Goal: Task Accomplishment & Management: Use online tool/utility

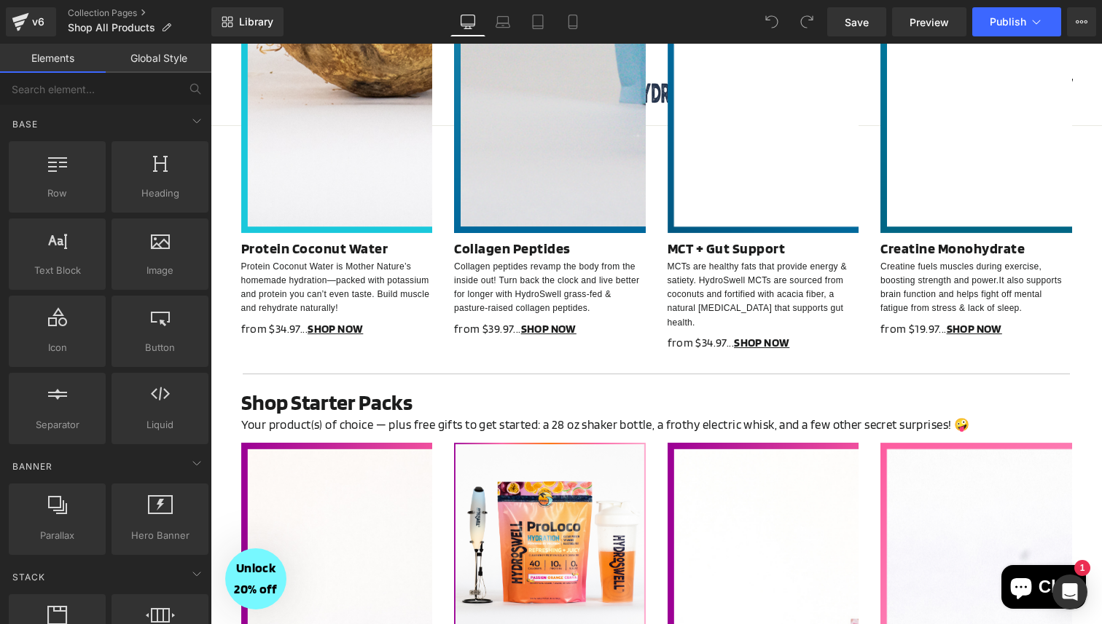
scroll to position [2021, 0]
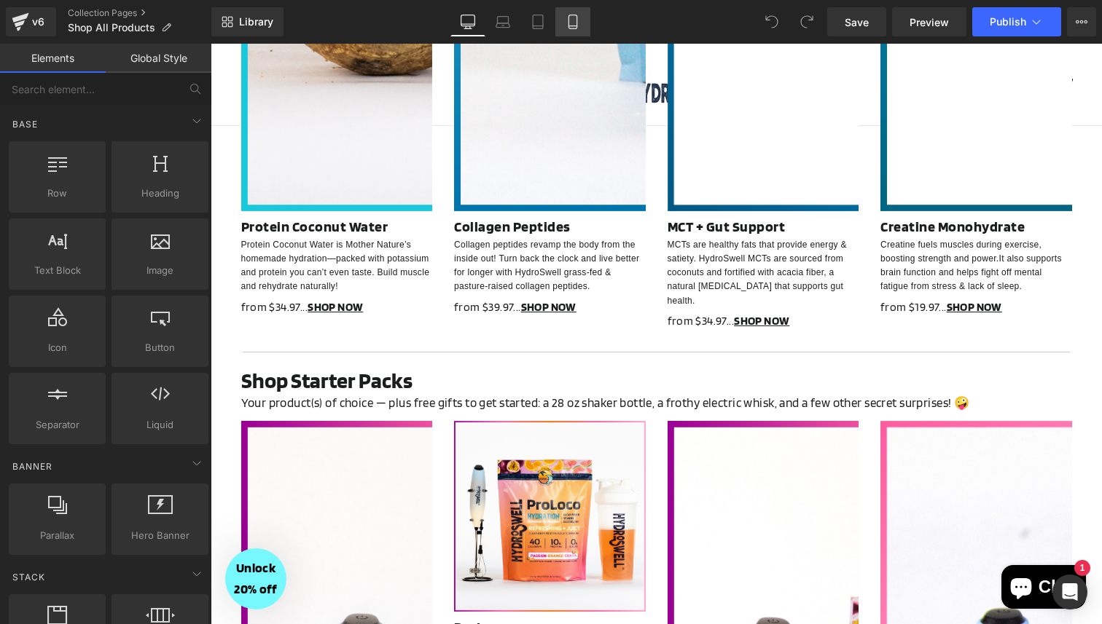
click at [581, 23] on link "Mobile" at bounding box center [572, 21] width 35 height 29
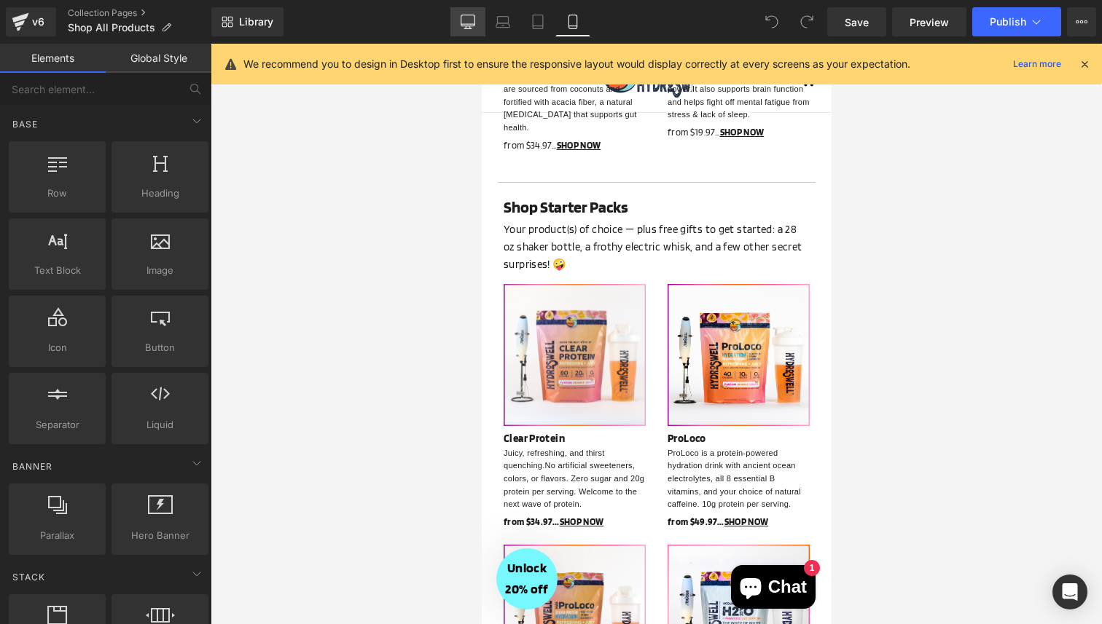
click at [467, 20] on icon at bounding box center [467, 22] width 15 height 15
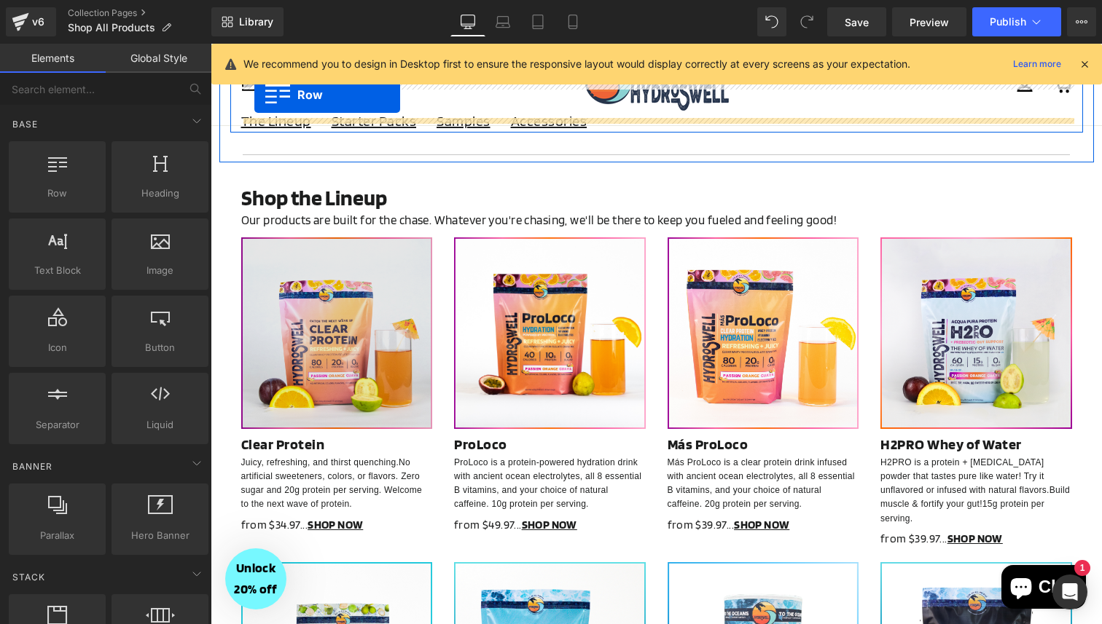
scroll to position [61, 0]
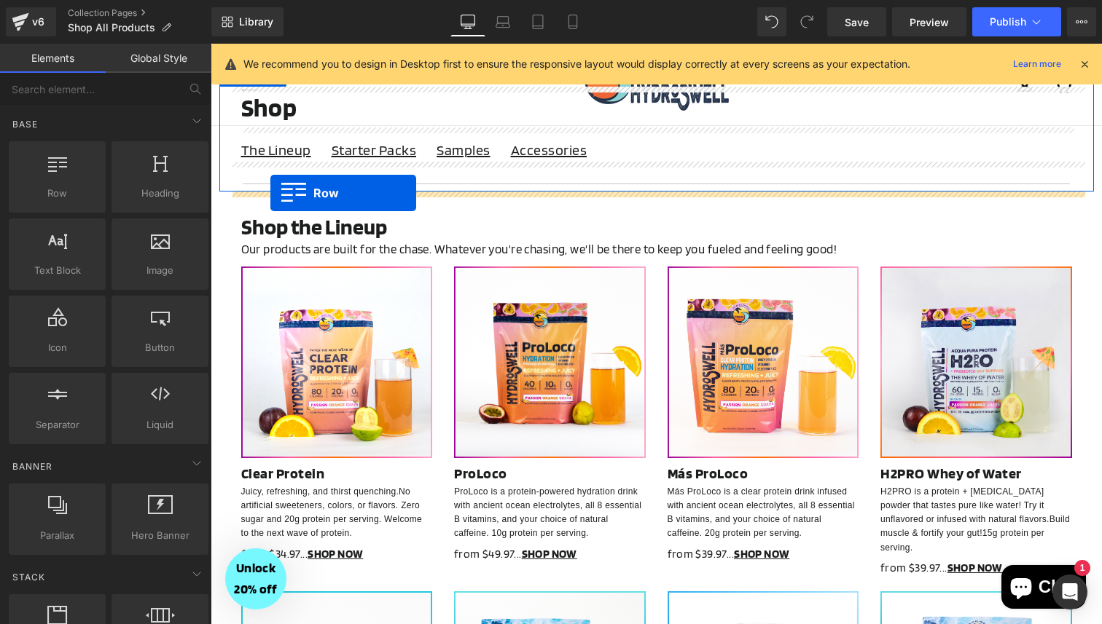
drag, startPoint x: 227, startPoint y: 304, endPoint x: 270, endPoint y: 193, distance: 118.8
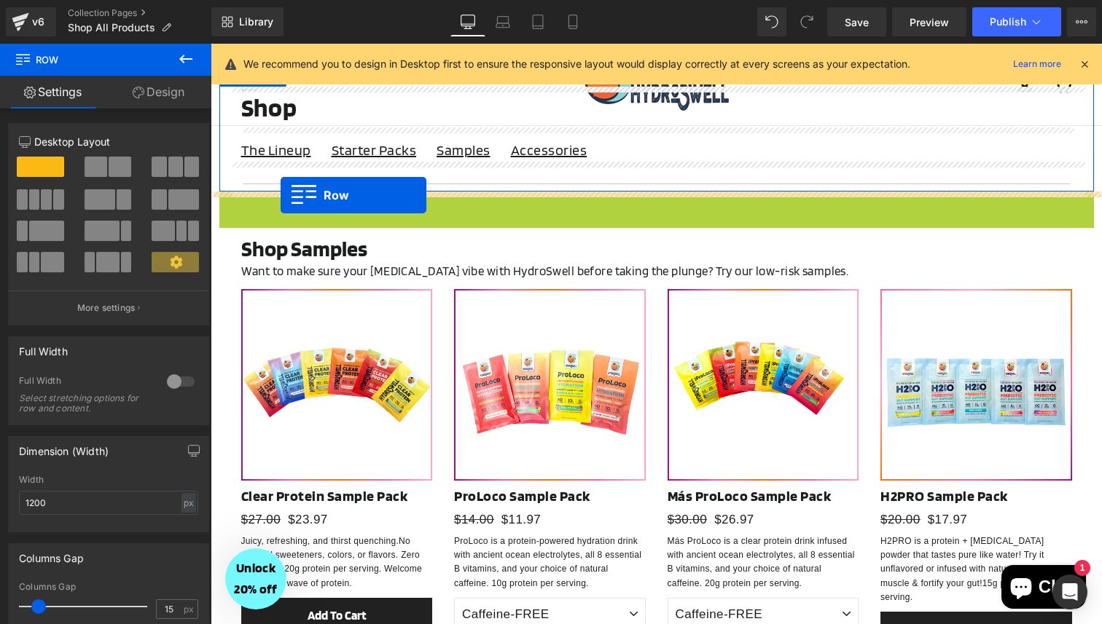
drag, startPoint x: 223, startPoint y: 206, endPoint x: 280, endPoint y: 195, distance: 58.6
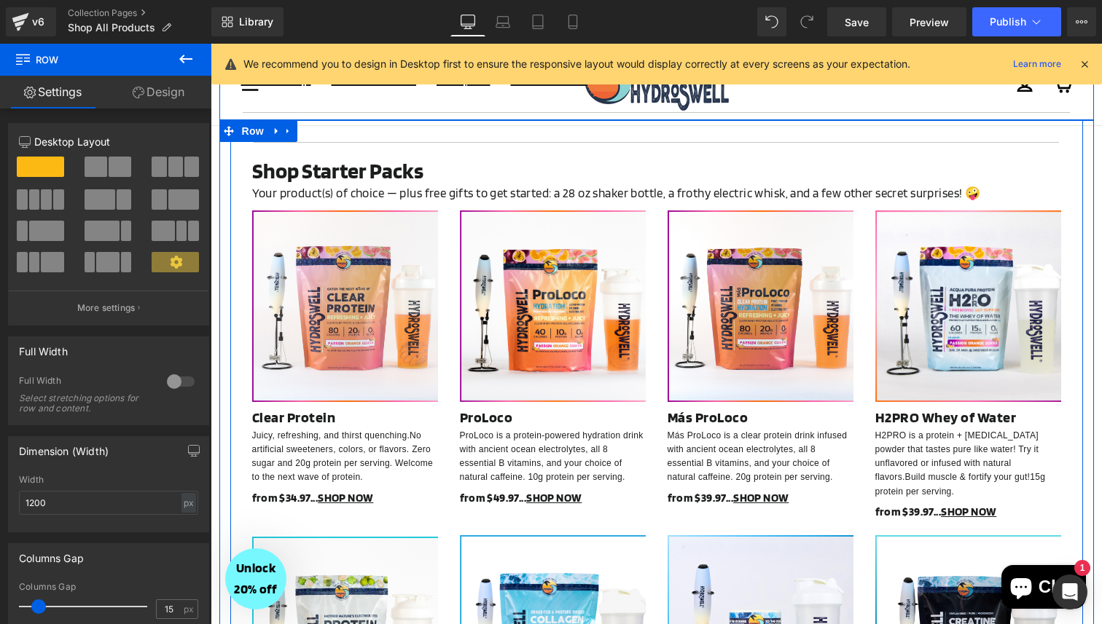
scroll to position [0, 0]
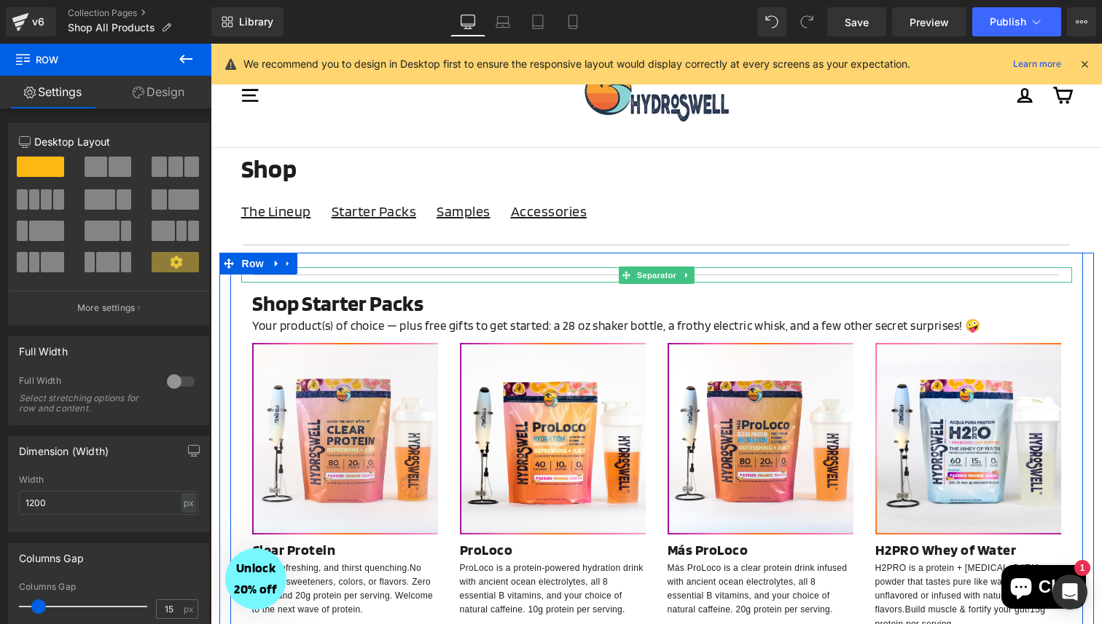
click at [377, 275] on hr at bounding box center [656, 279] width 805 height 8
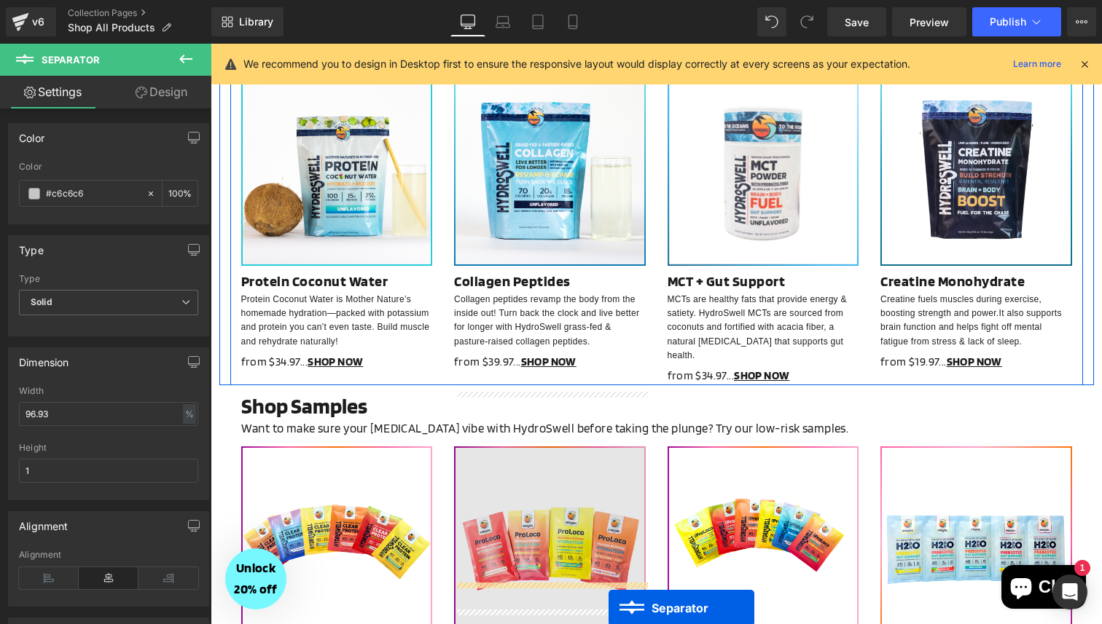
scroll to position [1428, 0]
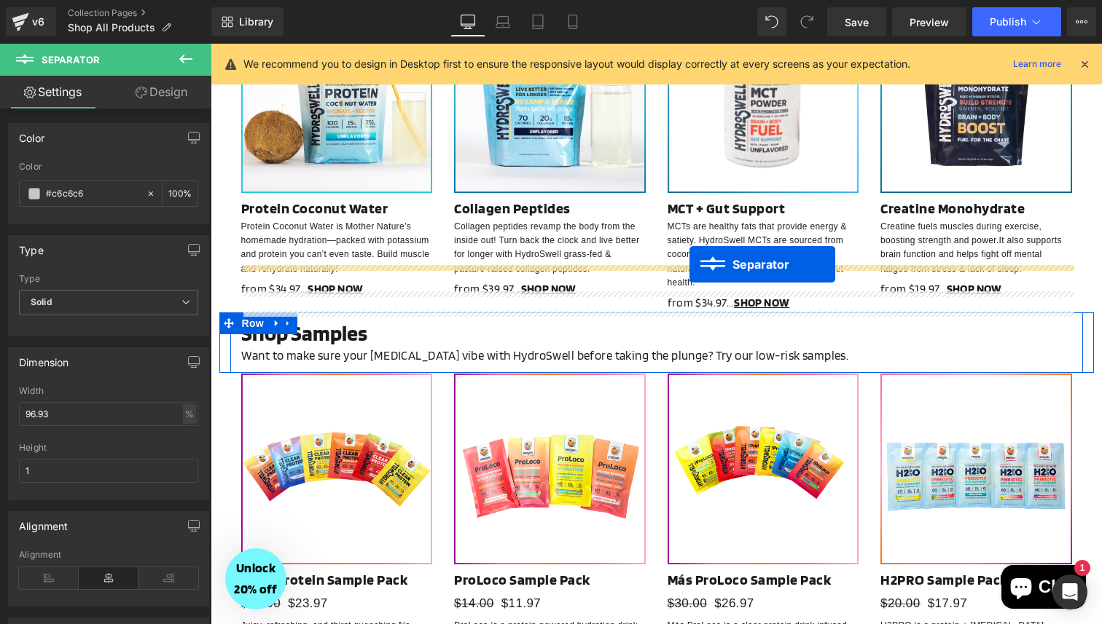
drag, startPoint x: 628, startPoint y: 275, endPoint x: 689, endPoint y: 264, distance: 62.2
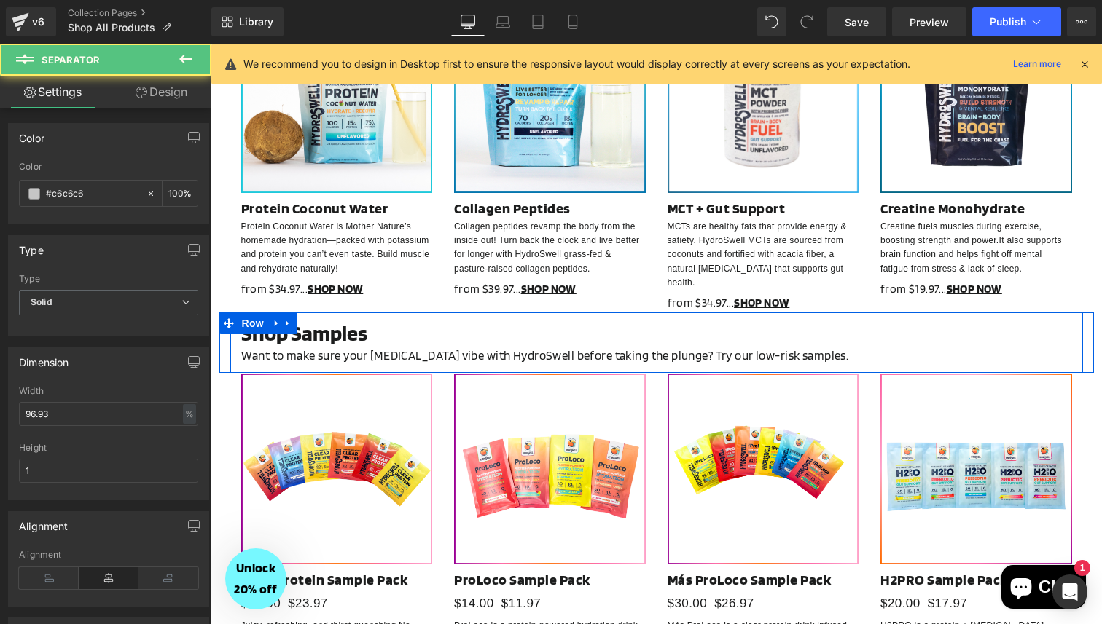
scroll to position [1384, 0]
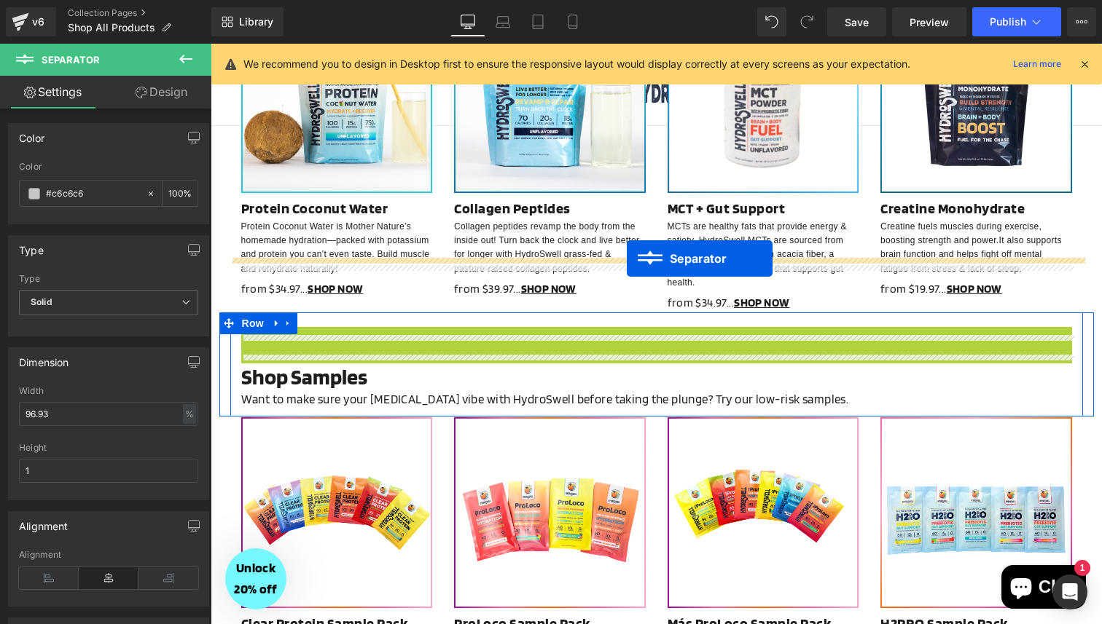
drag, startPoint x: 626, startPoint y: 279, endPoint x: 627, endPoint y: 259, distance: 20.4
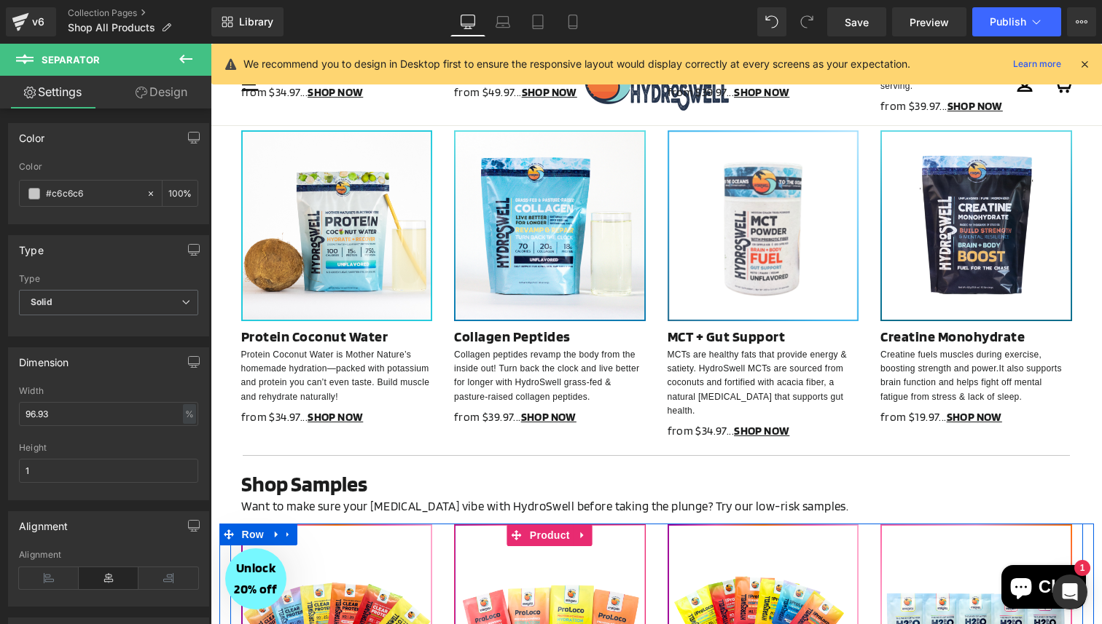
scroll to position [1249, 0]
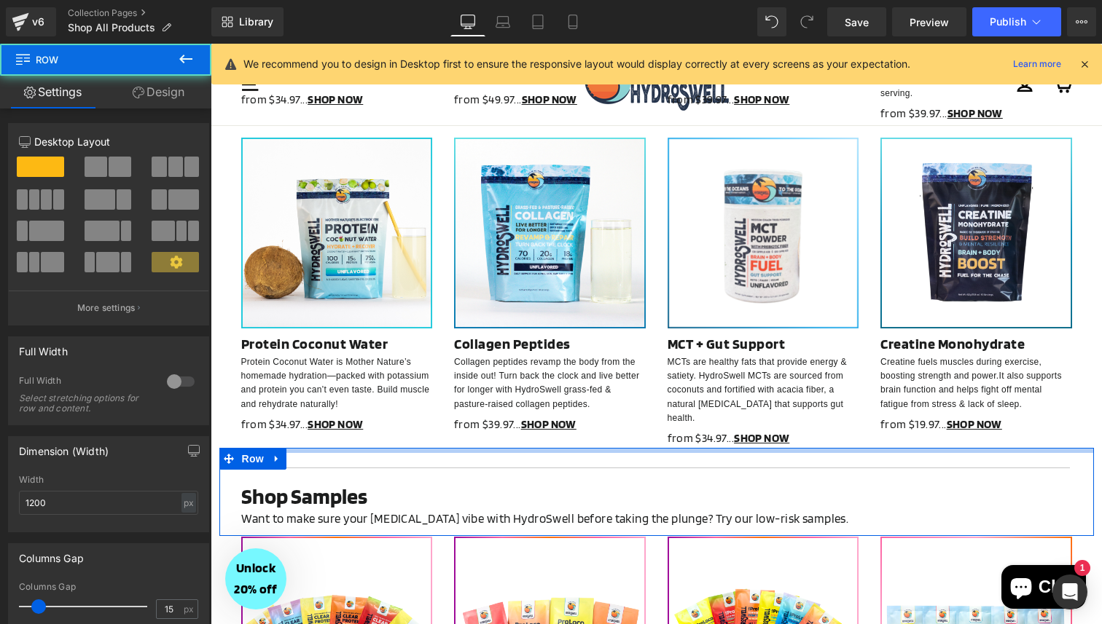
click at [717, 448] on div "Separator Shop Samples Heading Want to make sure your [MEDICAL_DATA] vibe with …" at bounding box center [656, 492] width 874 height 88
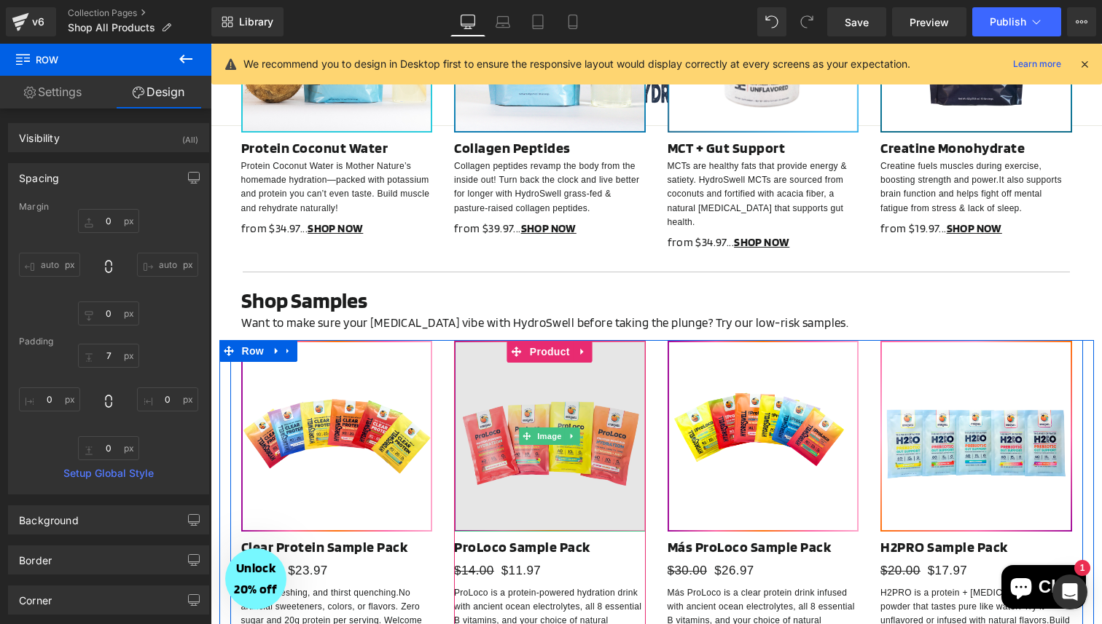
scroll to position [1453, 0]
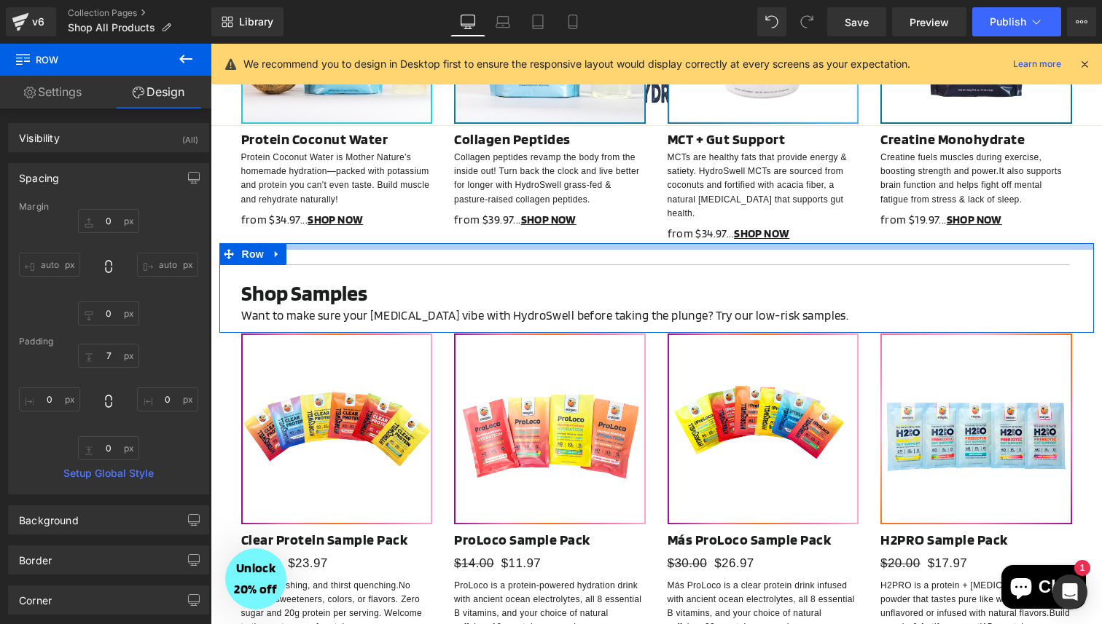
click at [722, 243] on div at bounding box center [656, 246] width 874 height 7
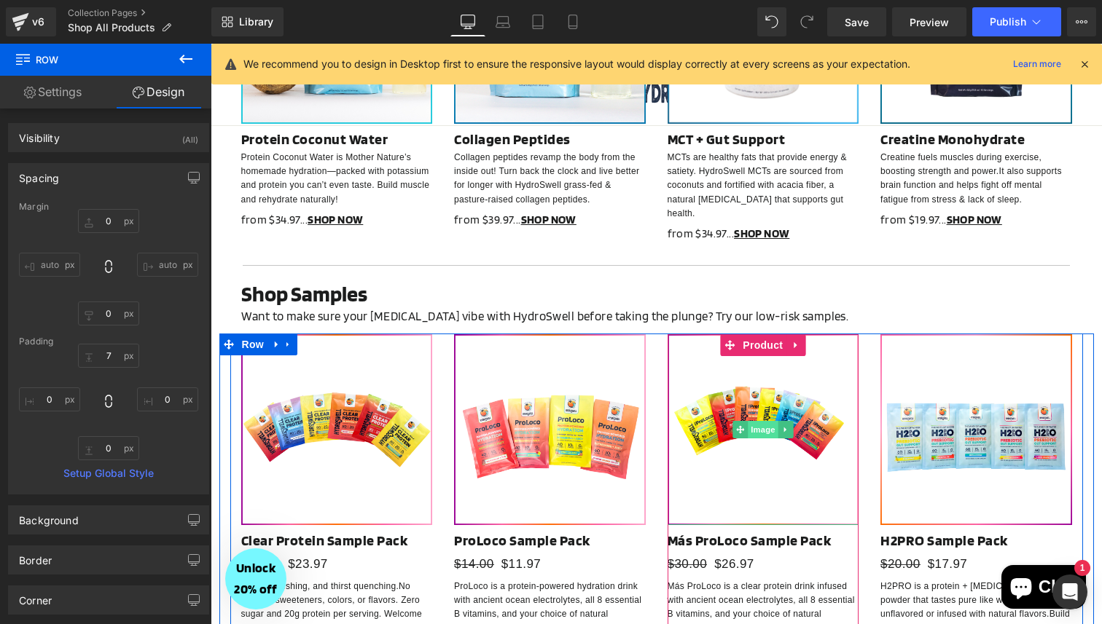
click at [759, 421] on span "Image" at bounding box center [762, 429] width 31 height 17
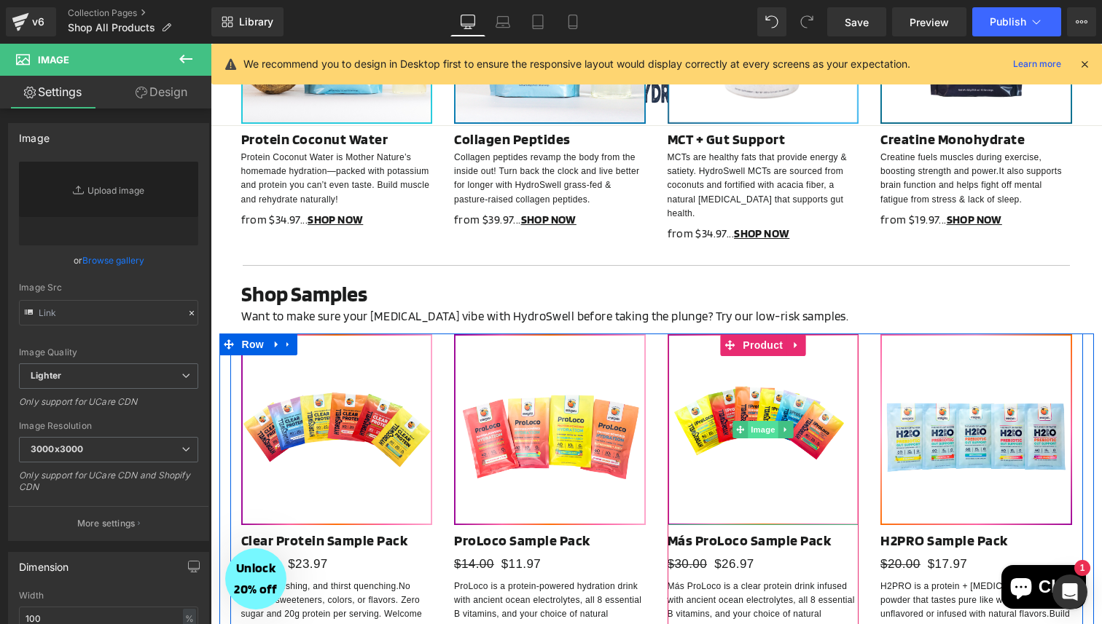
click at [766, 421] on span "Image" at bounding box center [762, 429] width 31 height 17
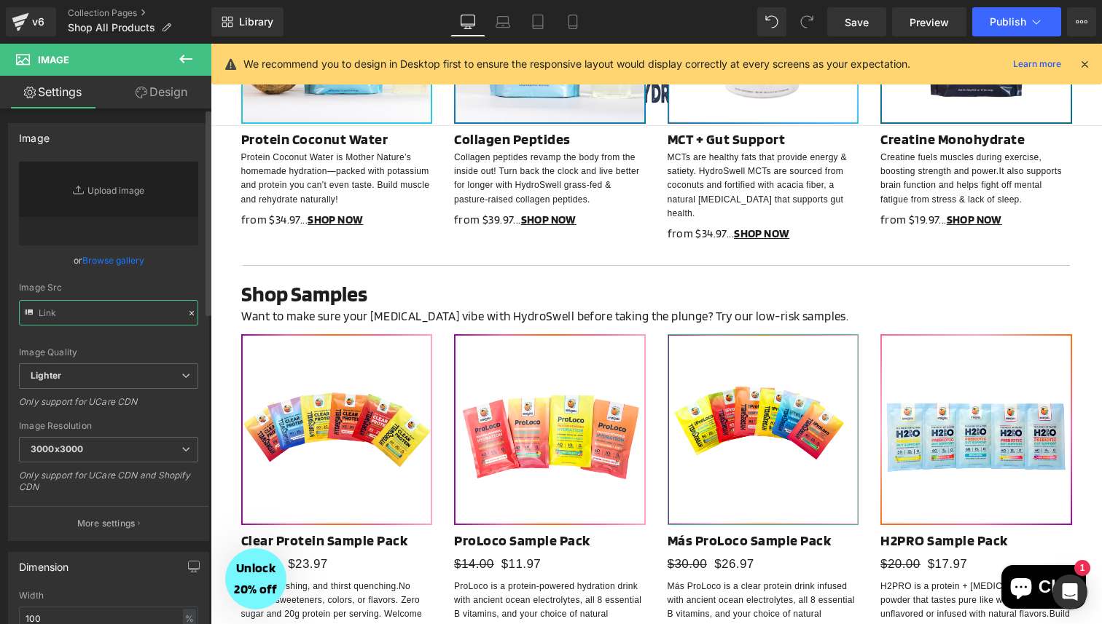
click at [110, 319] on input "text" at bounding box center [108, 312] width 179 height 25
paste input "[URL][DOMAIN_NAME]"
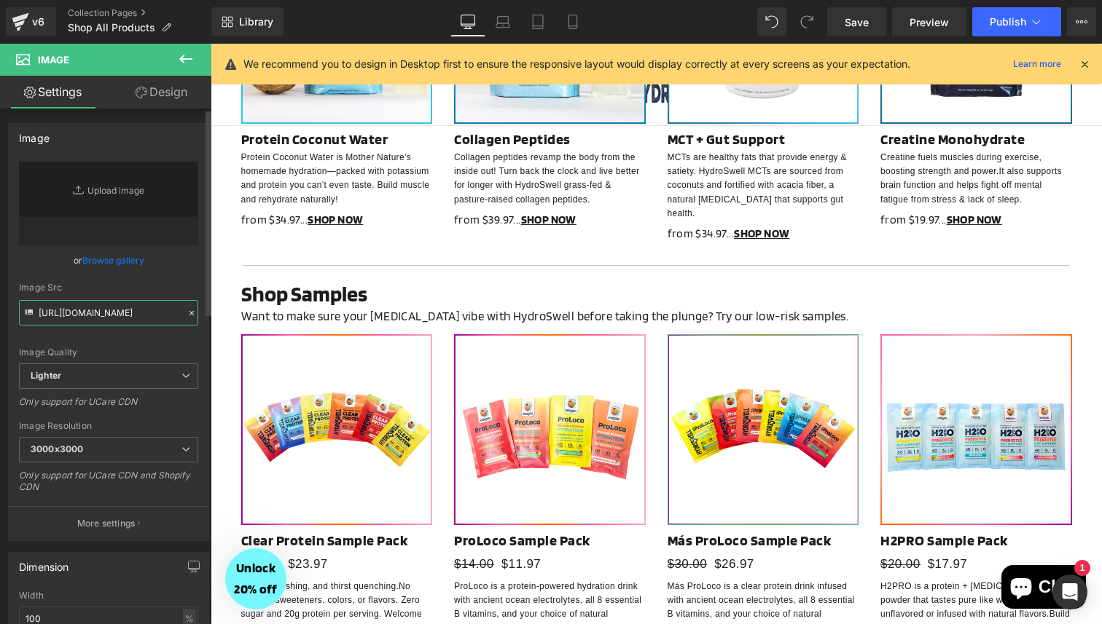
type input "[URL][DOMAIN_NAME]"
click at [168, 286] on div "Image Src" at bounding box center [108, 288] width 179 height 10
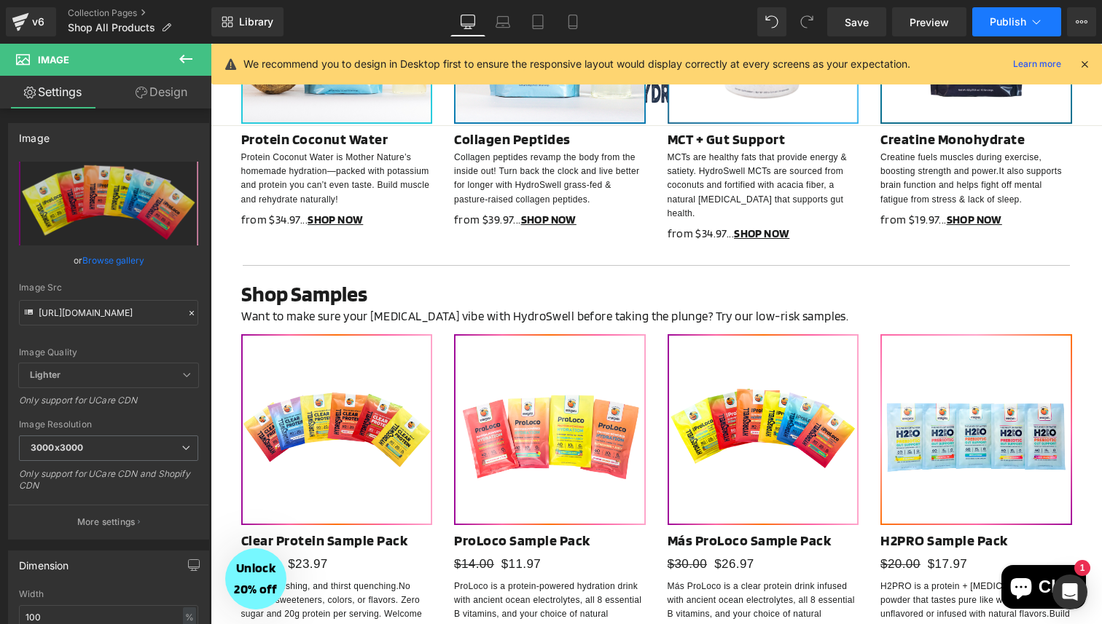
click at [993, 25] on span "Publish" at bounding box center [1007, 22] width 36 height 12
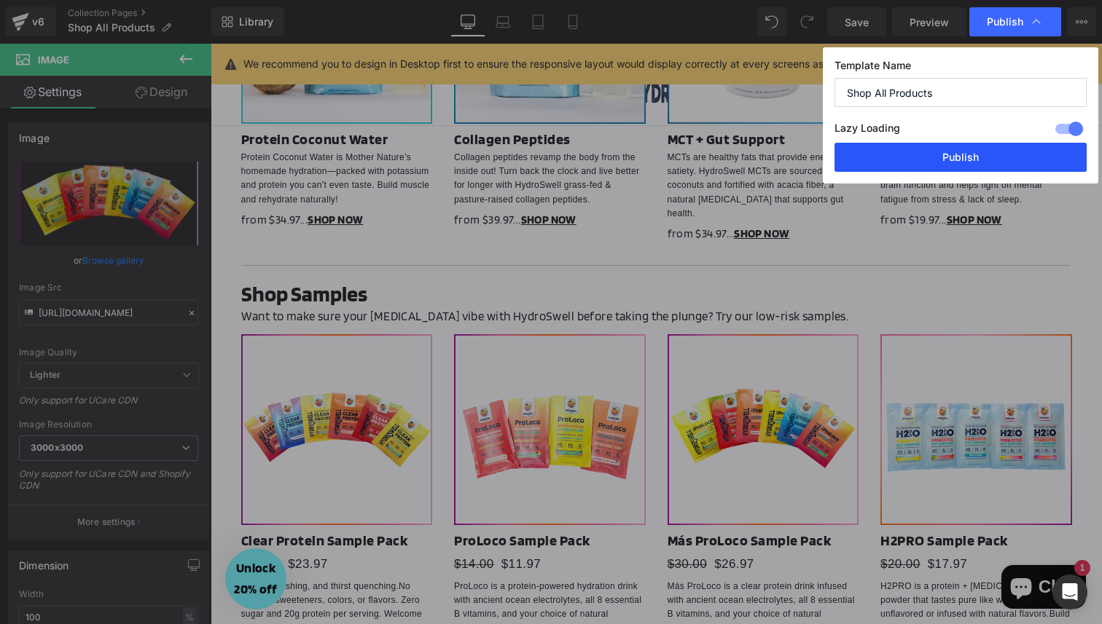
click at [957, 154] on button "Publish" at bounding box center [960, 157] width 252 height 29
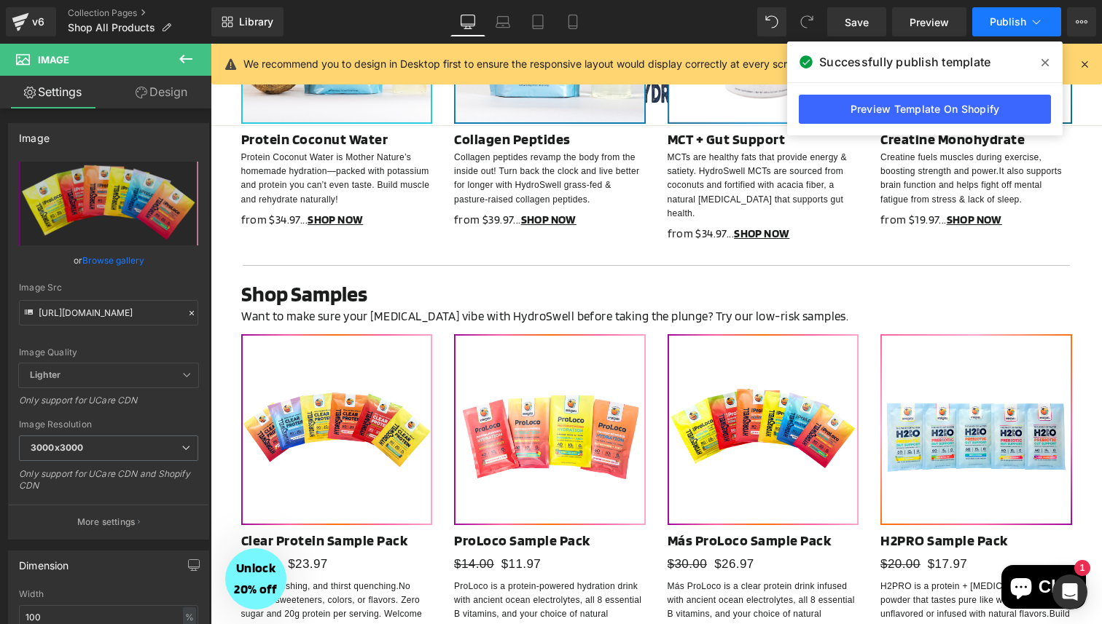
click at [1013, 23] on span "Publish" at bounding box center [1007, 22] width 36 height 12
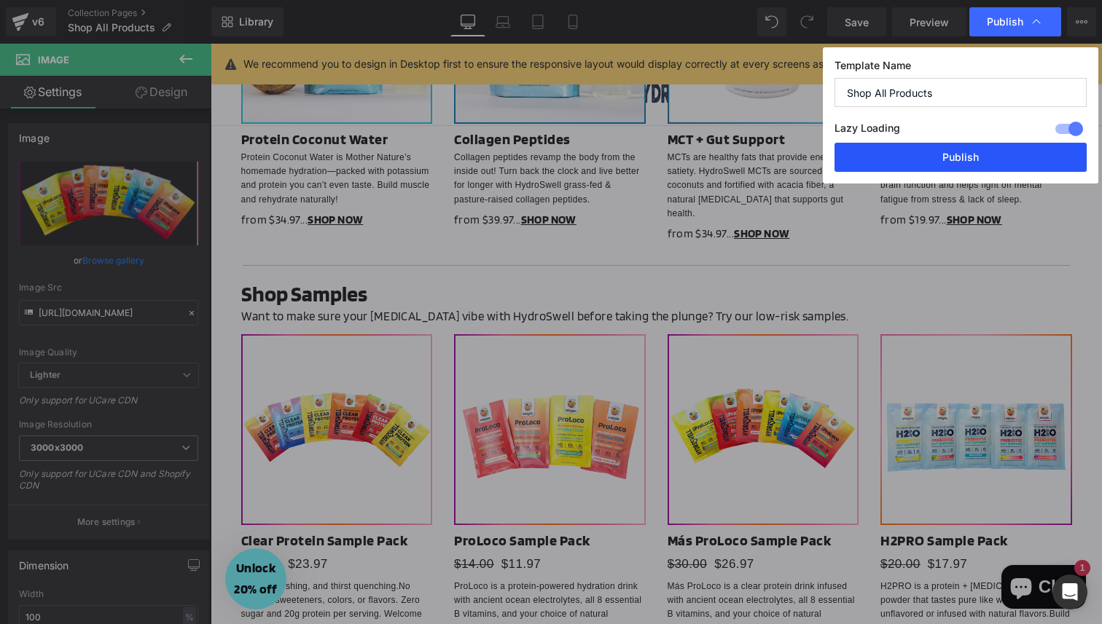
click at [942, 165] on button "Publish" at bounding box center [960, 157] width 252 height 29
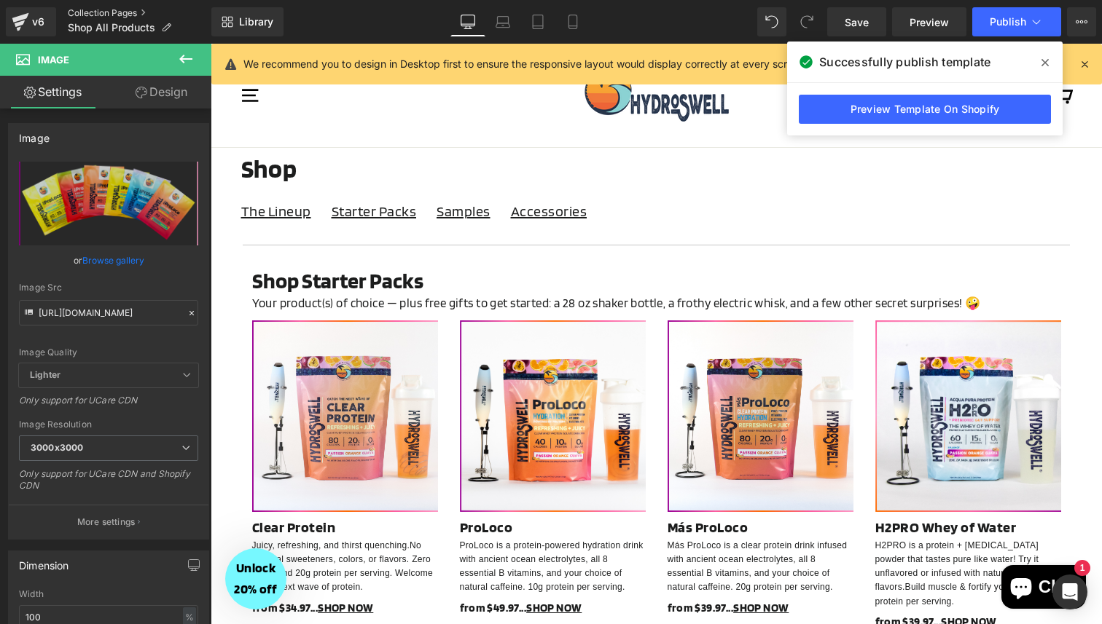
click at [101, 9] on link "Collection Pages" at bounding box center [140, 13] width 144 height 12
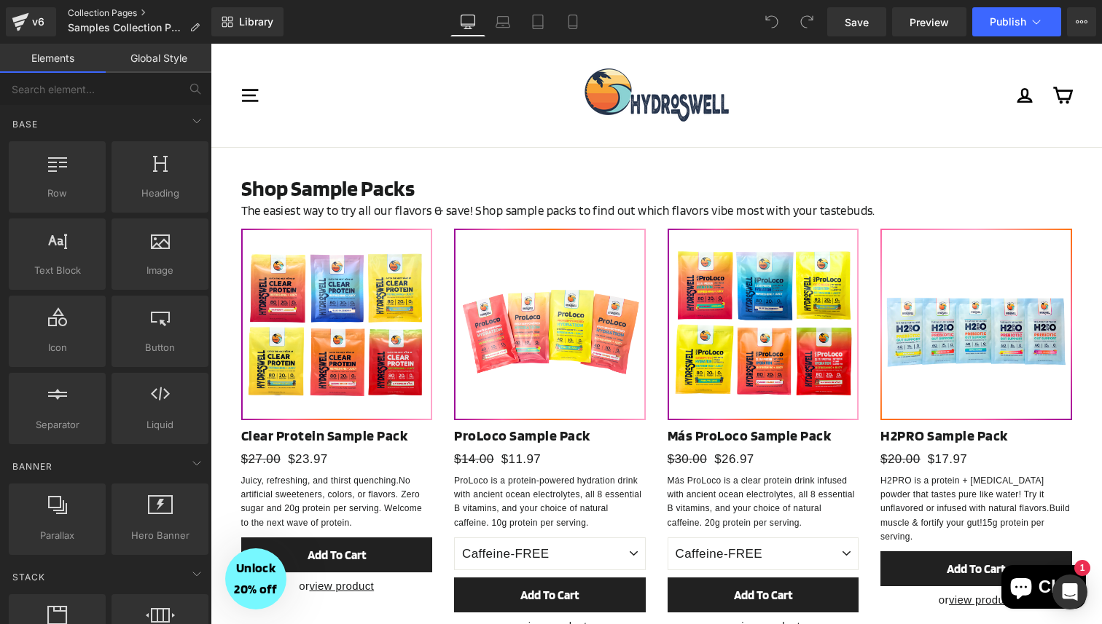
click at [88, 15] on link "Collection Pages" at bounding box center [140, 13] width 144 height 12
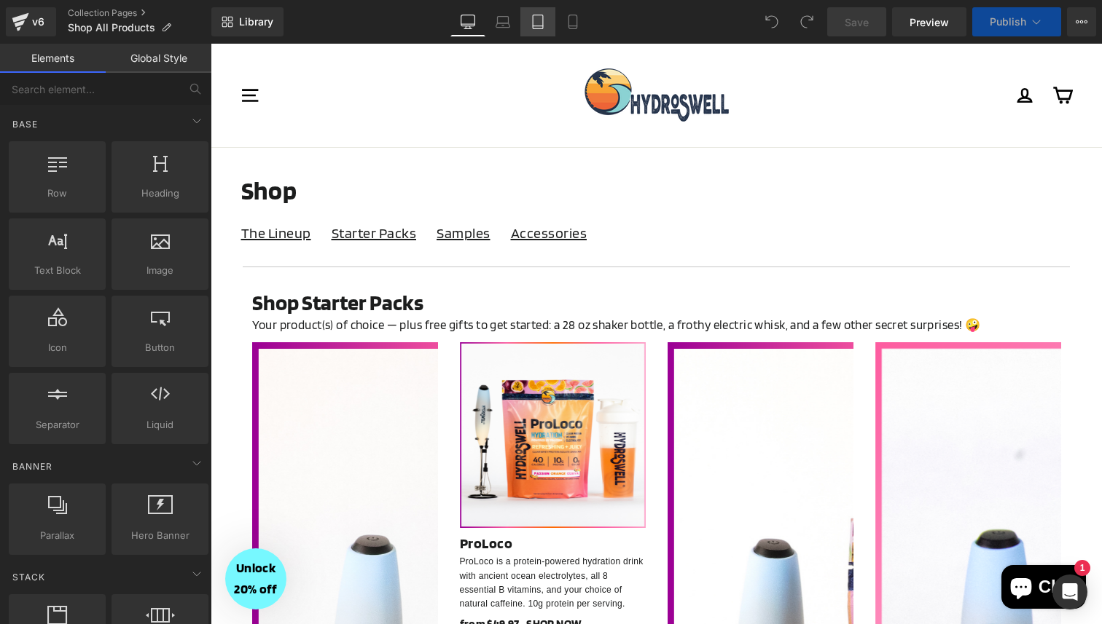
click at [532, 17] on icon at bounding box center [537, 22] width 15 height 15
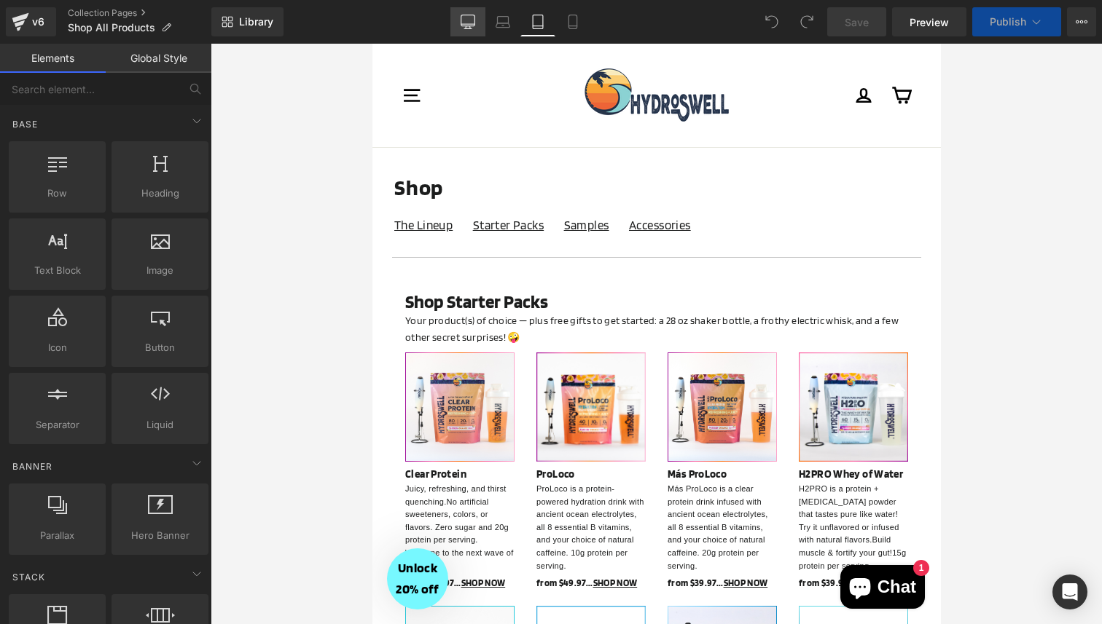
click at [466, 17] on icon at bounding box center [467, 22] width 15 height 15
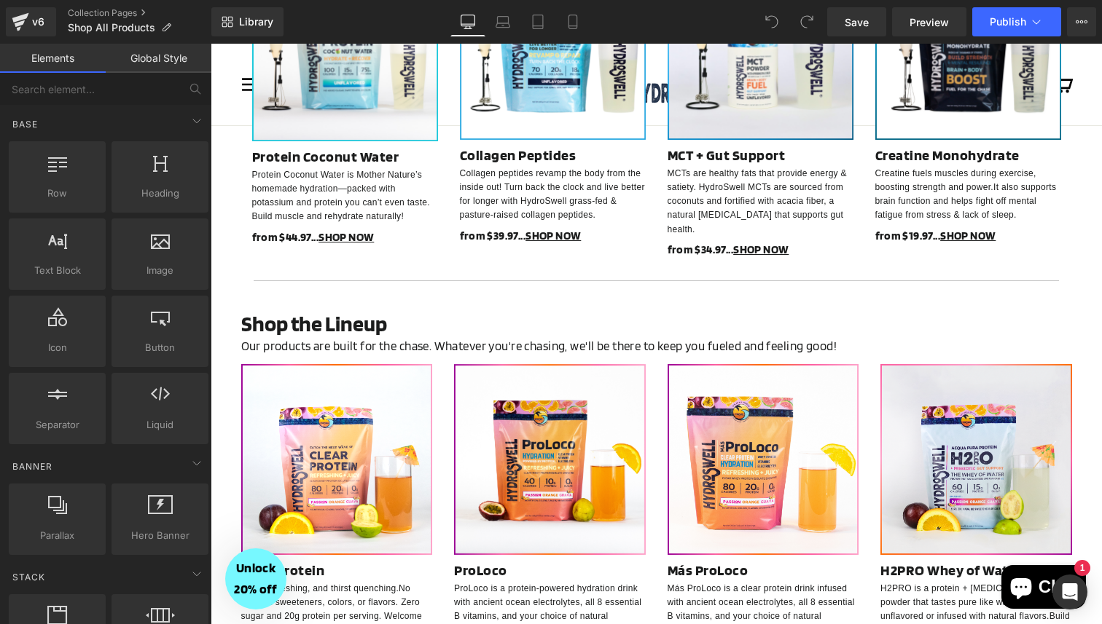
scroll to position [710, 0]
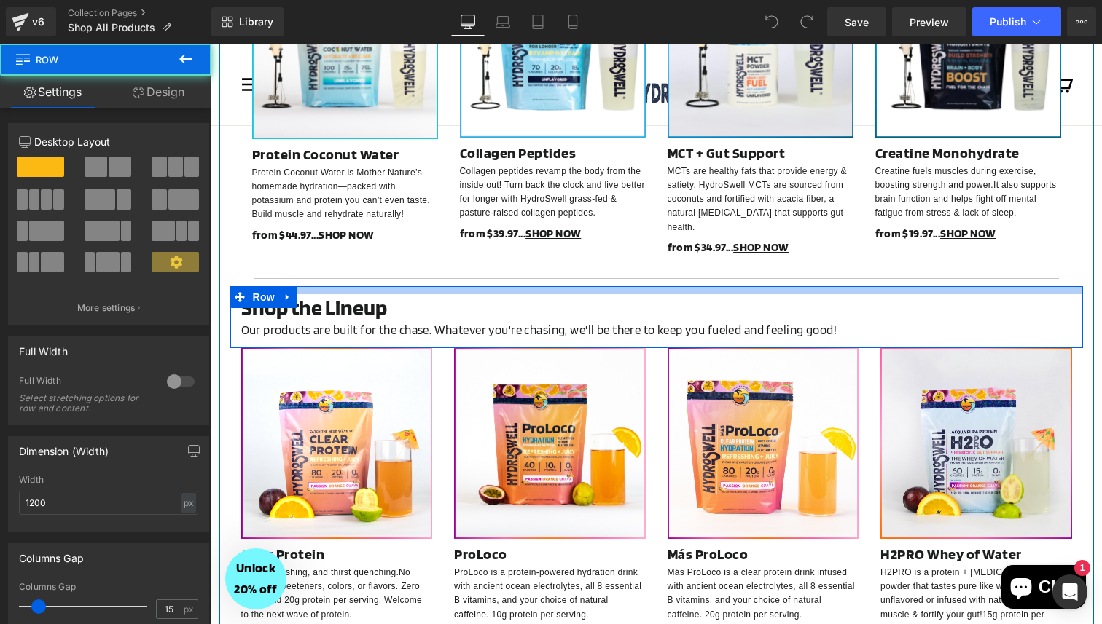
drag, startPoint x: 460, startPoint y: 264, endPoint x: 463, endPoint y: 250, distance: 14.3
click at [463, 250] on div "Shop Starter Packs Heading Your product(s) of choice — plus free gifts to get s…" at bounding box center [656, 273] width 874 height 1419
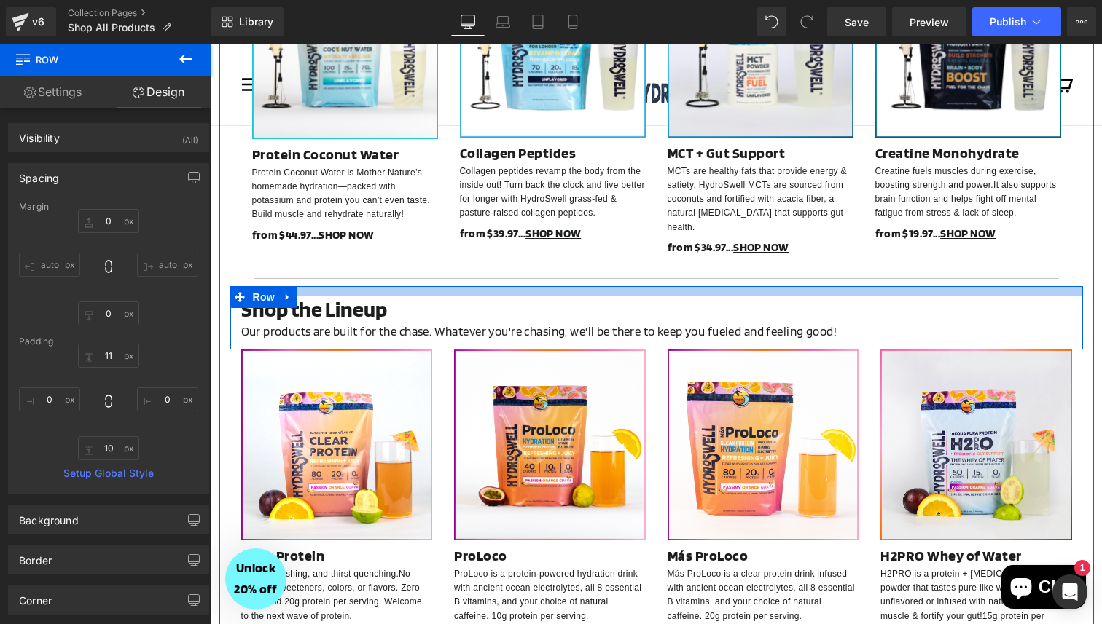
click at [592, 286] on div at bounding box center [656, 290] width 852 height 9
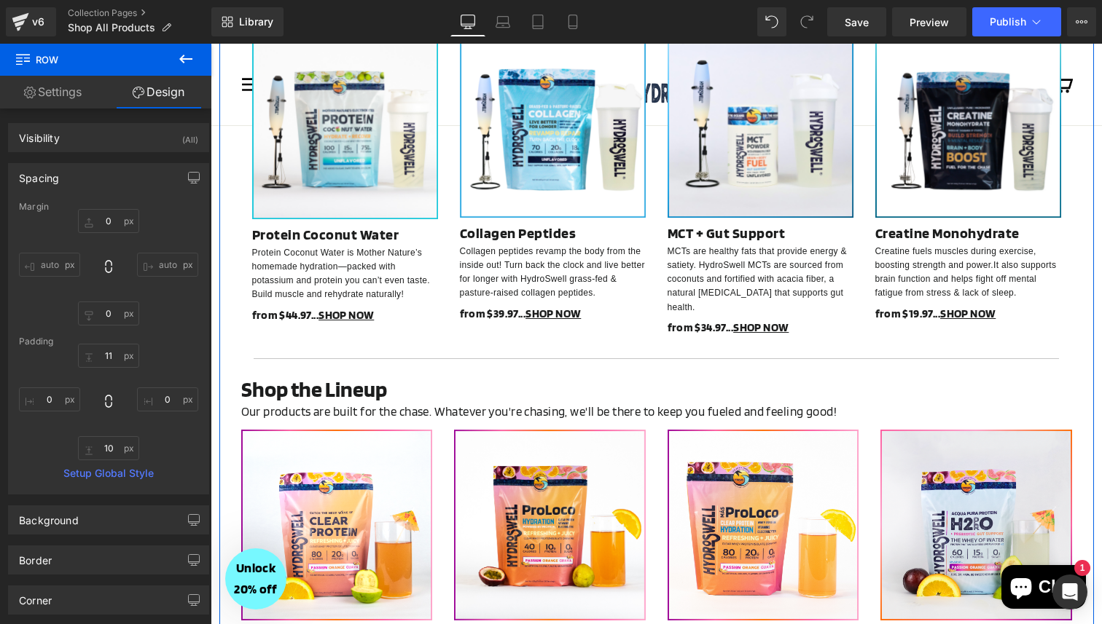
scroll to position [625, 0]
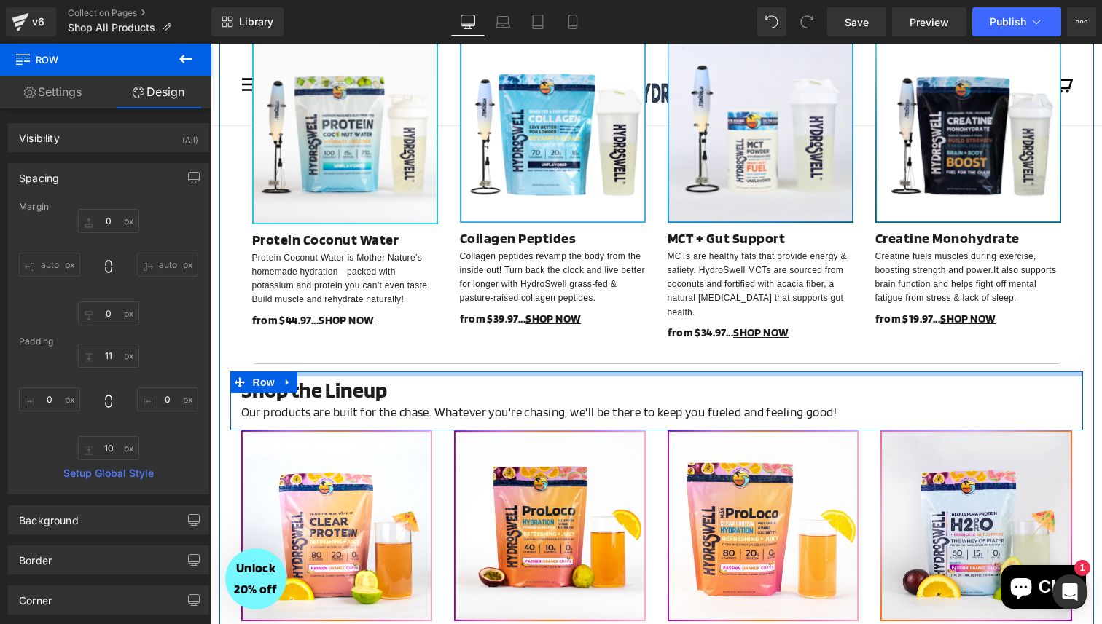
click at [842, 343] on div "Shop Starter Packs Heading Your product(s) of choice — plus free gifts to get s…" at bounding box center [656, 358] width 874 height 1416
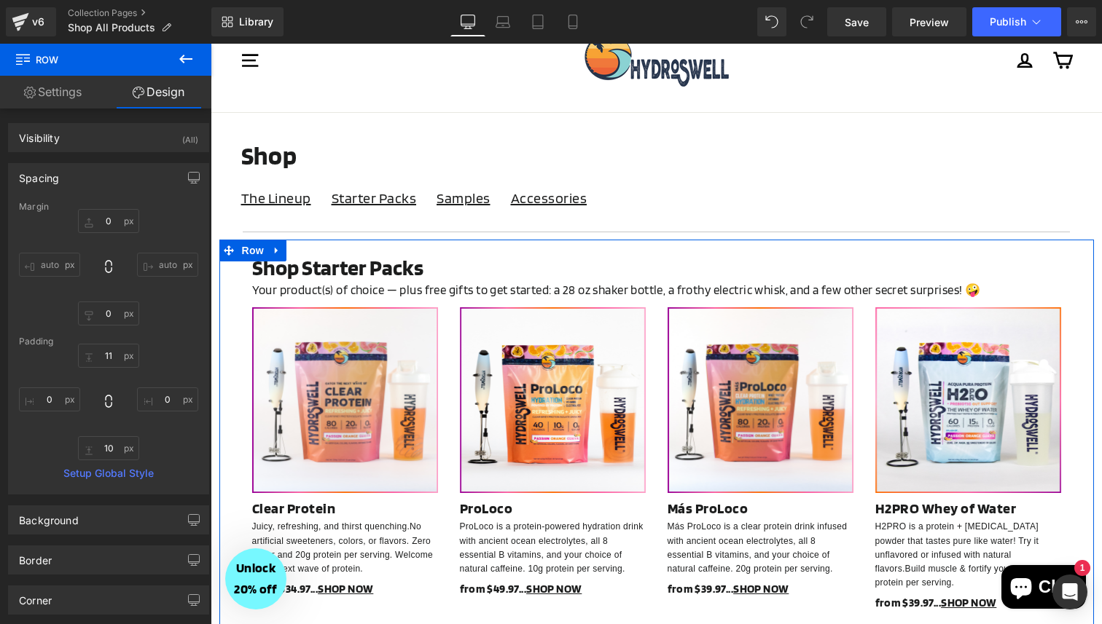
scroll to position [34, 0]
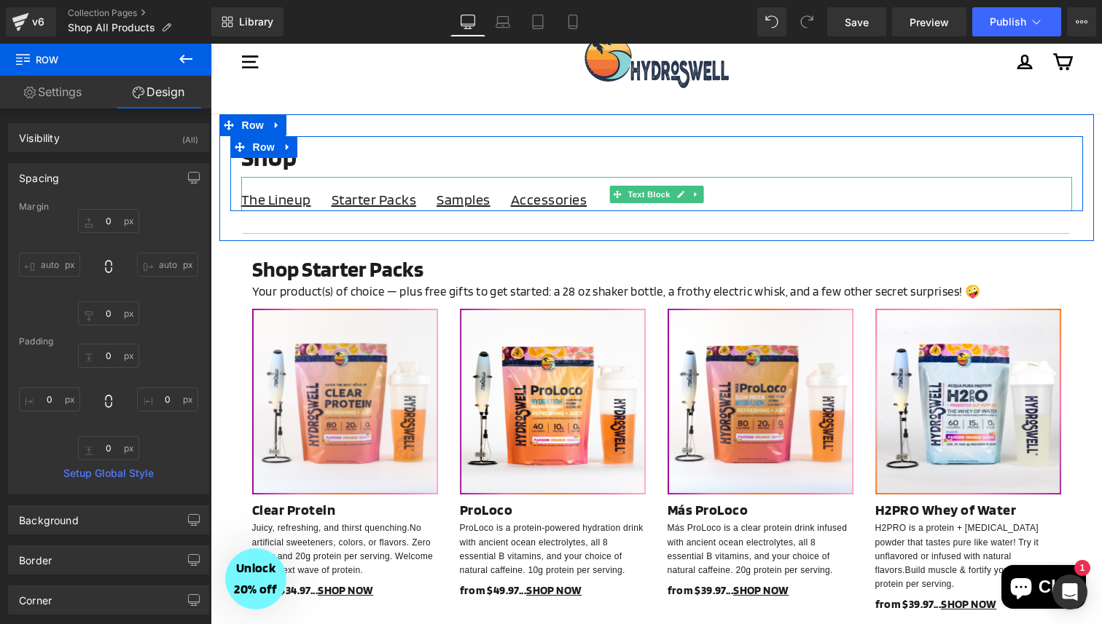
click at [434, 203] on p "The Lineup Starter Packs Samples Accessories" at bounding box center [656, 199] width 831 height 23
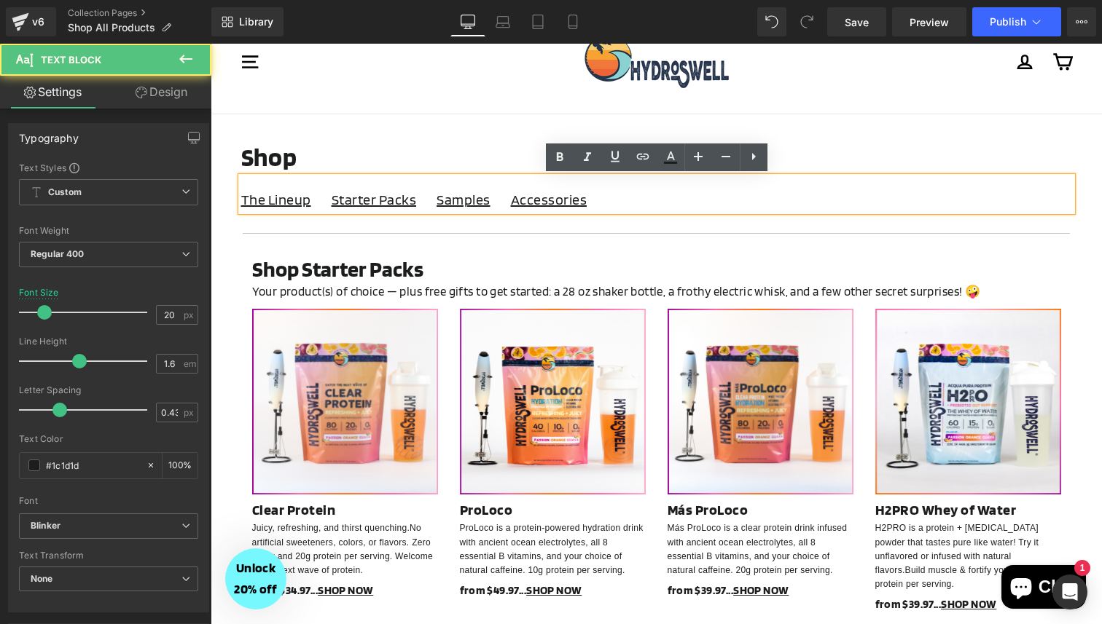
click at [434, 203] on p "The Lineup Starter Packs Samples Accessories" at bounding box center [656, 199] width 831 height 23
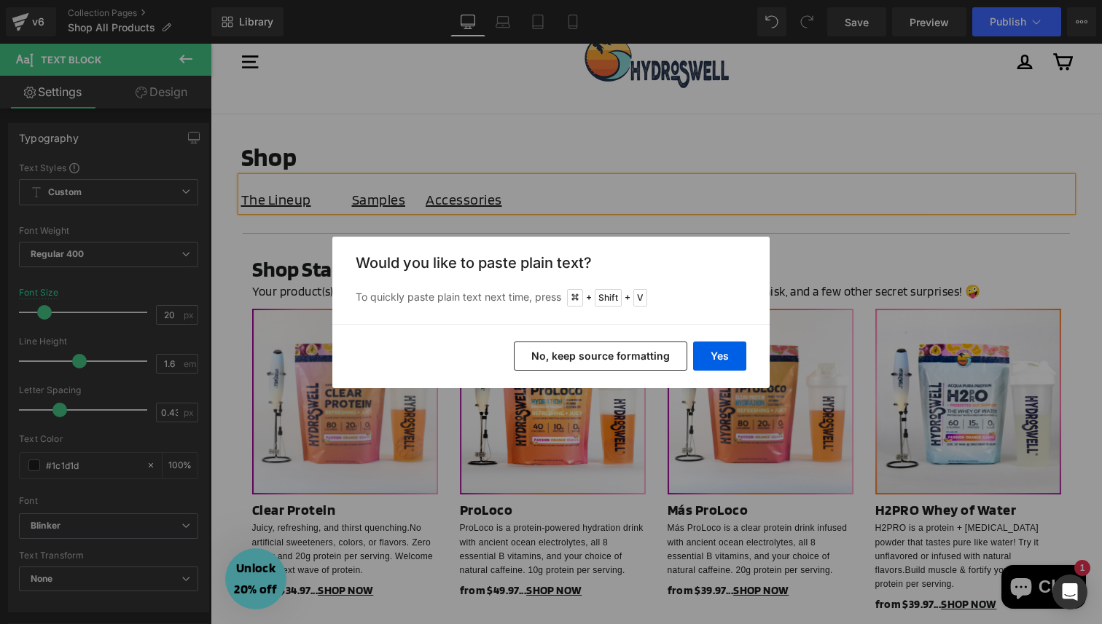
click at [624, 350] on button "No, keep source formatting" at bounding box center [600, 356] width 173 height 29
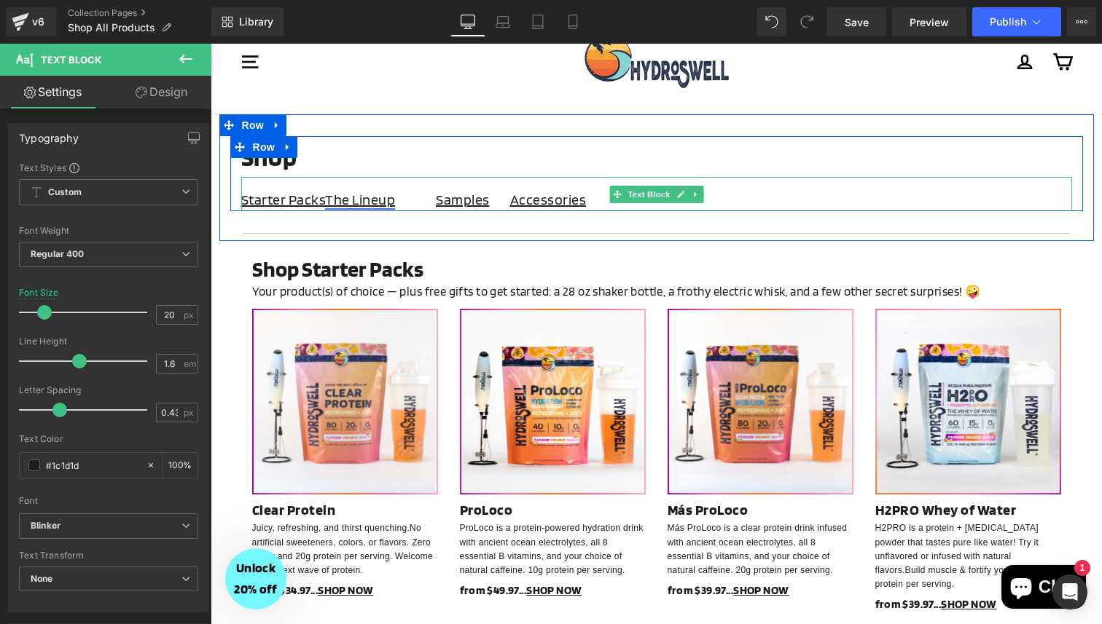
click at [325, 203] on link "The Lineup" at bounding box center [360, 199] width 70 height 17
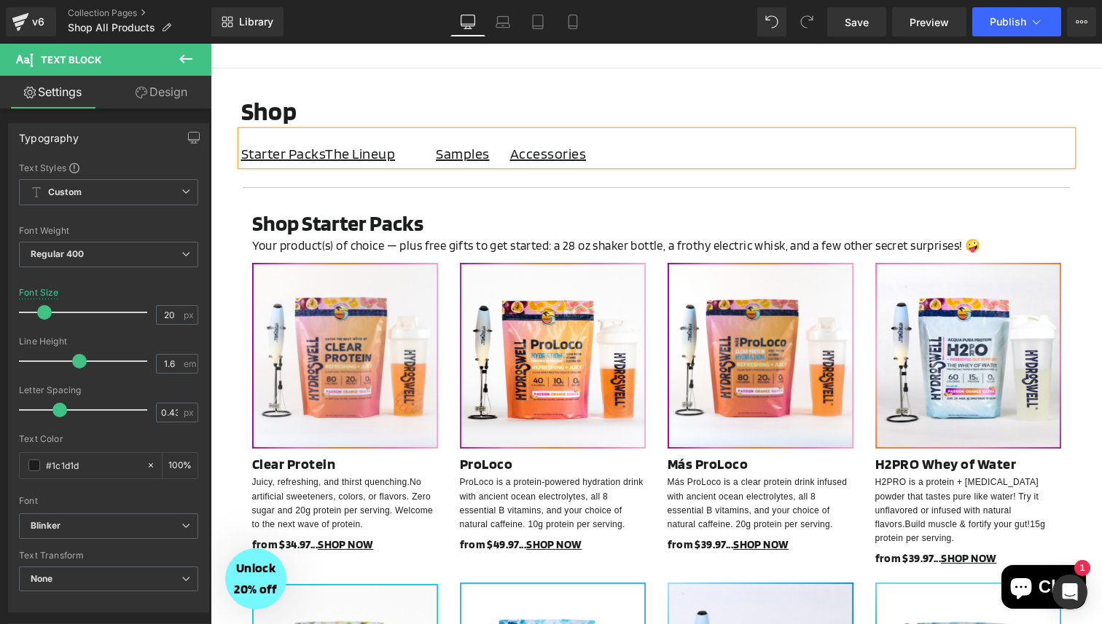
scroll to position [59, 0]
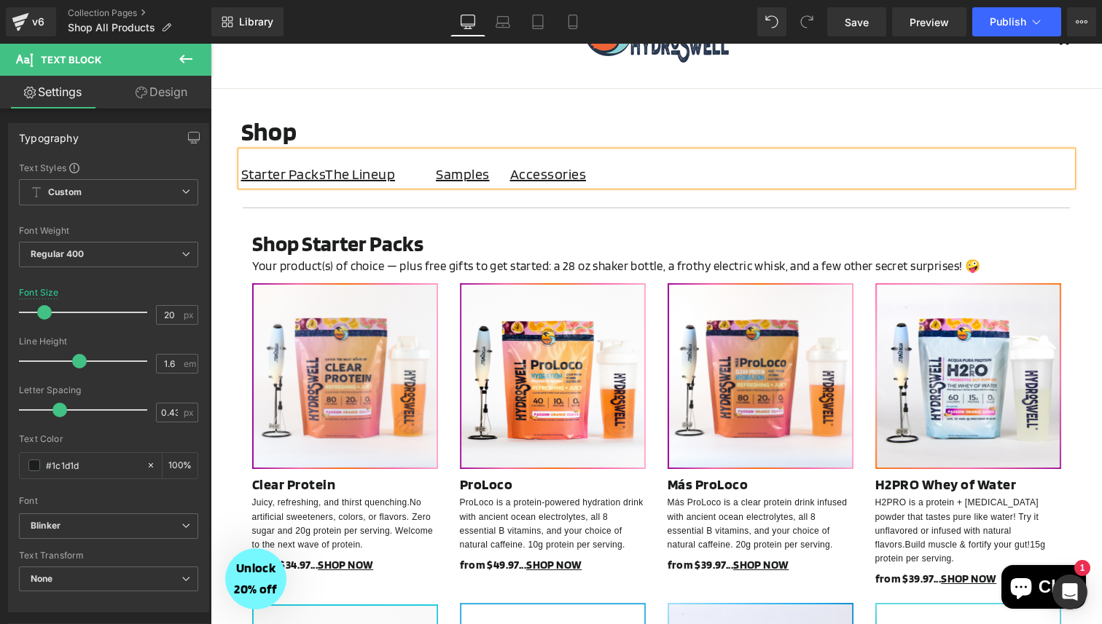
click at [419, 174] on p "Starter Packs The Lineup Samples Accessories" at bounding box center [656, 173] width 831 height 23
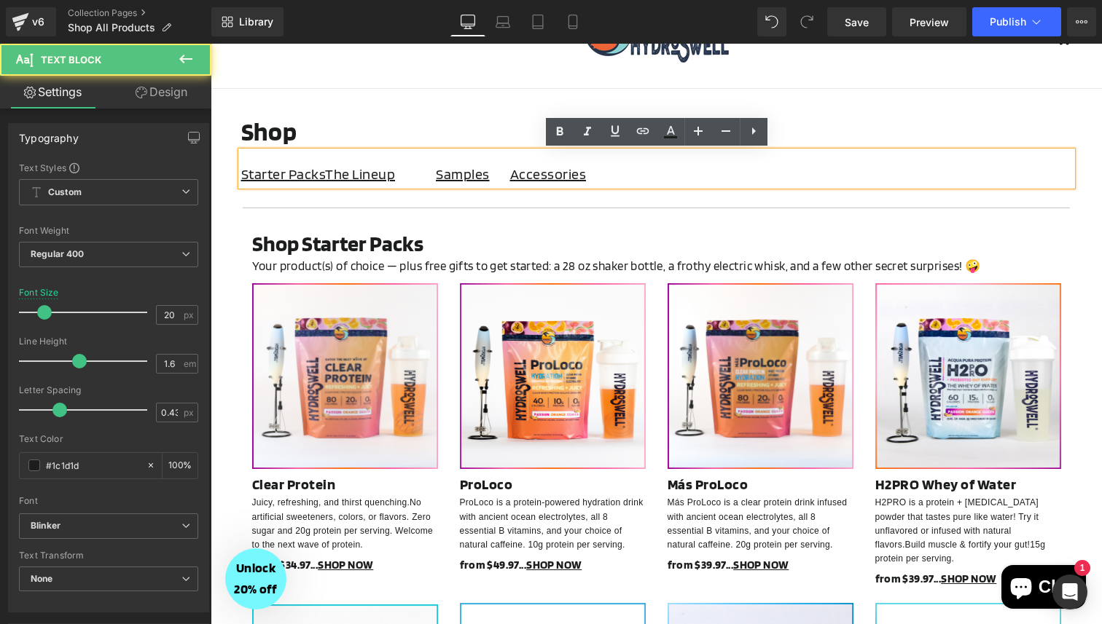
click at [419, 174] on p "Starter Packs The Lineup Samples Accessories" at bounding box center [656, 173] width 831 height 23
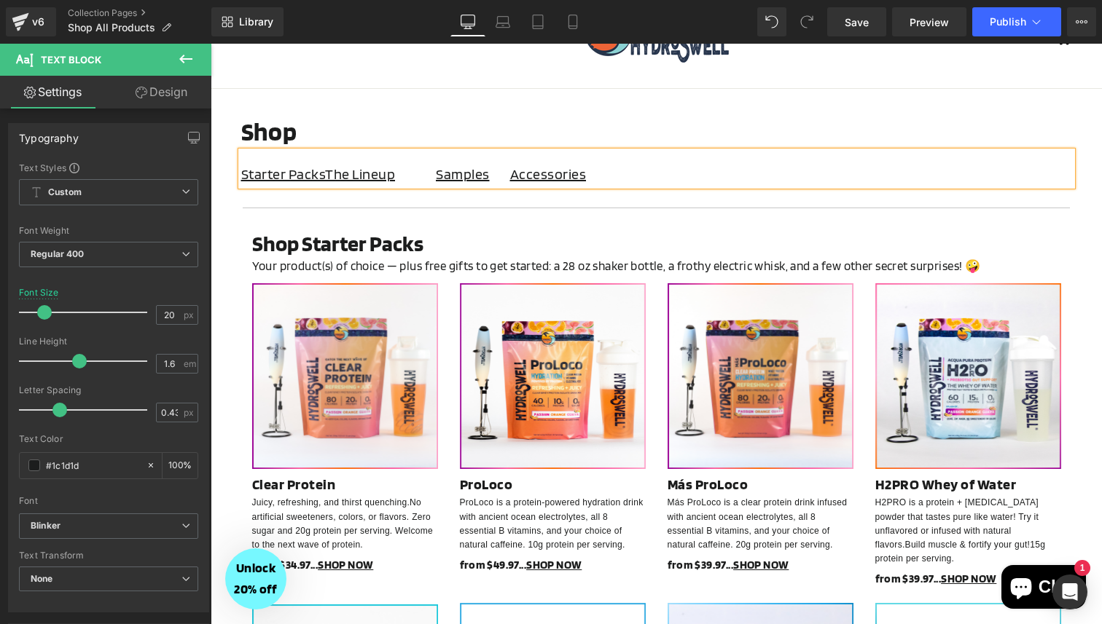
click at [501, 176] on p "Starter Packs The Lineup Samples Accessories" at bounding box center [656, 173] width 831 height 23
click at [375, 176] on link "The Lineup" at bounding box center [381, 173] width 70 height 17
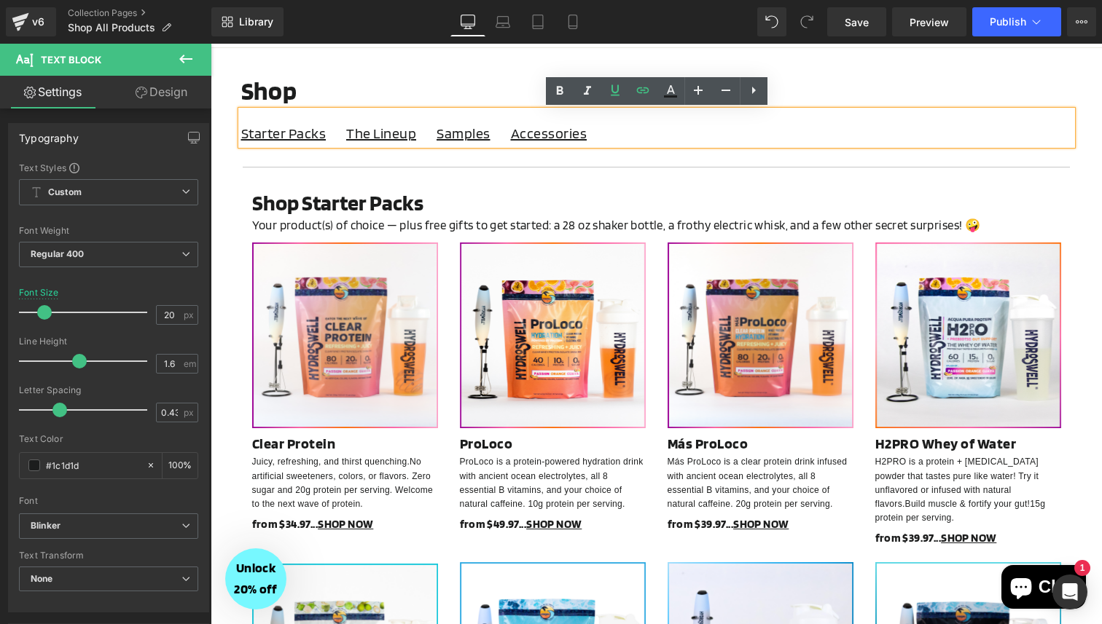
scroll to position [87, 0]
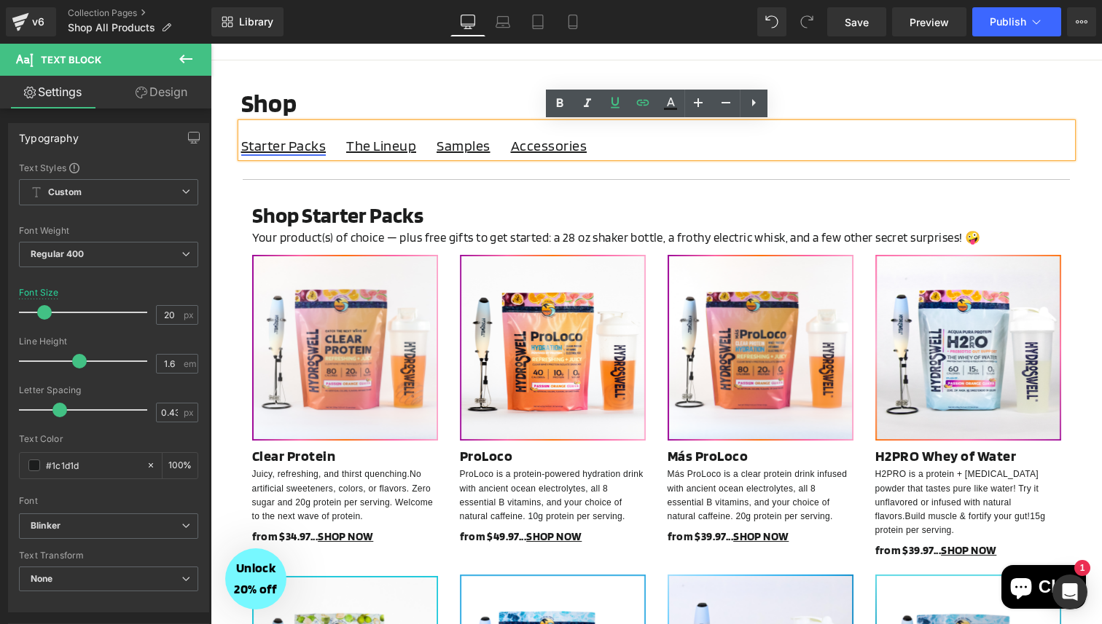
click at [305, 147] on link "Starter Packs" at bounding box center [283, 145] width 85 height 17
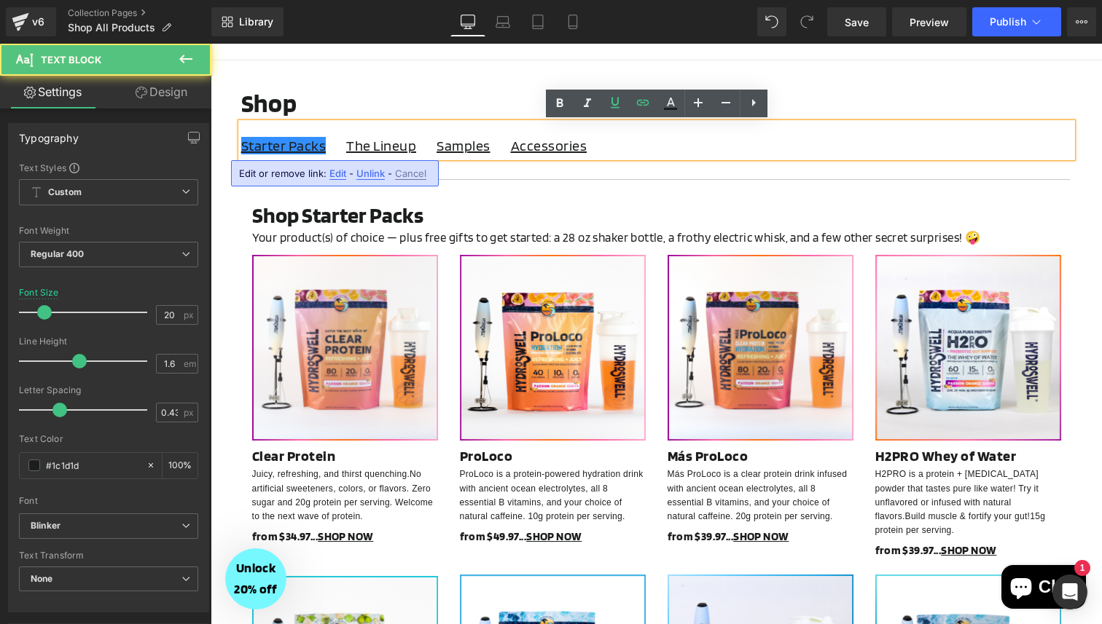
click at [381, 239] on font "Your product(s) of choice — plus free gifts to get started: a 28 oz shaker bott…" at bounding box center [616, 237] width 729 height 15
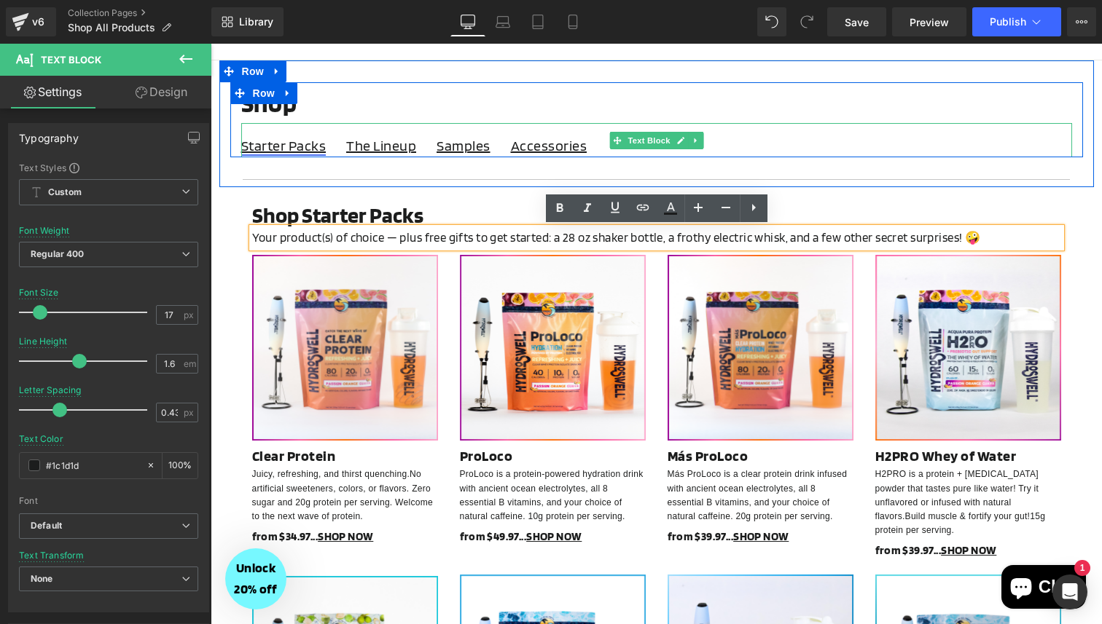
click at [275, 144] on link "Starter Packs" at bounding box center [283, 145] width 85 height 17
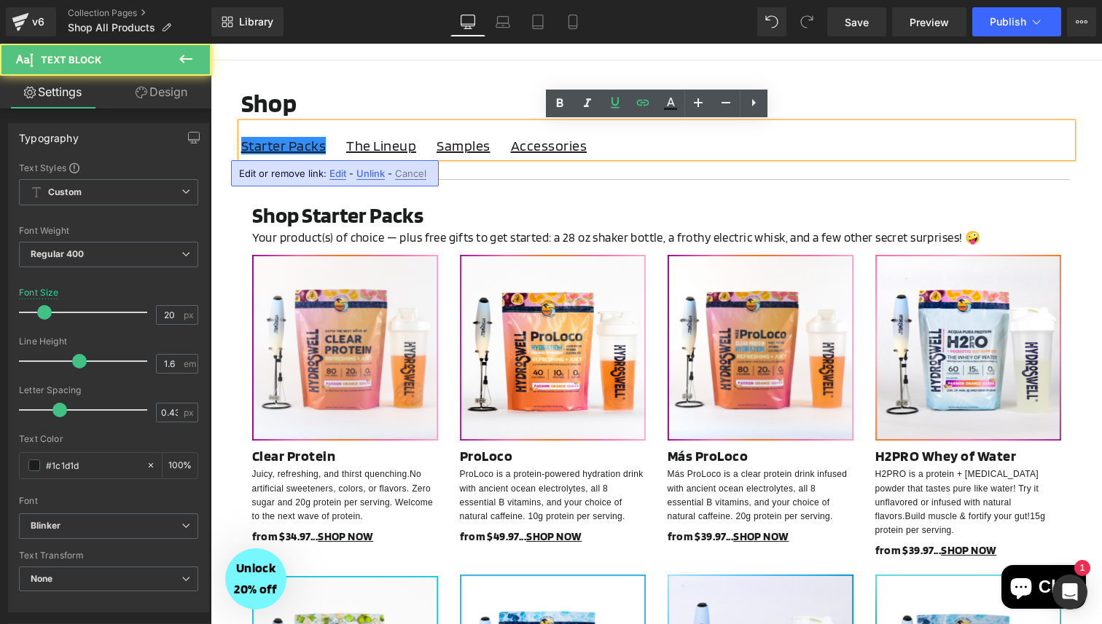
click at [240, 214] on div "Shop Starter Packs Heading Your product(s) of choice — plus free gifts to get s…" at bounding box center [656, 552] width 852 height 715
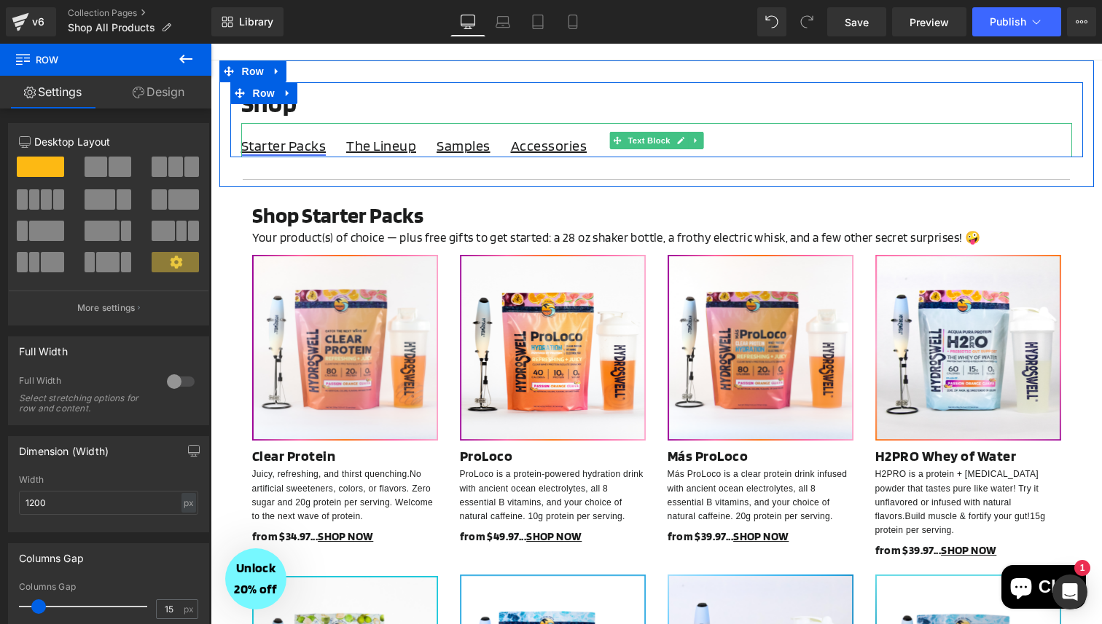
click at [303, 150] on link "Starter Packs" at bounding box center [283, 145] width 85 height 17
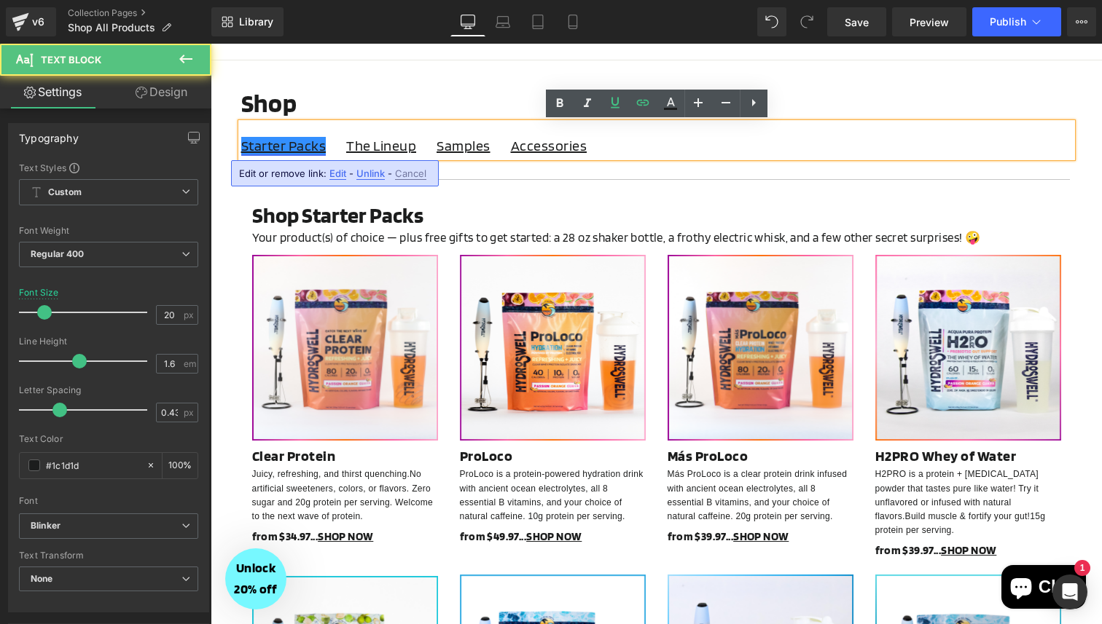
click at [303, 150] on link "Starter Packs" at bounding box center [283, 145] width 85 height 17
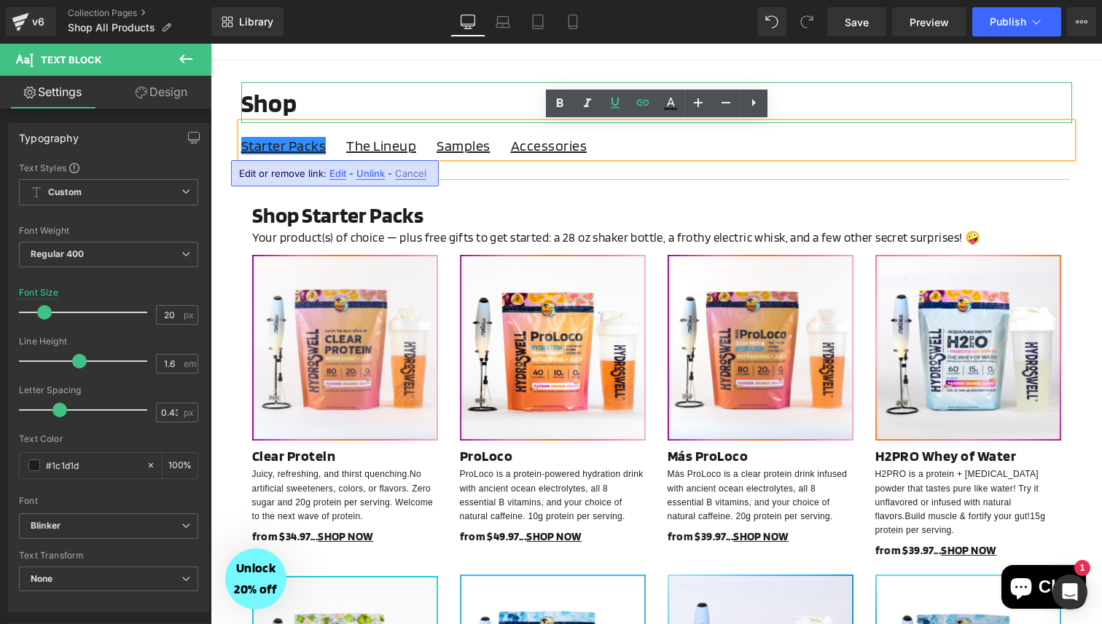
scroll to position [0, 0]
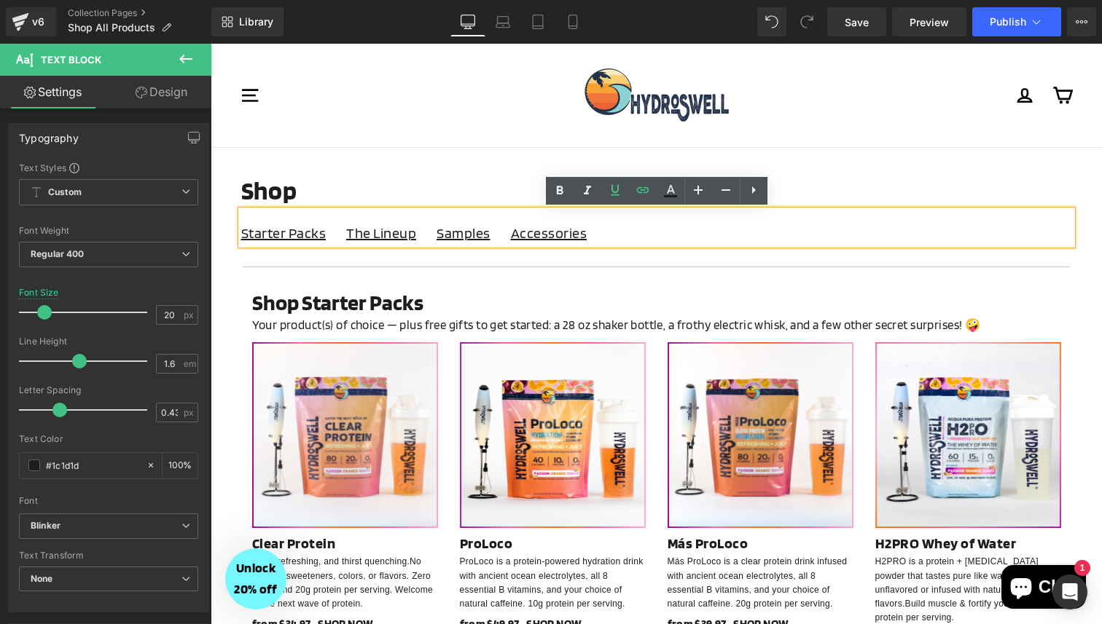
click at [886, 82] on div "Log in Cart" at bounding box center [910, 95] width 324 height 74
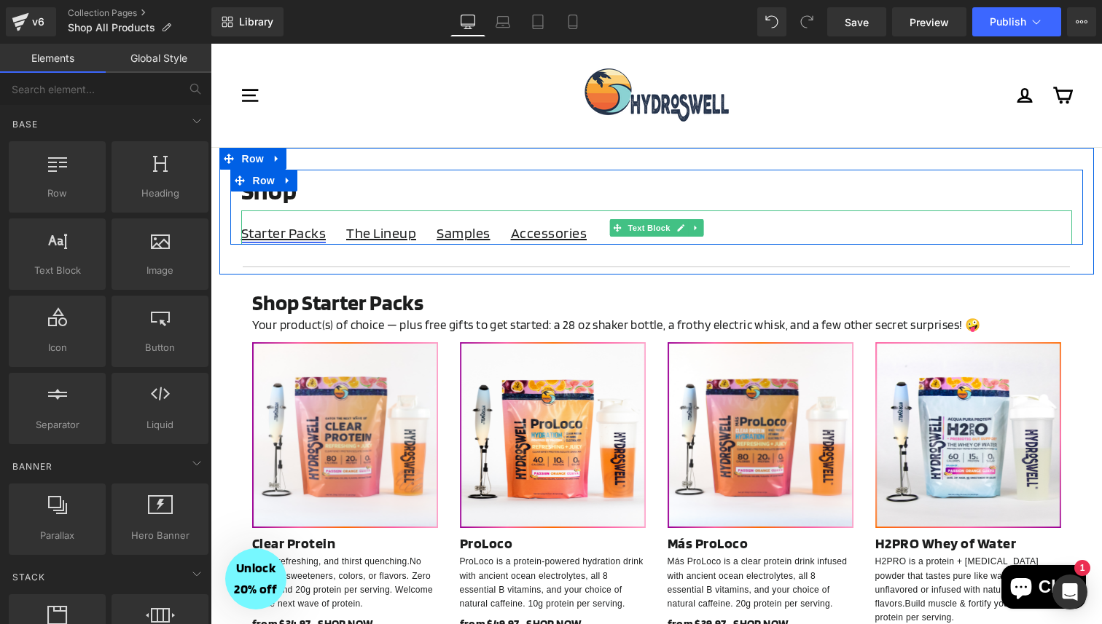
click at [265, 237] on link "Starter Packs" at bounding box center [283, 232] width 85 height 17
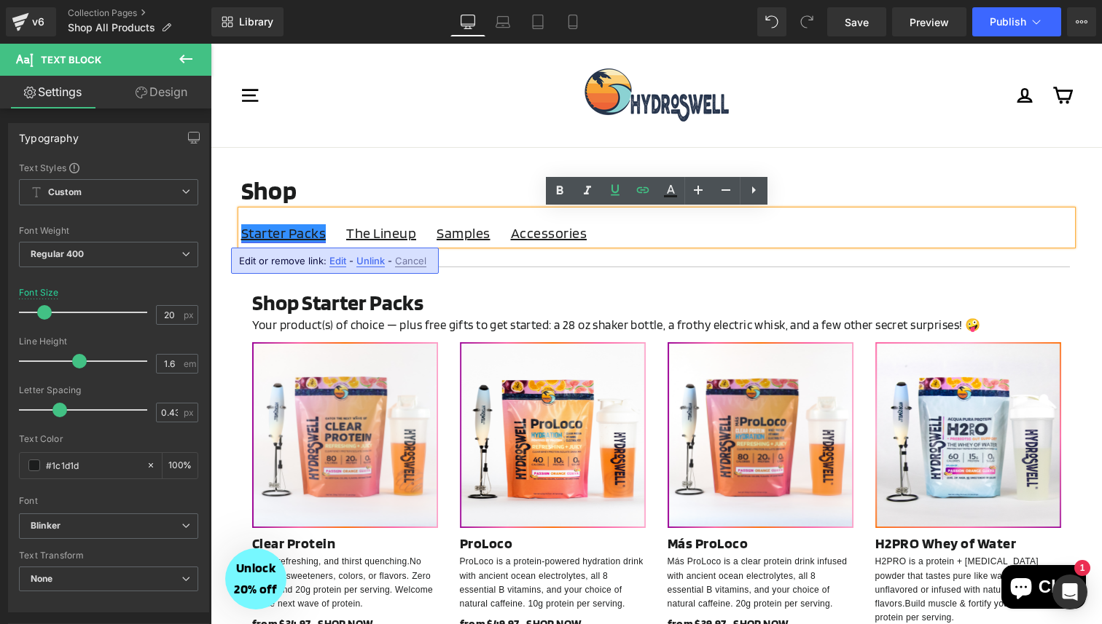
click at [308, 238] on link "Starter Packs" at bounding box center [283, 232] width 85 height 17
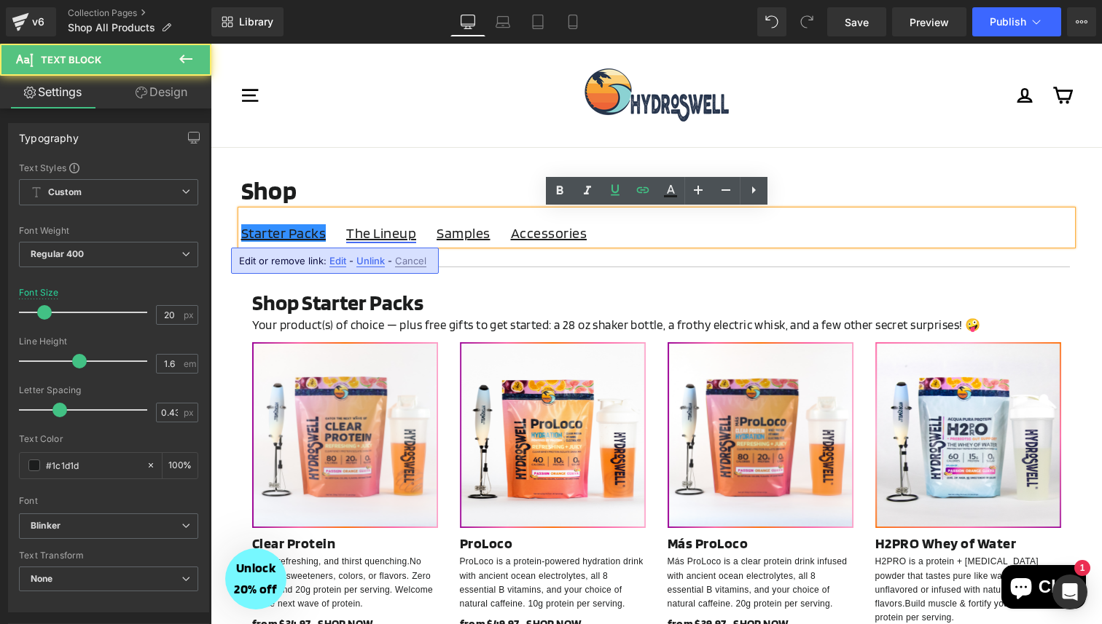
click at [381, 234] on link "The Lineup" at bounding box center [381, 232] width 70 height 17
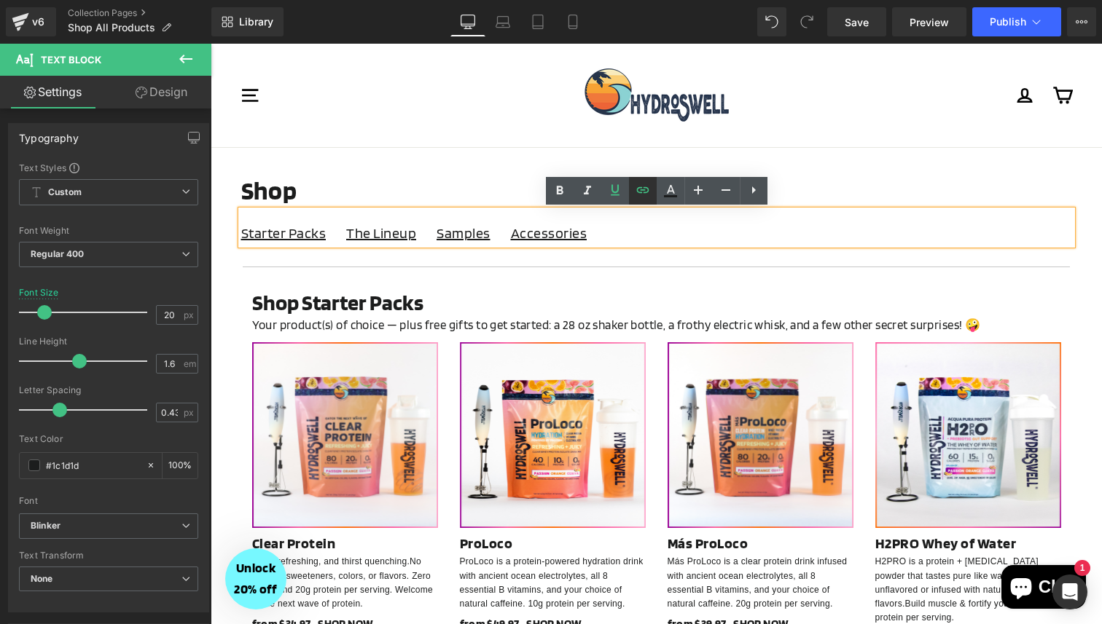
click at [643, 188] on icon at bounding box center [642, 190] width 12 height 6
click at [426, 270] on input "#r-1724821176163" at bounding box center [422, 266] width 224 height 36
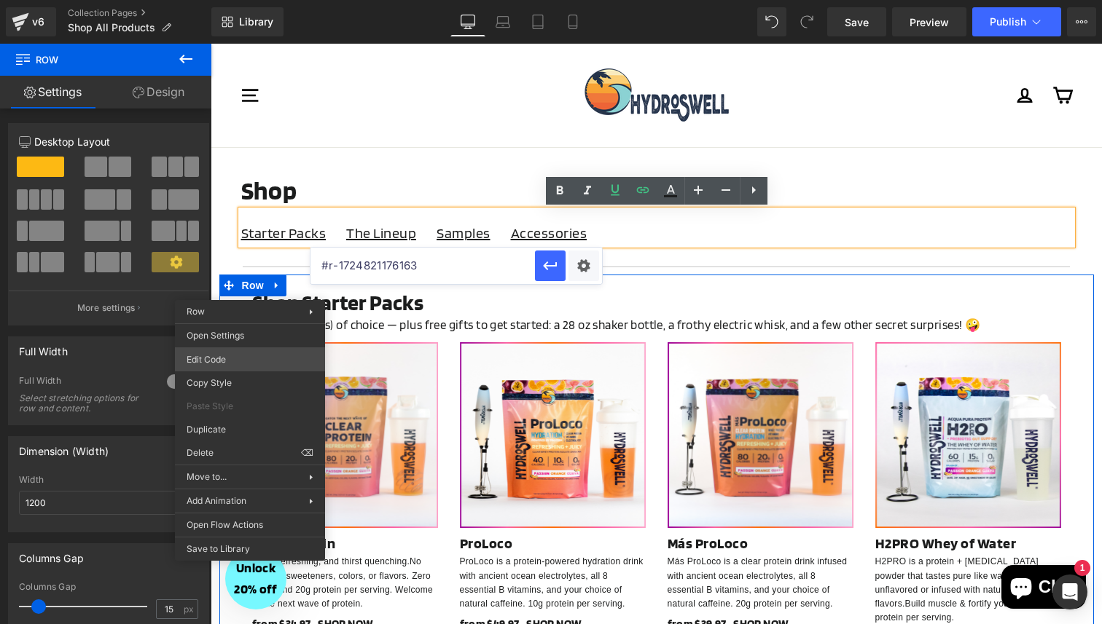
click at [252, 0] on div "Row You are previewing how the will restyle your page. You can not edit Element…" at bounding box center [551, 0] width 1102 height 0
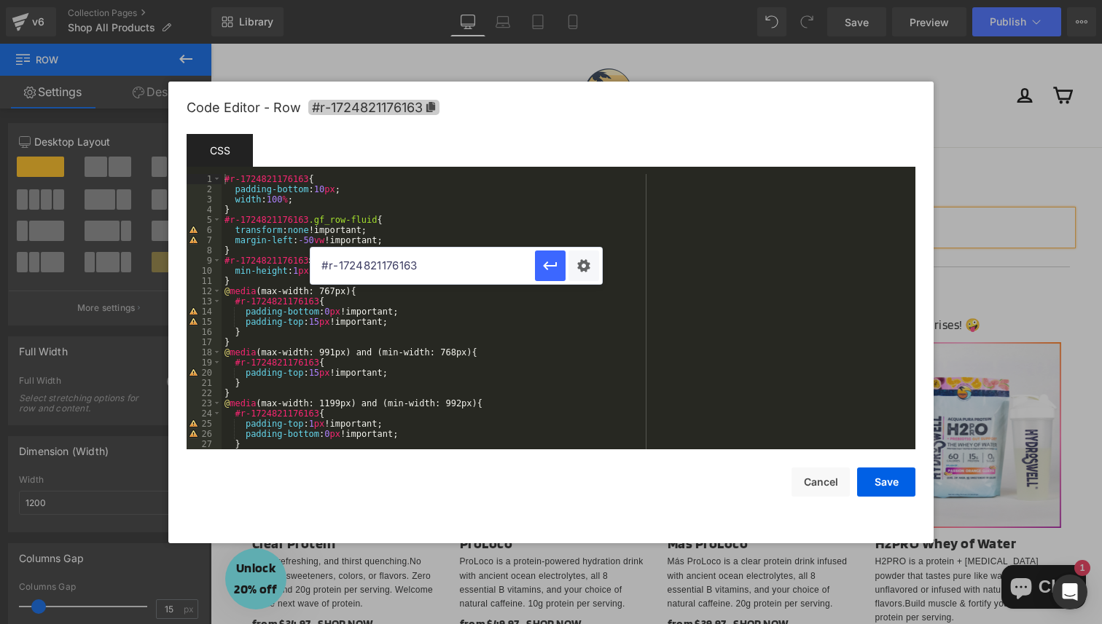
click at [434, 106] on icon at bounding box center [430, 107] width 9 height 10
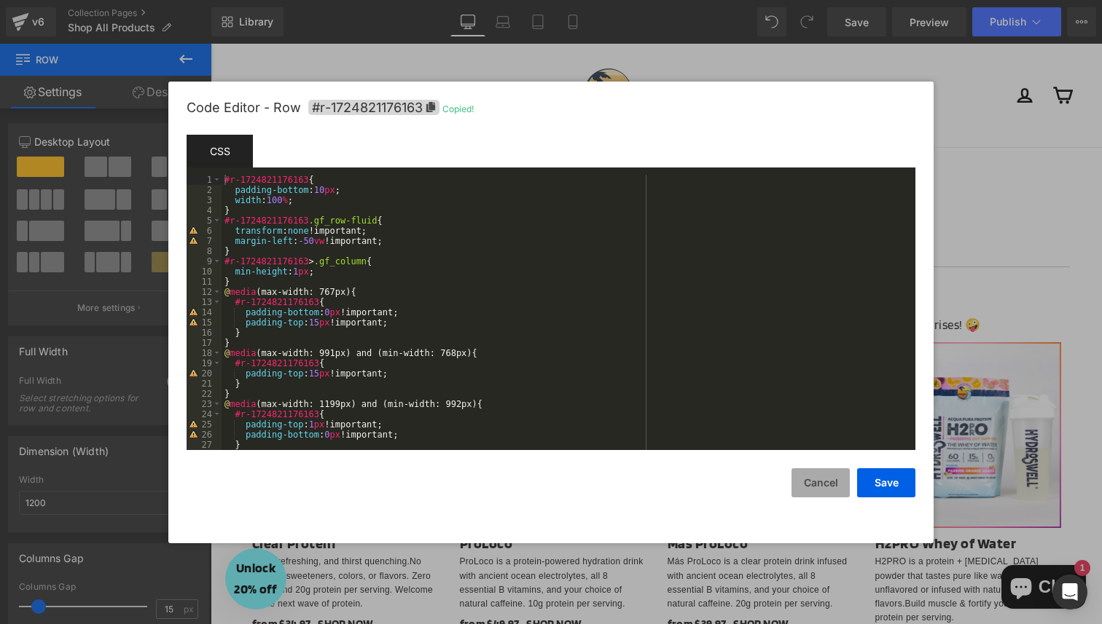
click at [817, 481] on button "Cancel" at bounding box center [820, 482] width 58 height 29
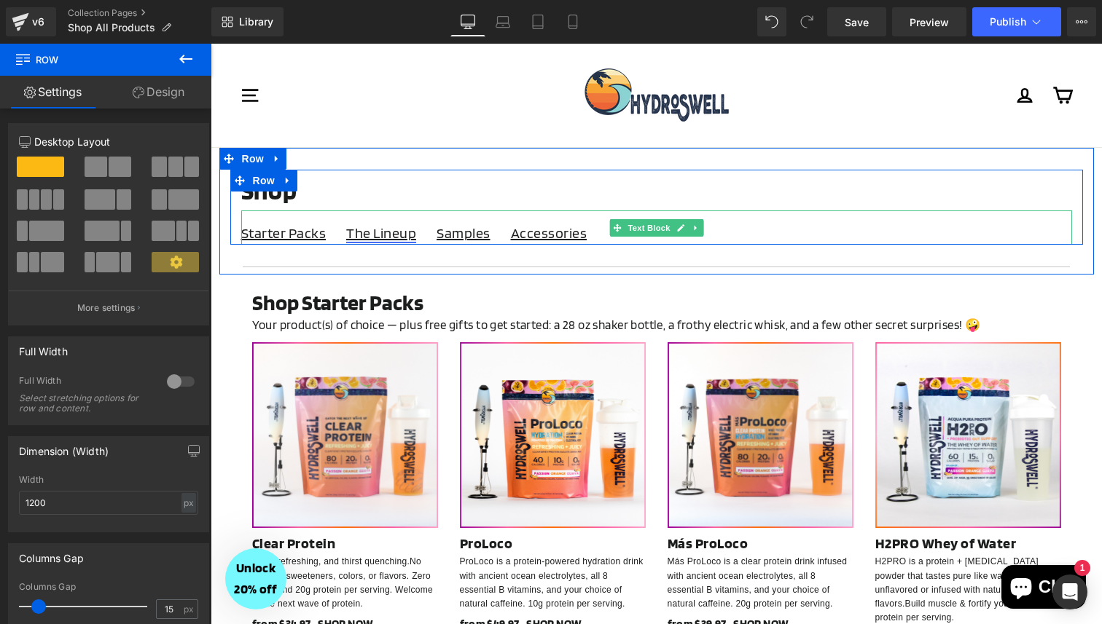
click at [384, 235] on link "The Lineup" at bounding box center [381, 232] width 70 height 17
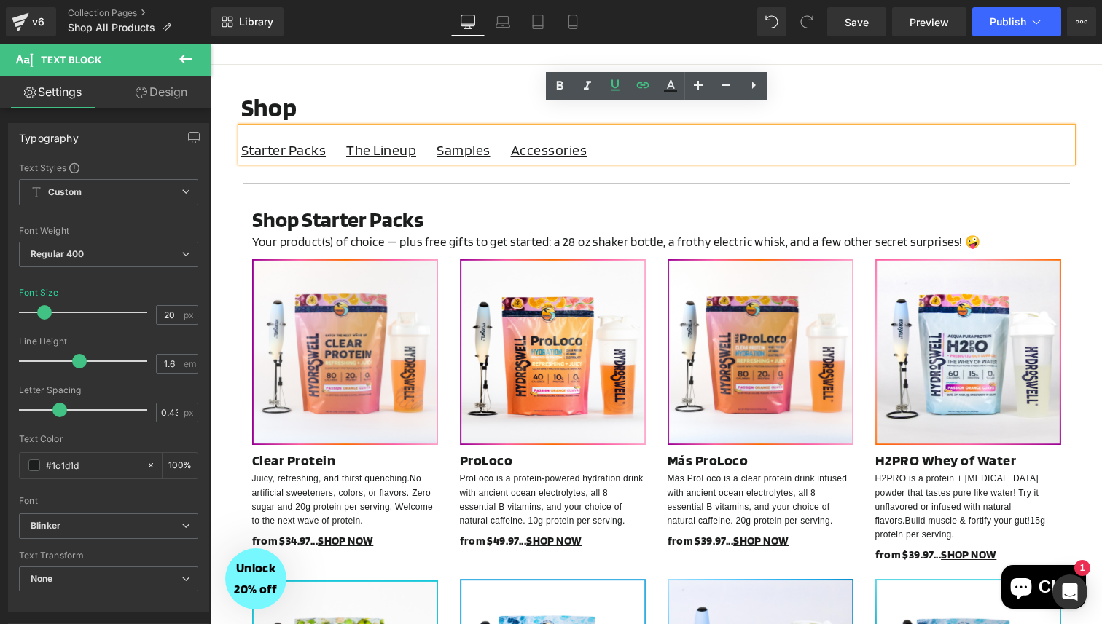
scroll to position [62, 0]
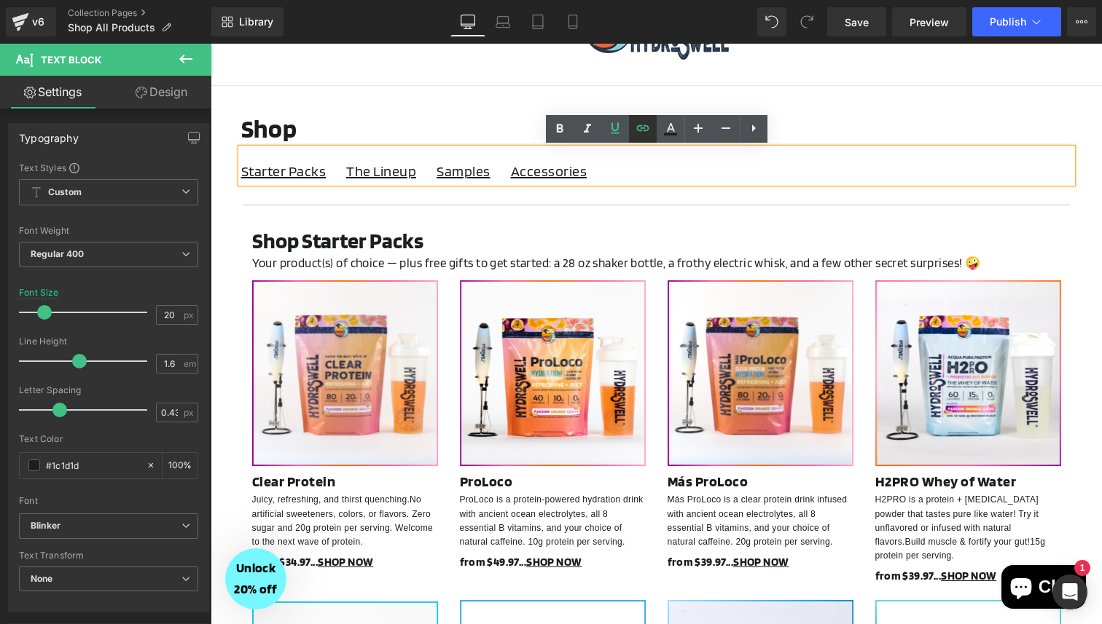
click at [643, 130] on icon at bounding box center [642, 128] width 12 height 6
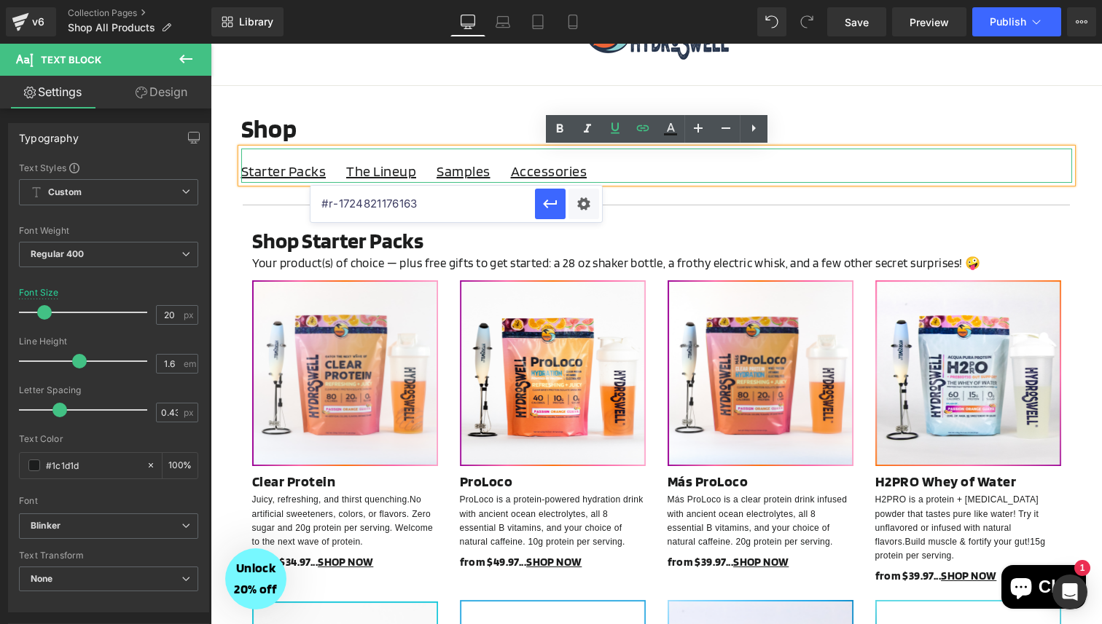
click at [326, 176] on p "Starter Packs The Lineup Samples Accessories" at bounding box center [656, 171] width 831 height 23
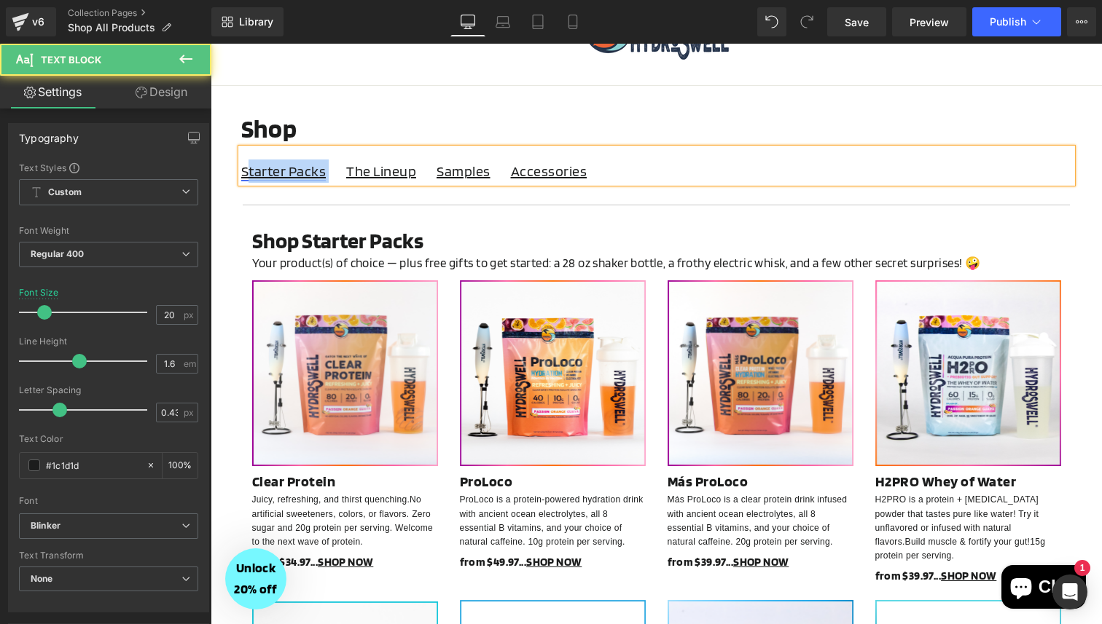
drag, startPoint x: 328, startPoint y: 171, endPoint x: 247, endPoint y: 177, distance: 81.1
click at [247, 177] on p "Starter Packs The Lineup Samples Accessories" at bounding box center [656, 171] width 831 height 23
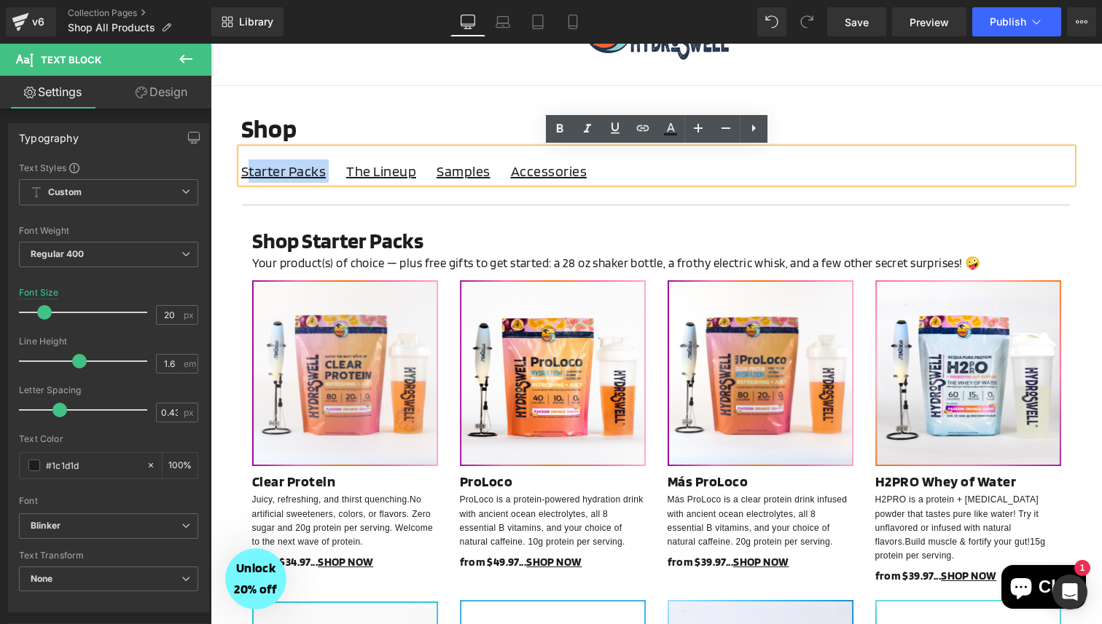
click at [334, 174] on p "Starter Packs The Lineup Samples Accessories" at bounding box center [656, 171] width 831 height 23
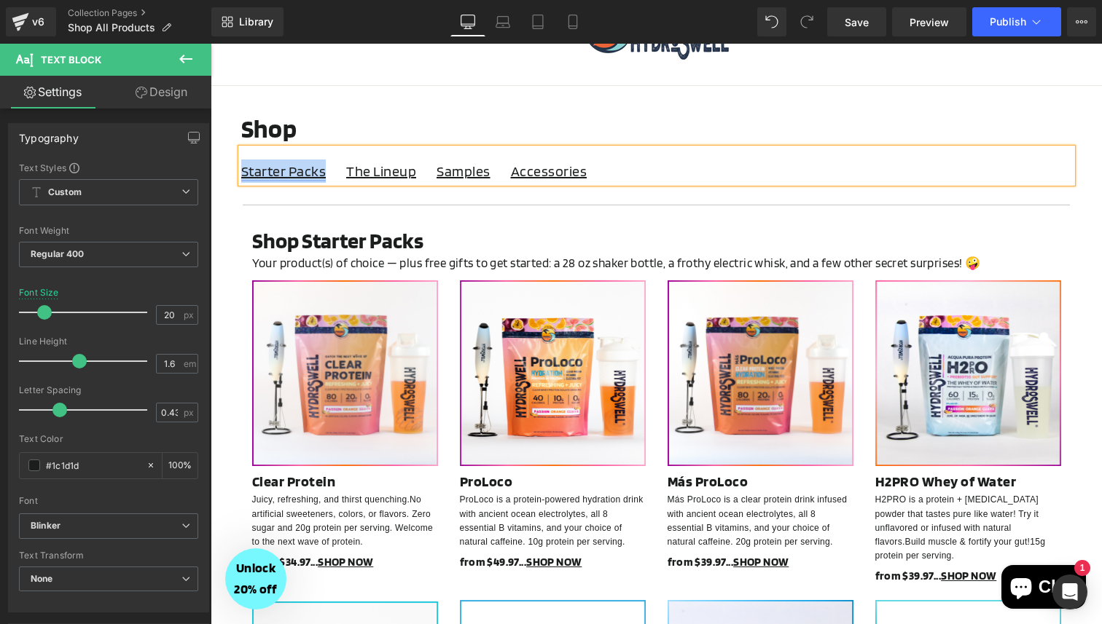
drag, startPoint x: 326, startPoint y: 174, endPoint x: 243, endPoint y: 171, distance: 83.1
click at [243, 171] on p "Starter Packs The Lineup Samples Accessories" at bounding box center [656, 171] width 831 height 23
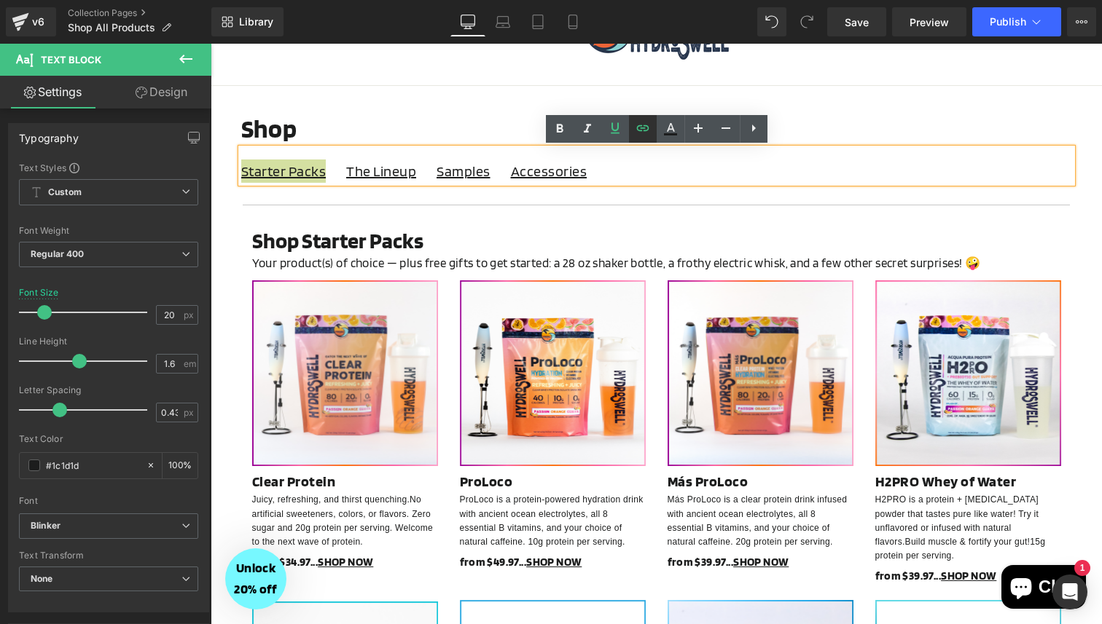
click at [640, 127] on icon at bounding box center [642, 127] width 17 height 17
click at [407, 212] on input "#r-1724821176163" at bounding box center [347, 204] width 224 height 36
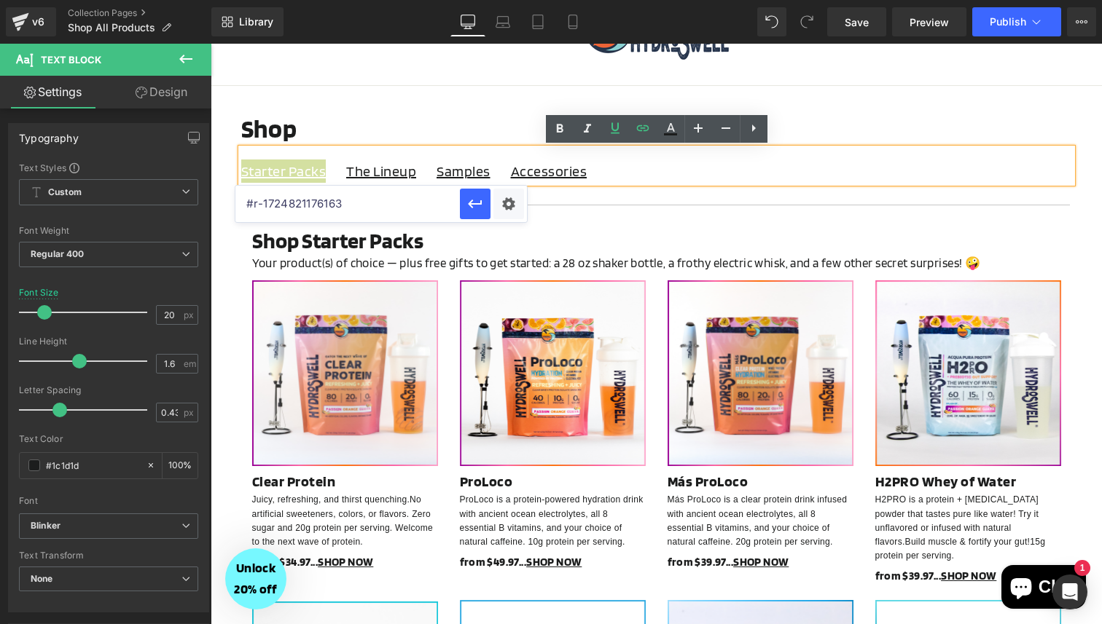
type input "https://app.gempages.net/editor?id=1724731461&type=template-collection&page=col…"
paste input "#r-1724821176163"
type input "#r-1724821176163"
click at [474, 214] on button "button" at bounding box center [475, 204] width 31 height 31
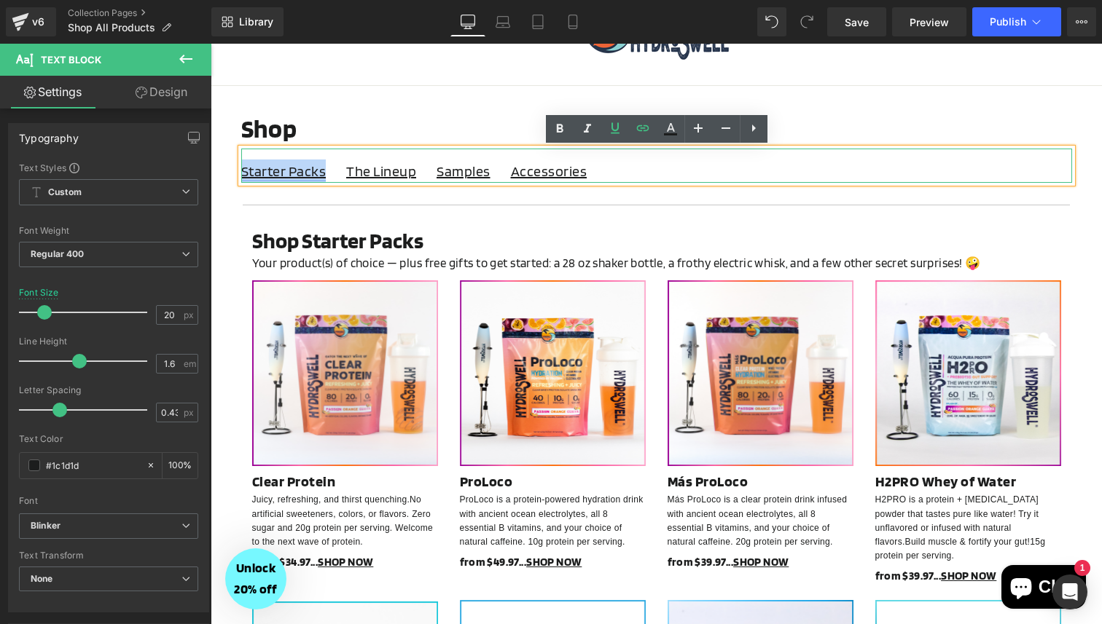
click at [283, 170] on link "Starter Packs" at bounding box center [283, 170] width 85 height 17
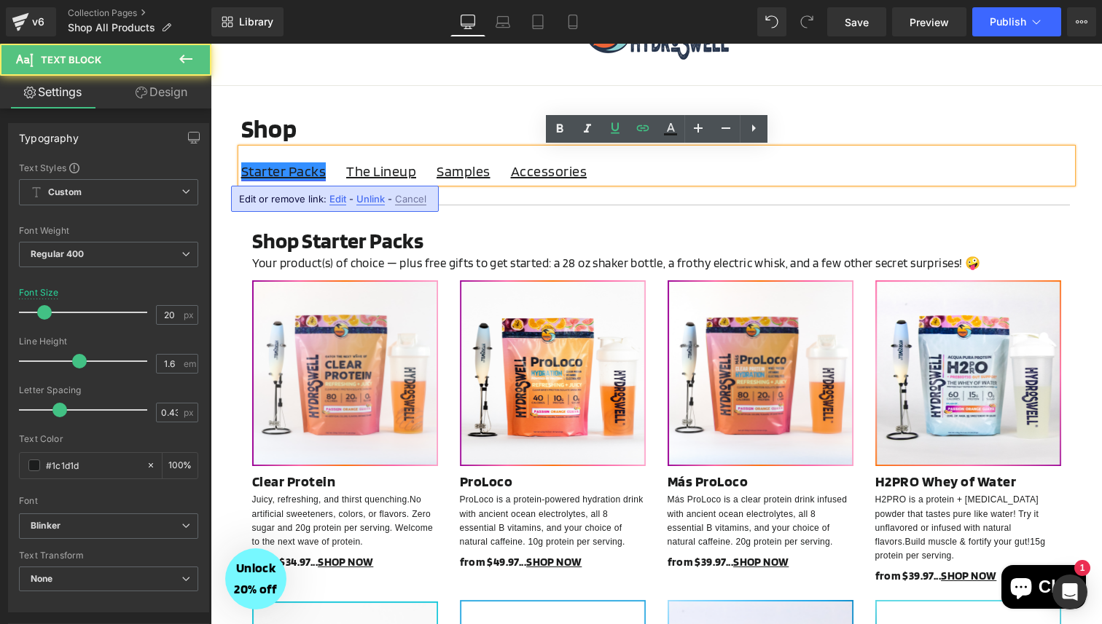
click at [283, 170] on link "Starter Packs" at bounding box center [283, 170] width 85 height 17
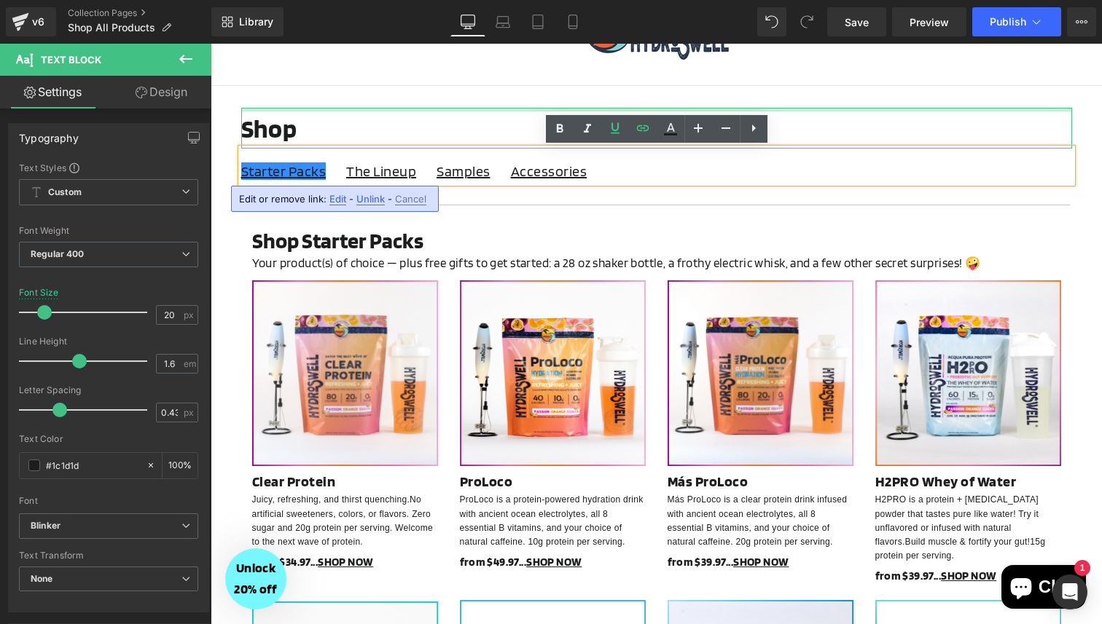
click at [353, 110] on div at bounding box center [656, 110] width 831 height 4
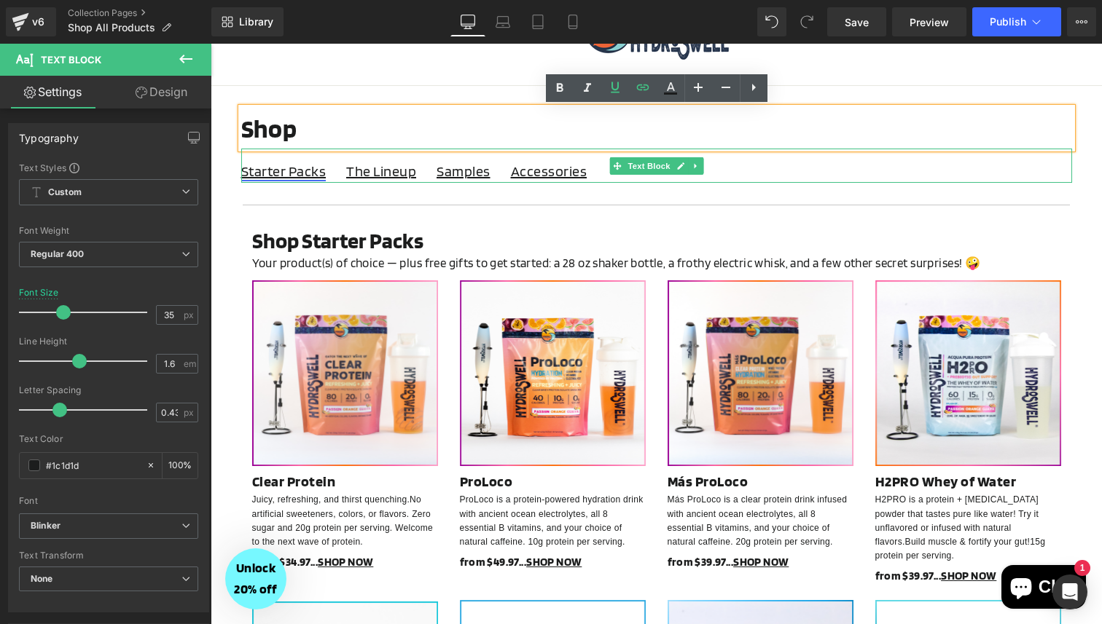
click at [291, 176] on link "Starter Packs" at bounding box center [283, 170] width 85 height 17
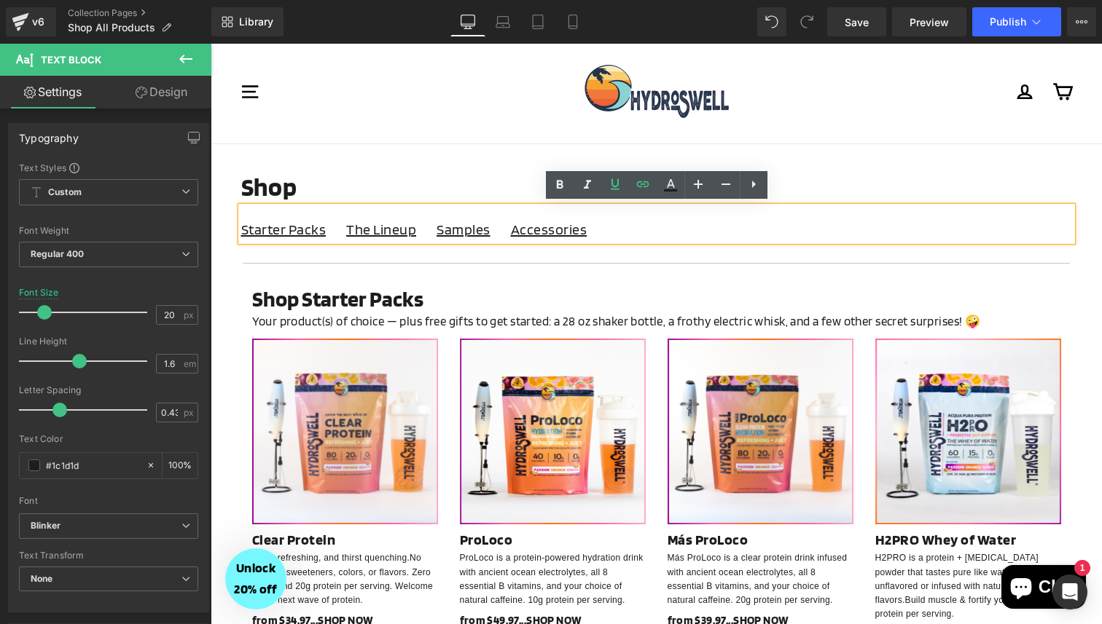
scroll to position [0, 0]
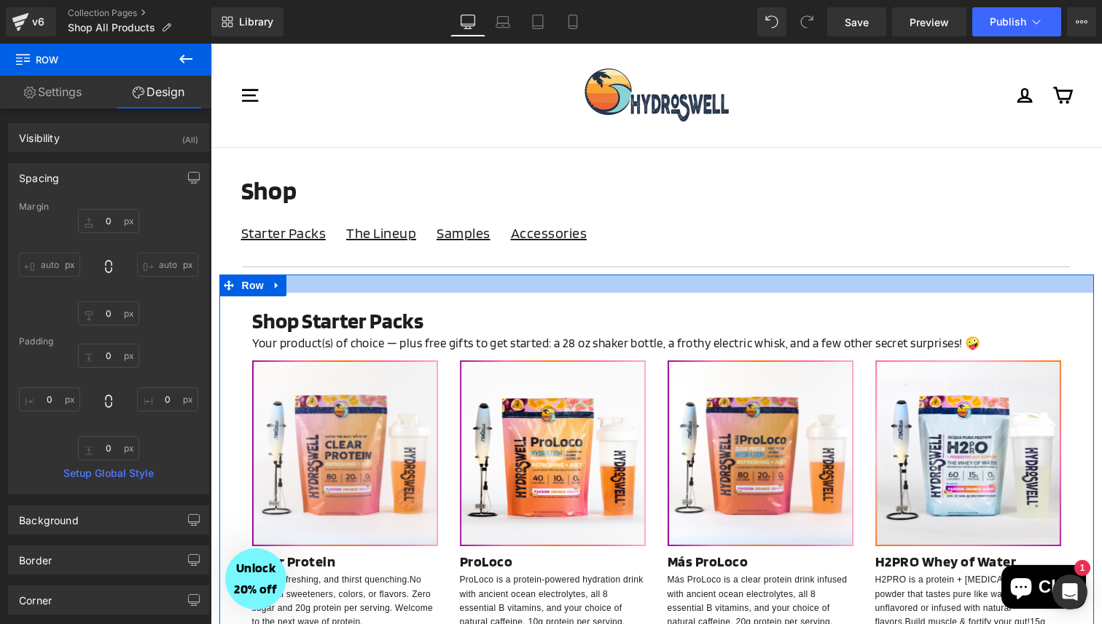
drag, startPoint x: 342, startPoint y: 276, endPoint x: 342, endPoint y: 296, distance: 19.7
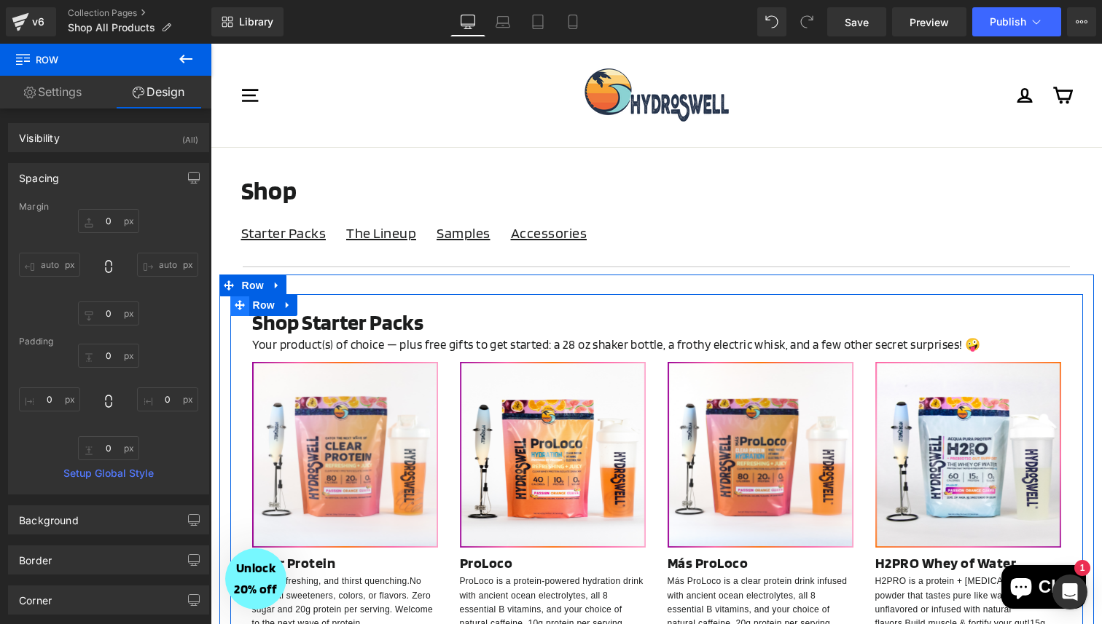
click at [235, 311] on span at bounding box center [239, 305] width 19 height 22
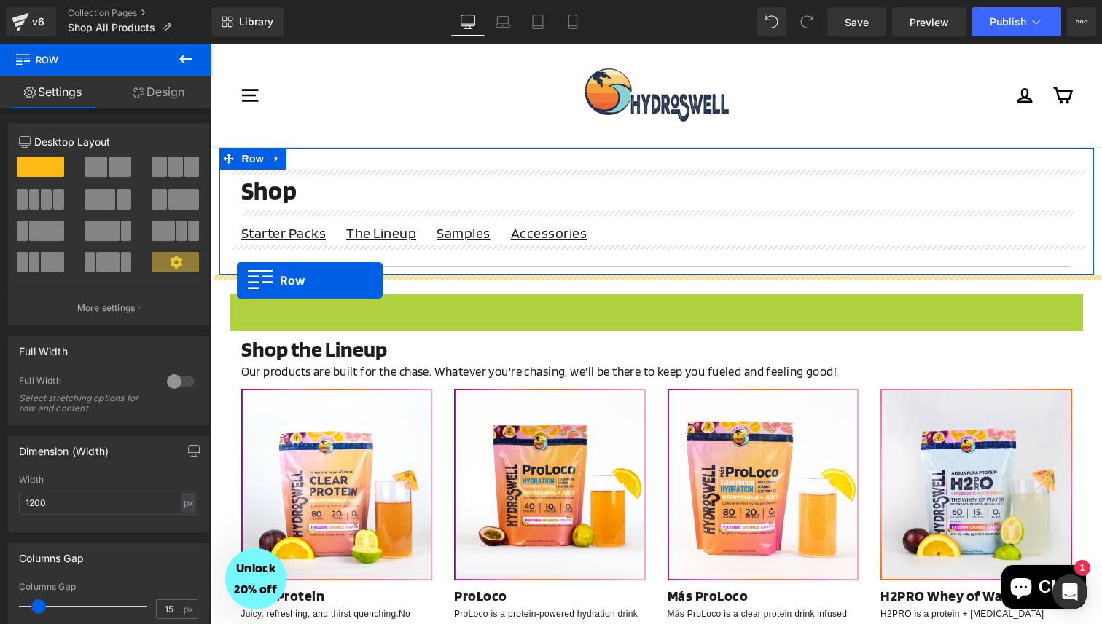
drag, startPoint x: 237, startPoint y: 309, endPoint x: 237, endPoint y: 280, distance: 28.4
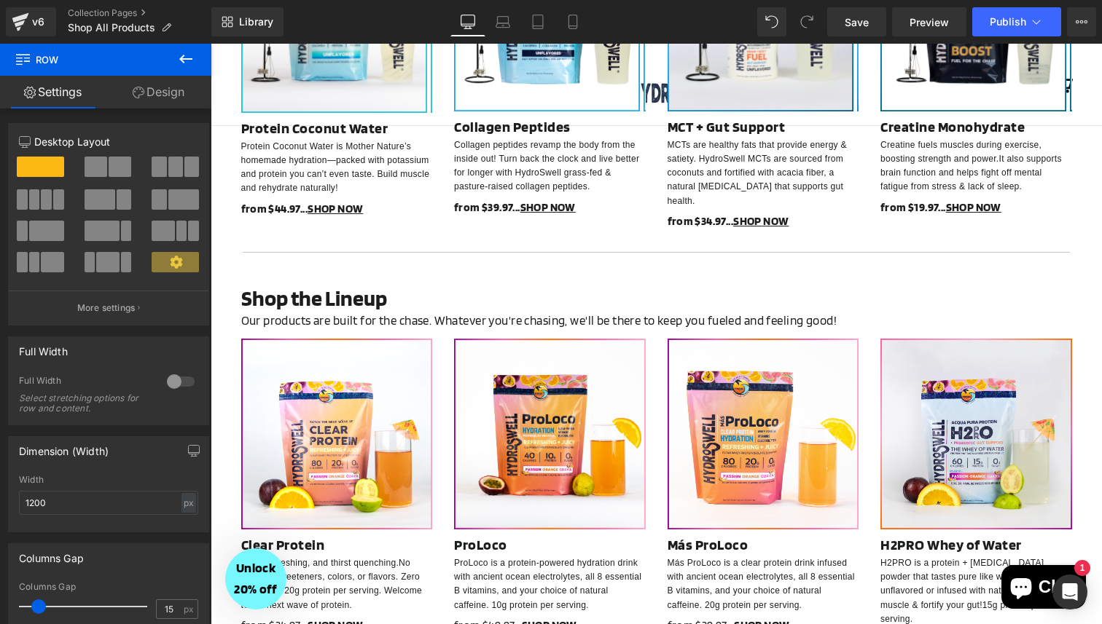
scroll to position [735, 0]
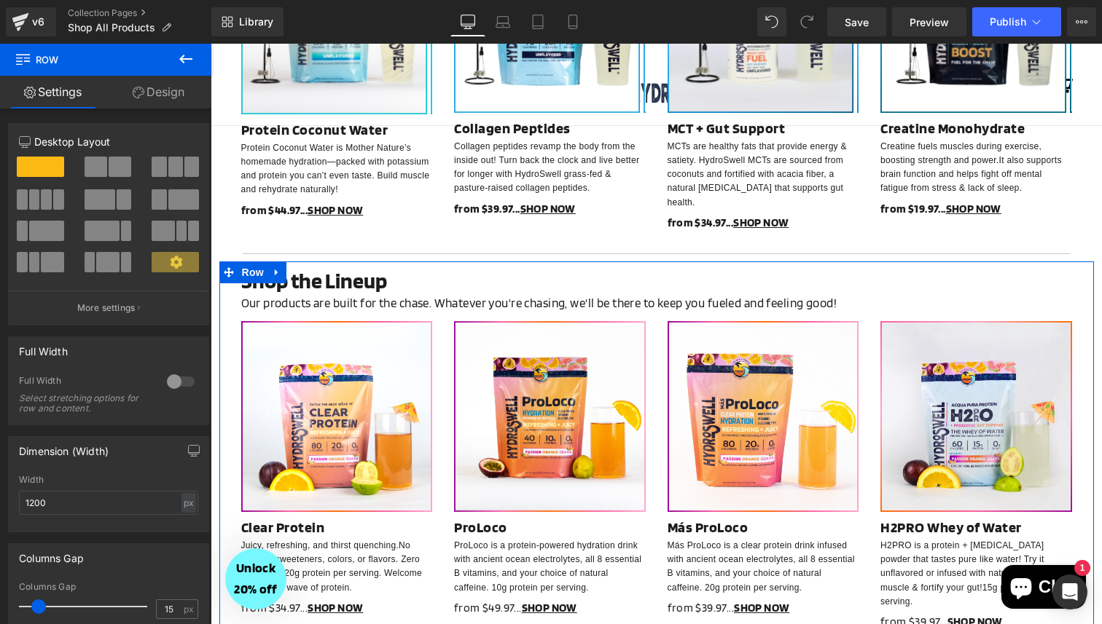
drag, startPoint x: 522, startPoint y: 252, endPoint x: 523, endPoint y: 233, distance: 19.0
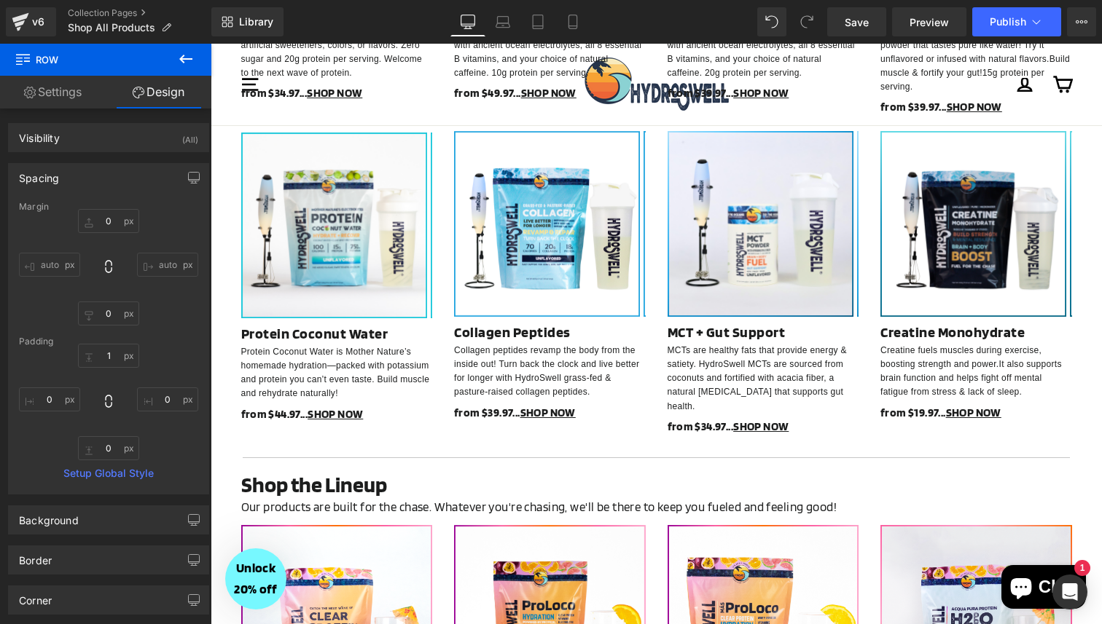
scroll to position [522, 0]
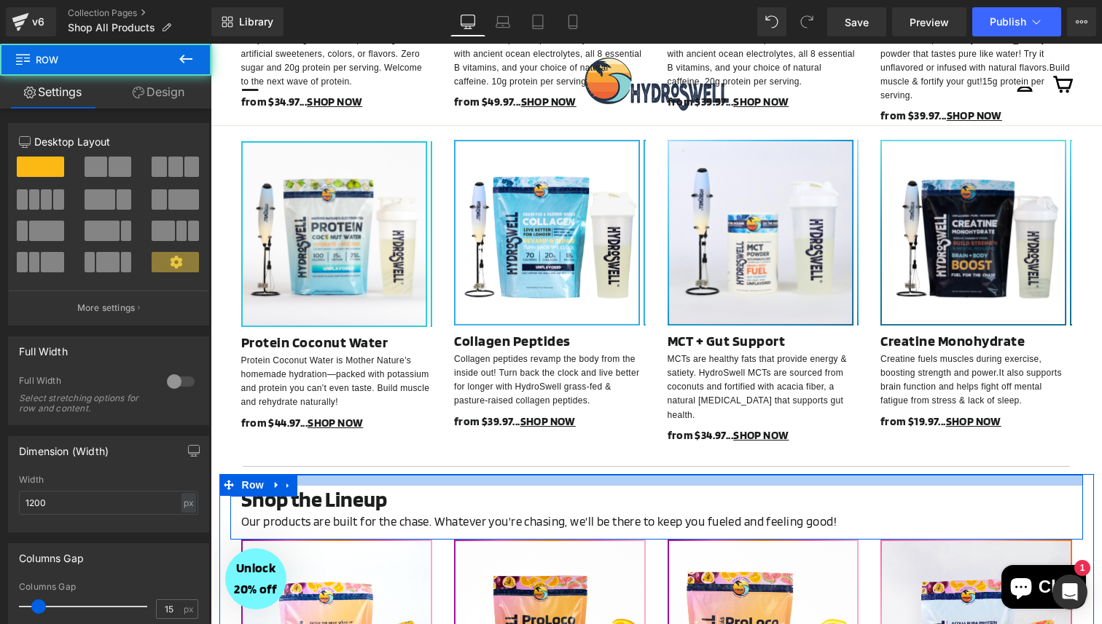
click at [627, 475] on div at bounding box center [656, 480] width 852 height 11
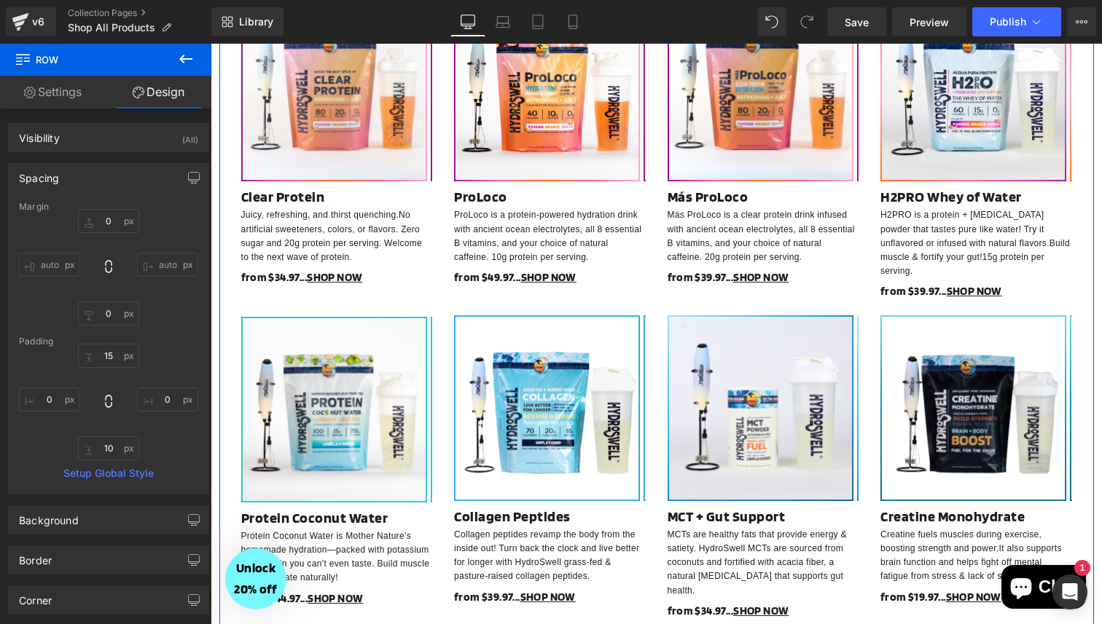
scroll to position [0, 0]
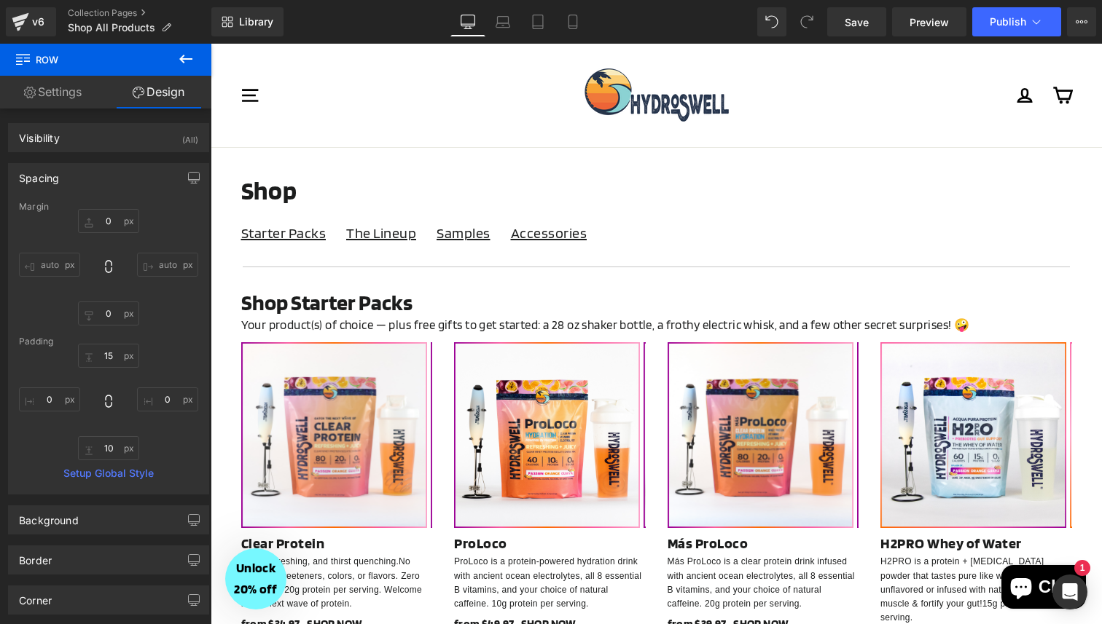
click at [796, 101] on div "Log in Cart" at bounding box center [910, 95] width 324 height 74
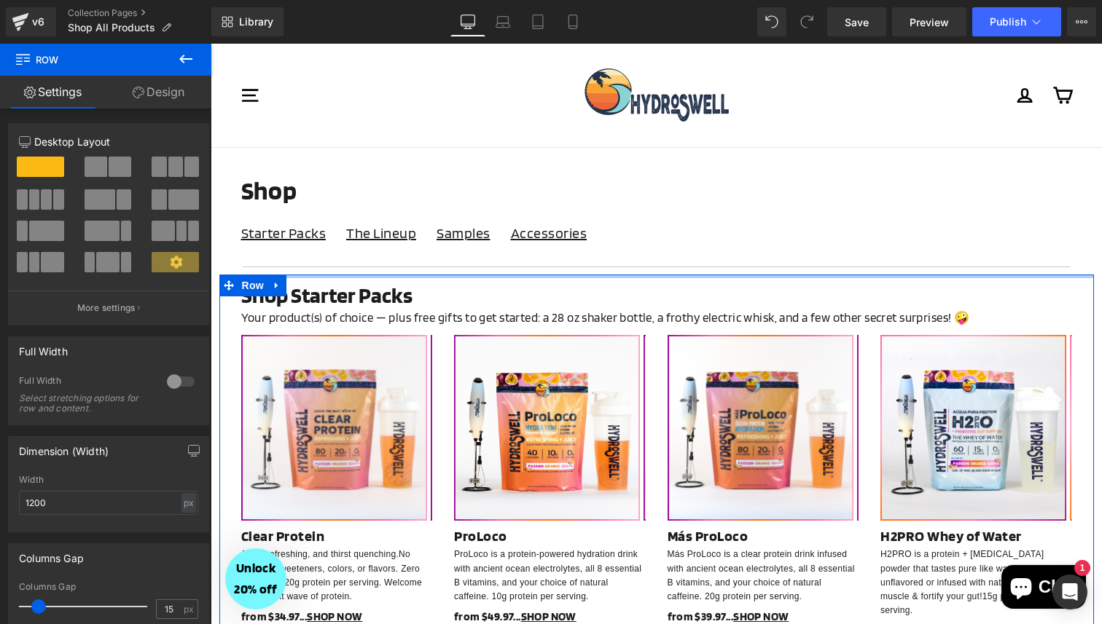
drag, startPoint x: 499, startPoint y: 277, endPoint x: 500, endPoint y: 269, distance: 8.1
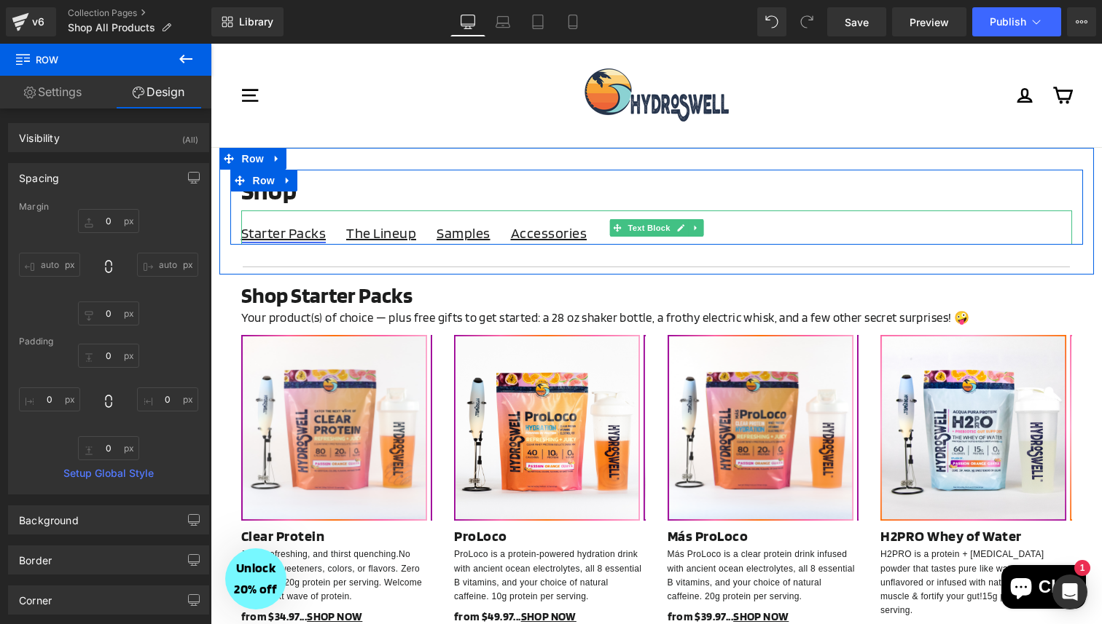
click at [280, 236] on link "Starter Packs" at bounding box center [283, 232] width 85 height 17
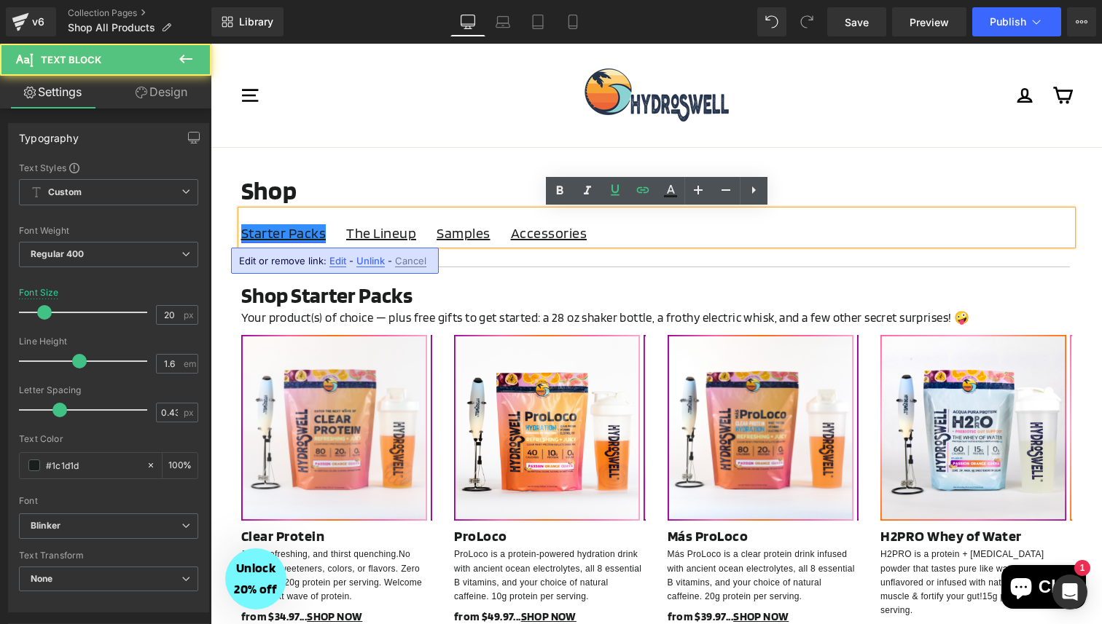
click at [280, 236] on link "Starter Packs" at bounding box center [283, 232] width 85 height 17
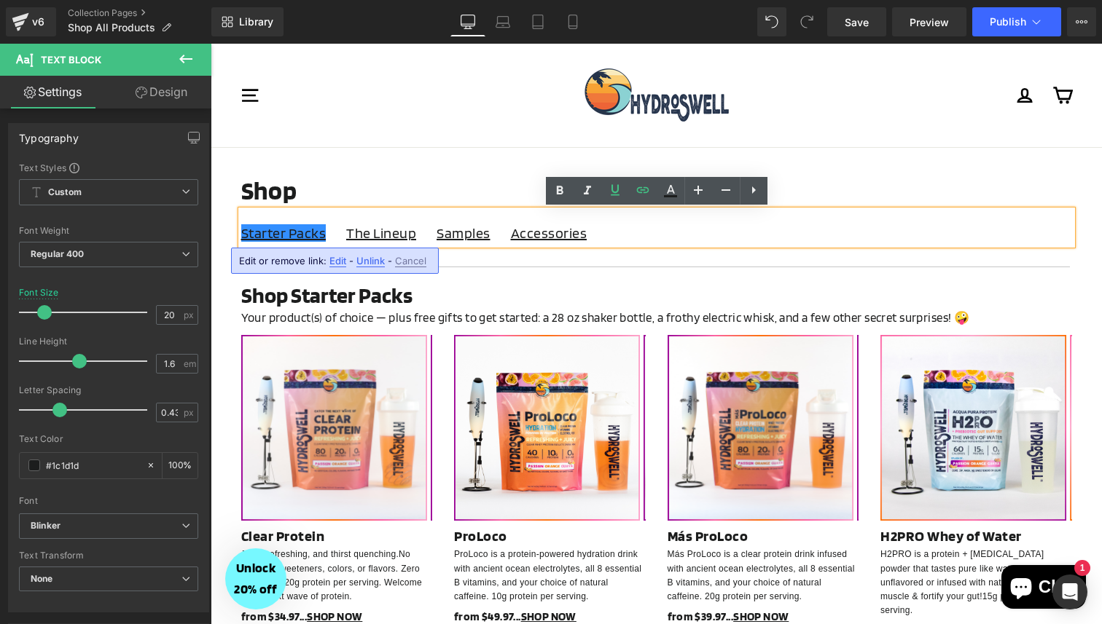
click at [437, 87] on div "Site navigation" at bounding box center [402, 95] width 324 height 74
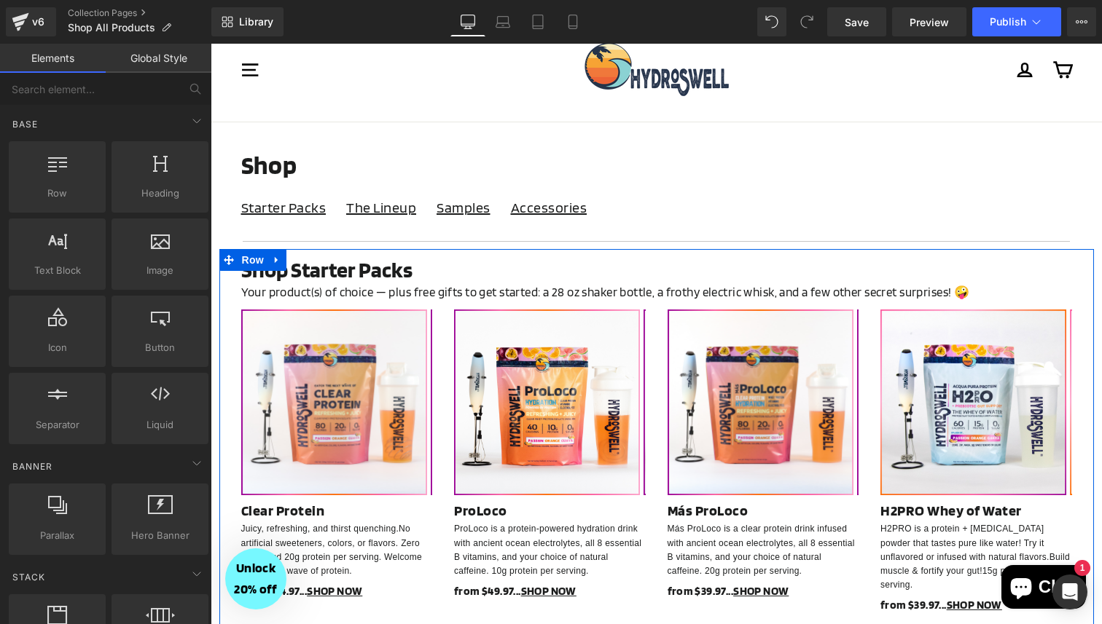
scroll to position [22, 0]
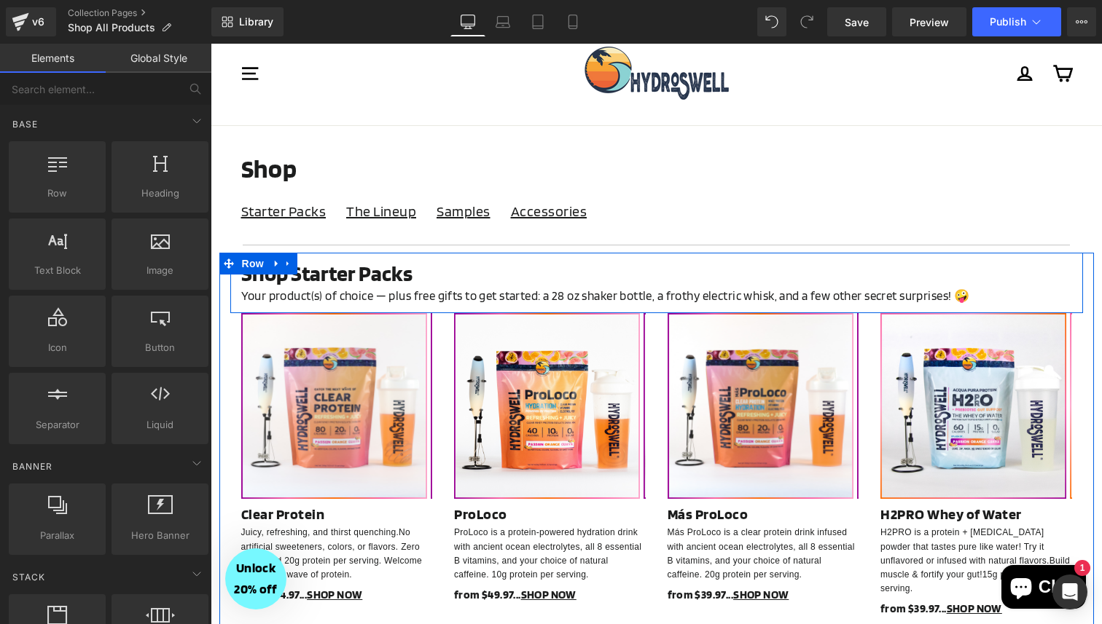
click at [235, 294] on div "Shop Starter Packs Heading Your product(s) of choice — plus free gifts to get s…" at bounding box center [656, 283] width 852 height 46
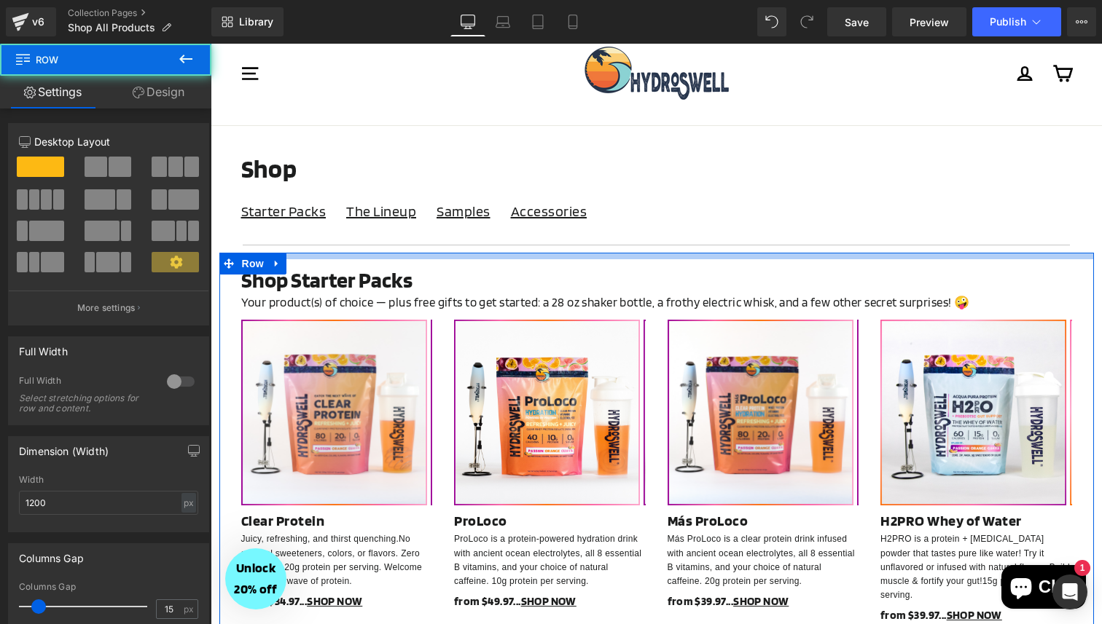
drag, startPoint x: 381, startPoint y: 256, endPoint x: 384, endPoint y: 266, distance: 10.6
click at [383, 266] on div "Shop Starter Packs Heading Your product(s) of choice — plus free gifts to get s…" at bounding box center [656, 613] width 874 height 721
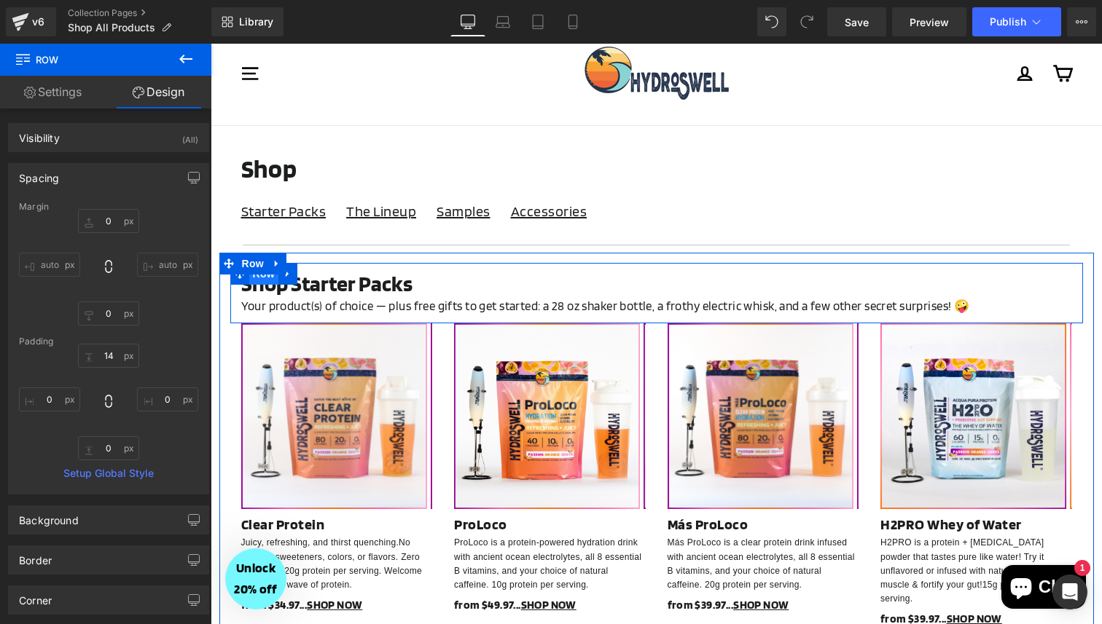
click at [267, 280] on span "Row" at bounding box center [263, 274] width 29 height 22
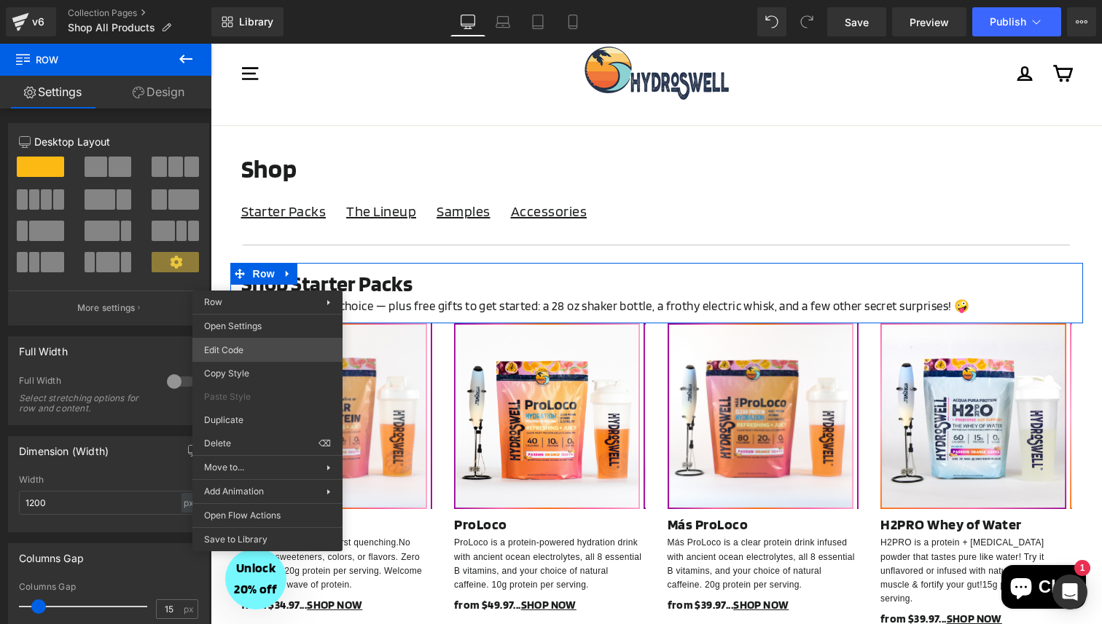
click at [262, 0] on div "Row You are previewing how the will restyle your page. You can not edit Element…" at bounding box center [551, 0] width 1102 height 0
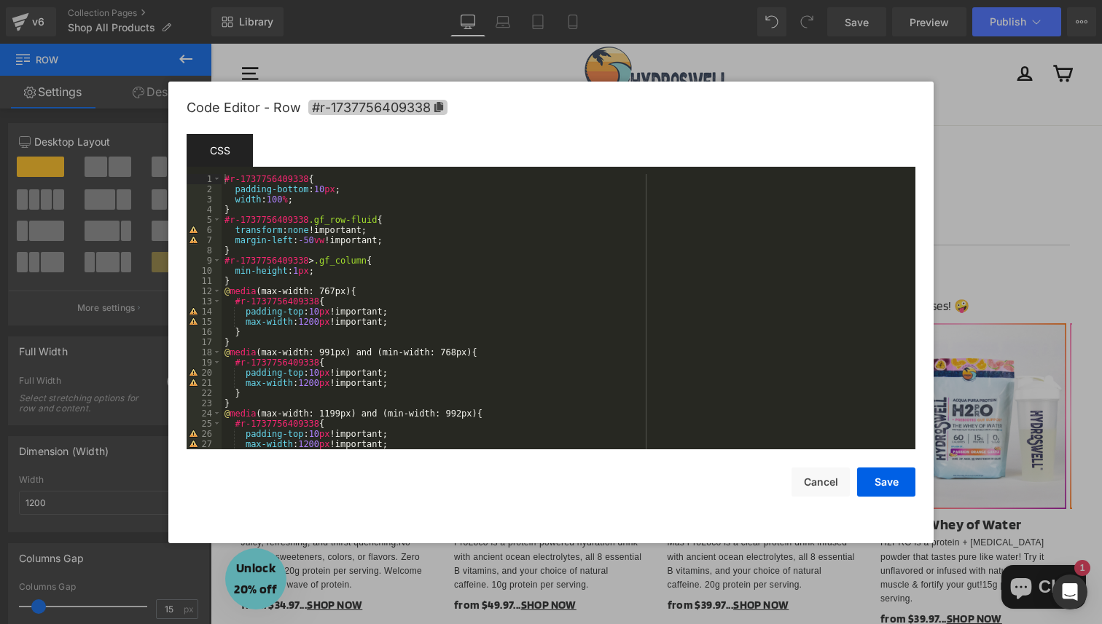
click at [439, 108] on icon at bounding box center [438, 107] width 9 height 10
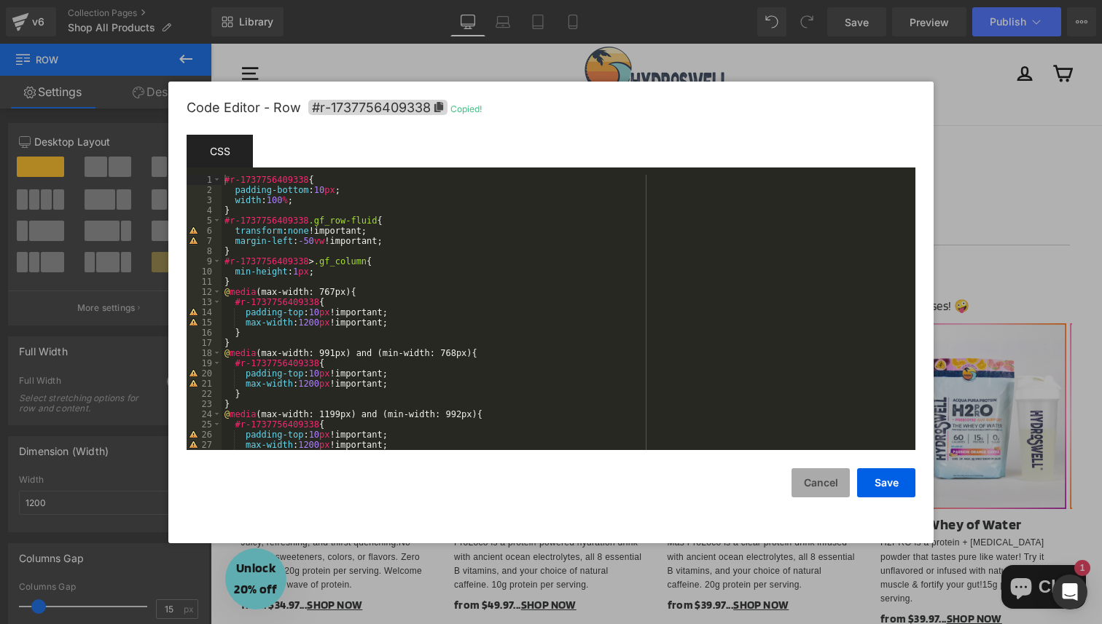
click at [809, 497] on button "Cancel" at bounding box center [820, 482] width 58 height 29
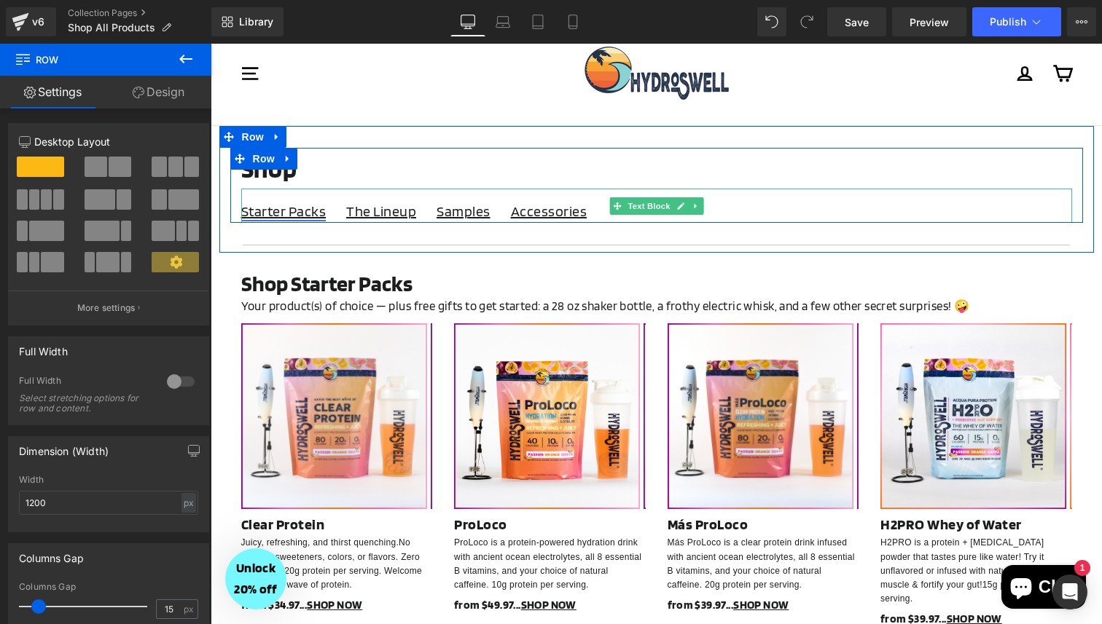
click at [321, 213] on link "Starter Packs" at bounding box center [283, 211] width 85 height 17
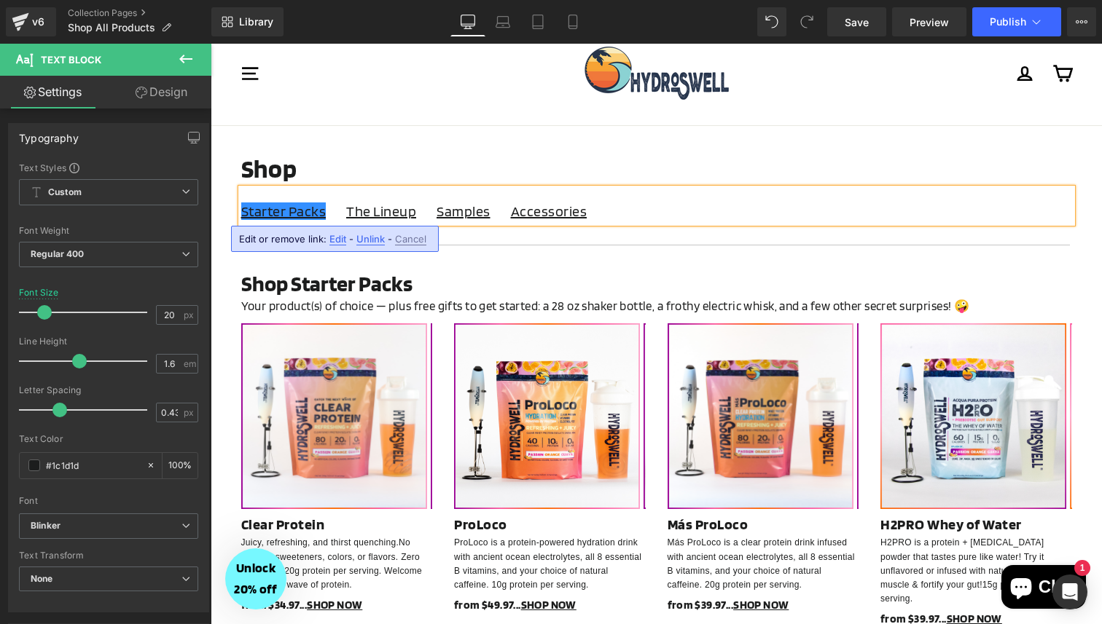
click at [363, 238] on span "Unlink" at bounding box center [370, 239] width 28 height 12
click at [324, 216] on p "Starter Packs The Lineup Samples Accessories" at bounding box center [656, 211] width 831 height 23
drag, startPoint x: 324, startPoint y: 219, endPoint x: 243, endPoint y: 211, distance: 81.2
click at [243, 211] on p "Starter Packs The Lineup Samples Accessories" at bounding box center [656, 211] width 831 height 23
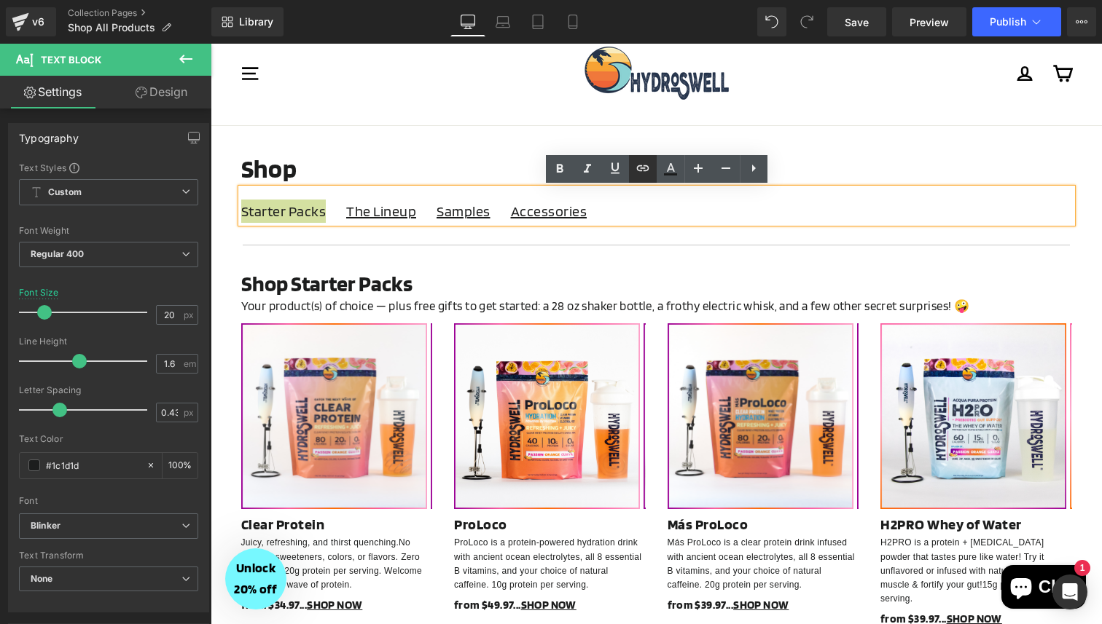
click at [644, 167] on icon at bounding box center [642, 168] width 17 height 17
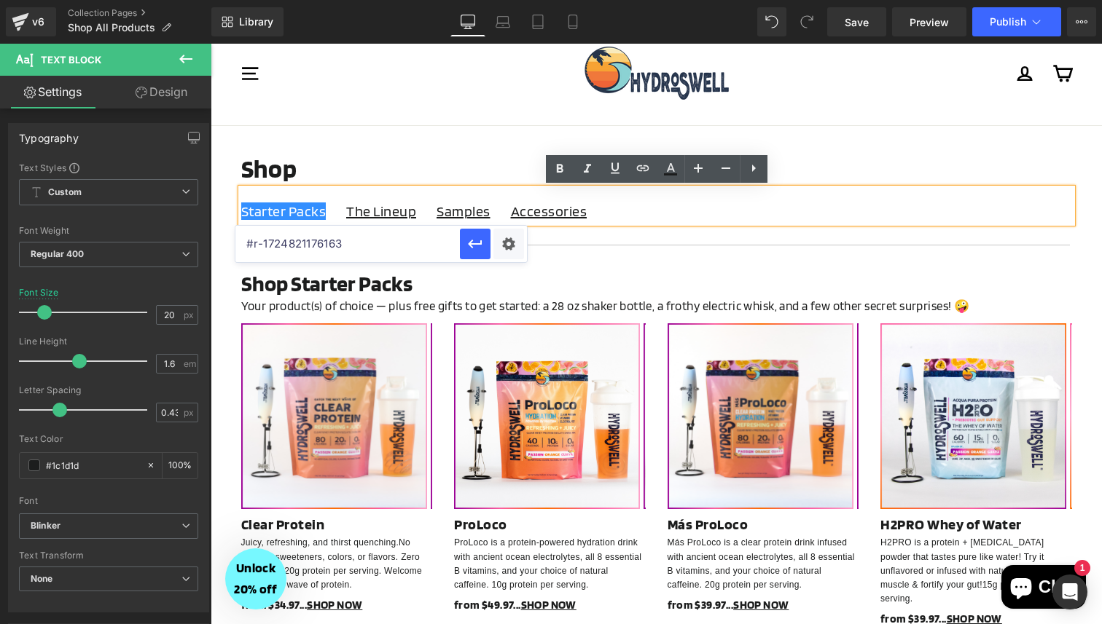
click at [393, 243] on input "#r-1724821176163" at bounding box center [347, 244] width 224 height 36
paste input "#r-1737756409338"
click at [476, 247] on icon "button" at bounding box center [474, 243] width 17 height 17
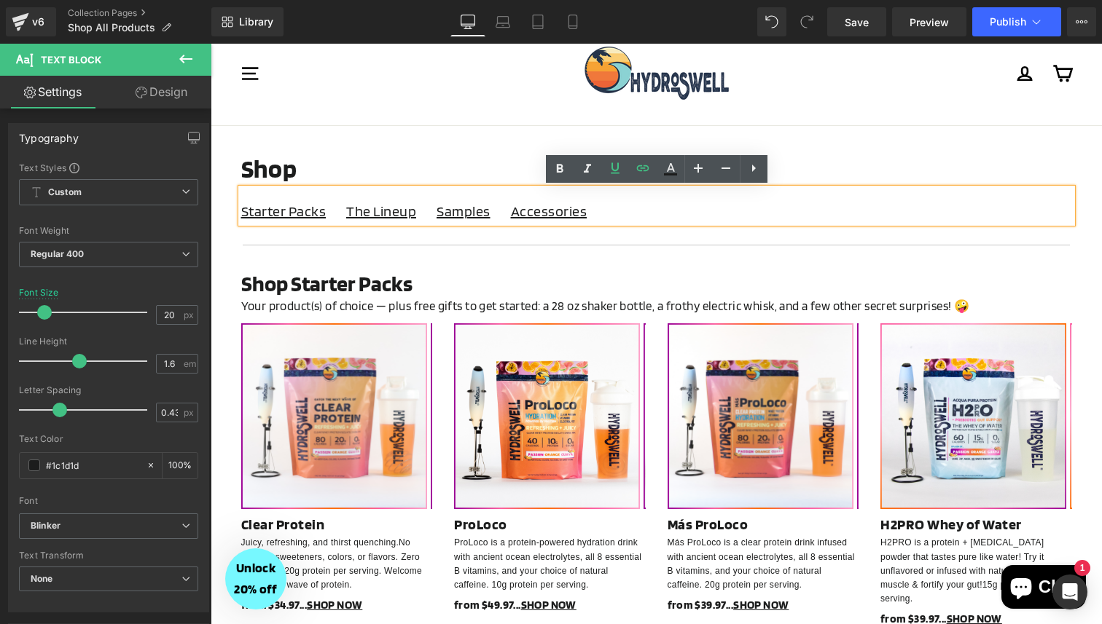
click at [401, 116] on header "Site navigation Log in Cart Search "Close (esc)"" at bounding box center [656, 74] width 891 height 104
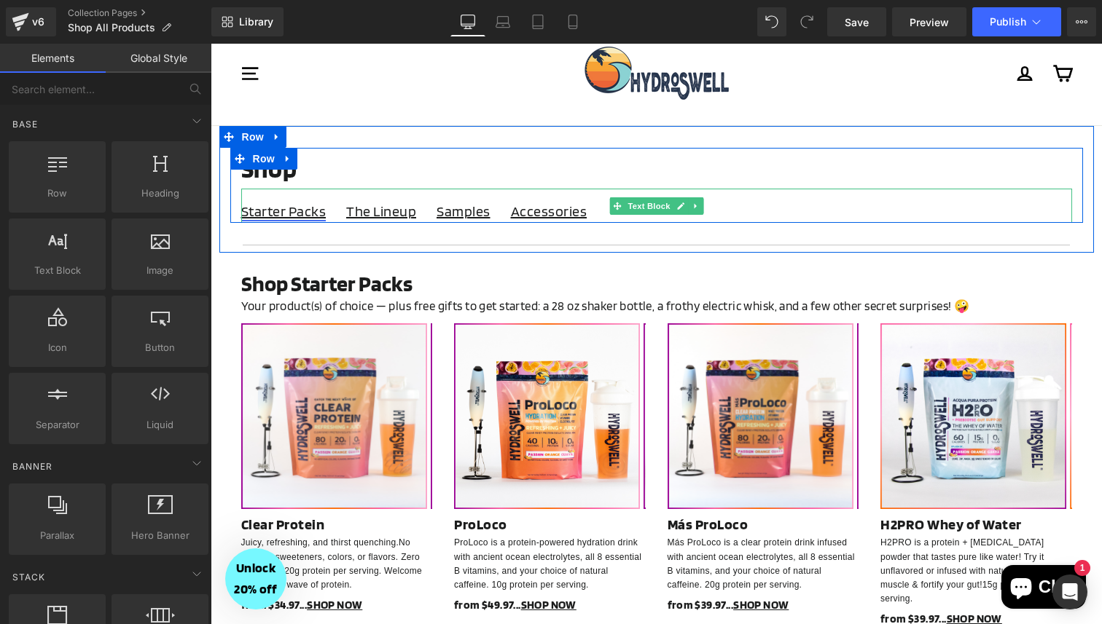
click at [277, 214] on u "Starter Packs" at bounding box center [283, 211] width 85 height 17
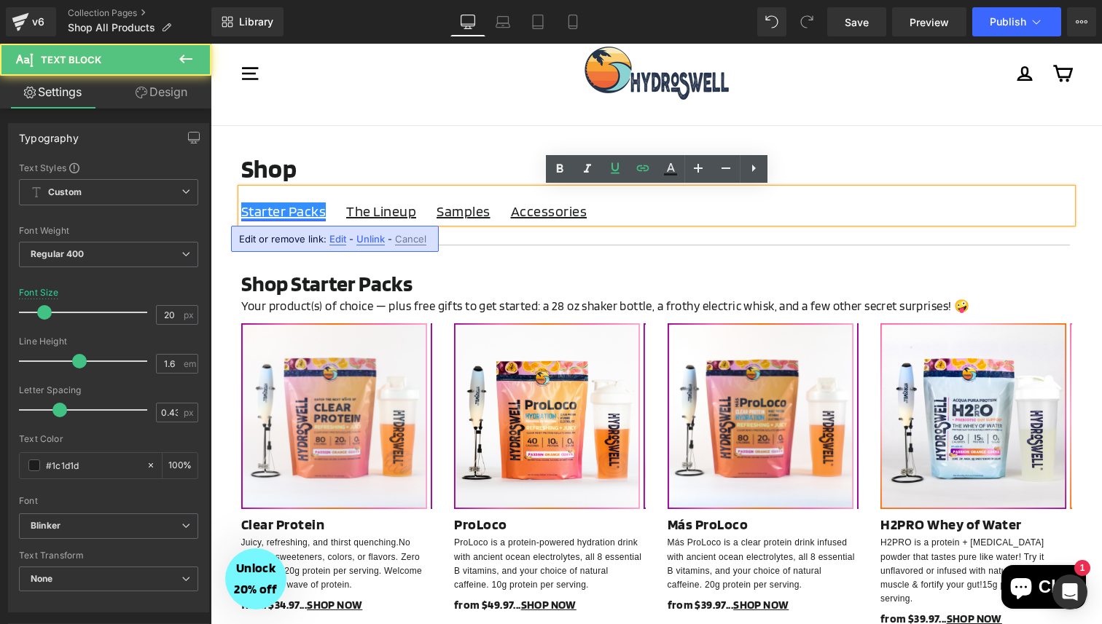
click at [277, 214] on u "Starter Packs" at bounding box center [283, 211] width 85 height 17
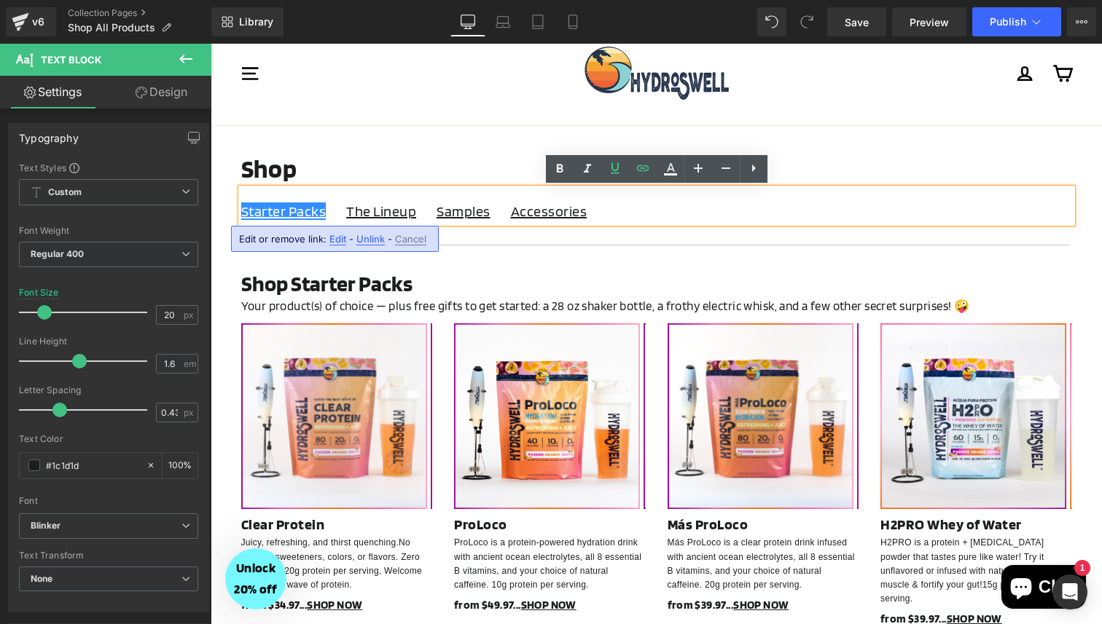
click at [498, 91] on div "Site navigation" at bounding box center [402, 73] width 324 height 74
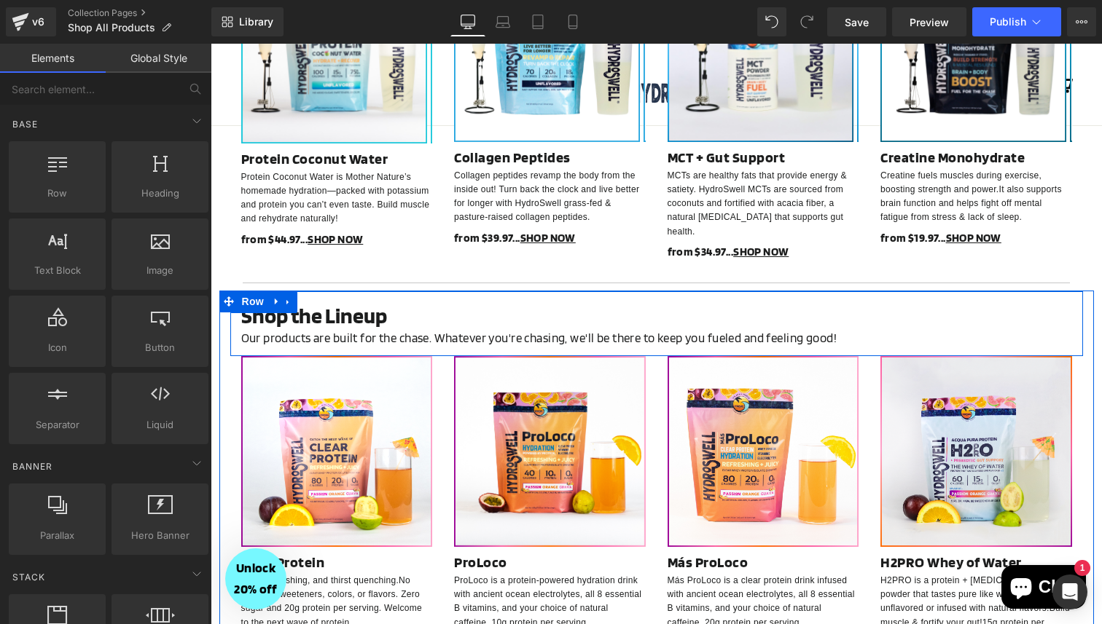
scroll to position [708, 0]
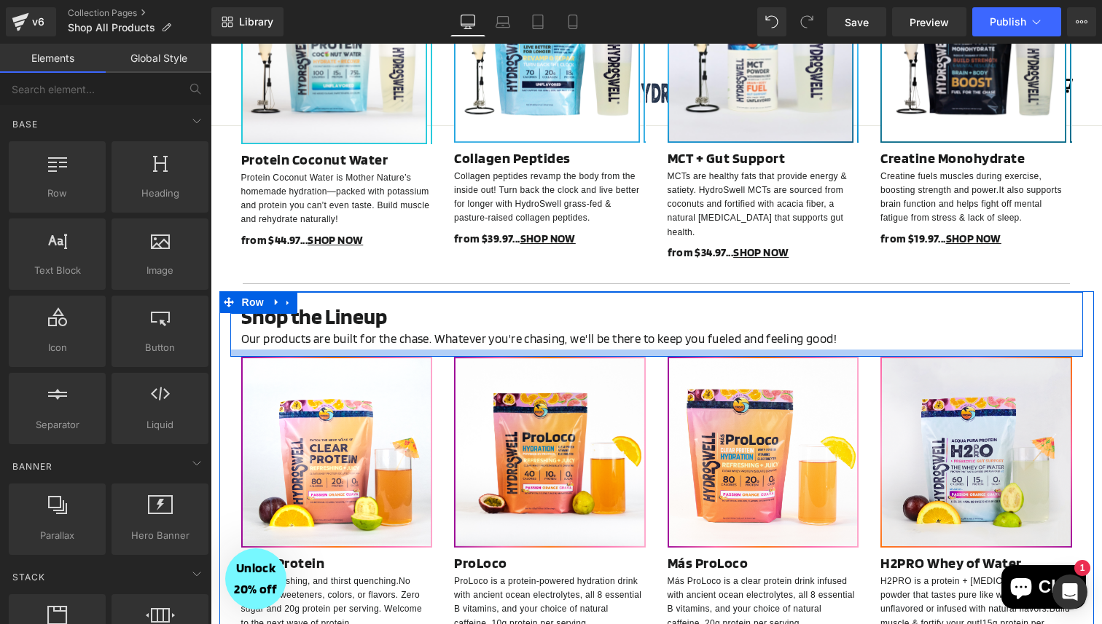
click at [236, 350] on div at bounding box center [656, 353] width 852 height 7
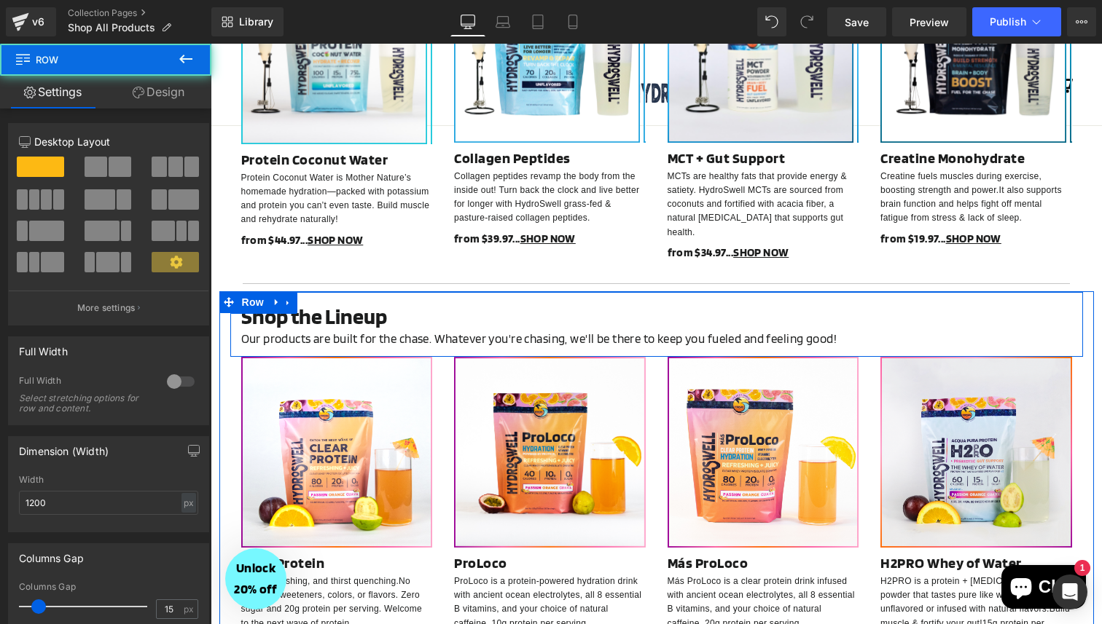
click at [234, 310] on div "Shop the Lineup Heading Our products are built for the chase. Whatever you're c…" at bounding box center [656, 326] width 852 height 46
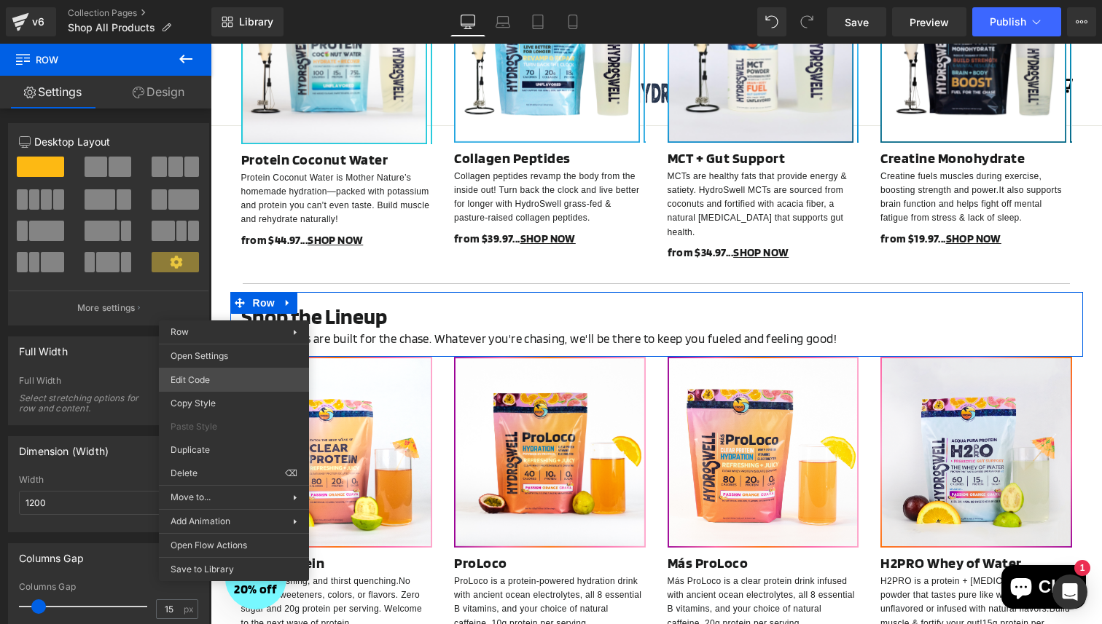
click at [230, 0] on div "Row You are previewing how the will restyle your page. You can not edit Element…" at bounding box center [551, 0] width 1102 height 0
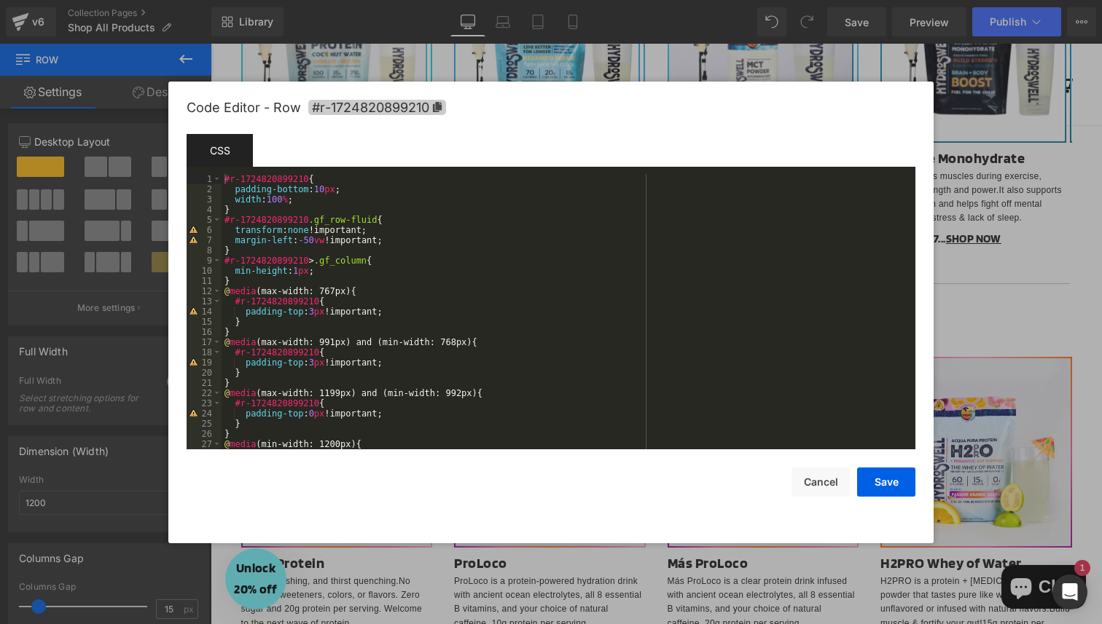
click at [437, 106] on icon at bounding box center [437, 107] width 9 height 10
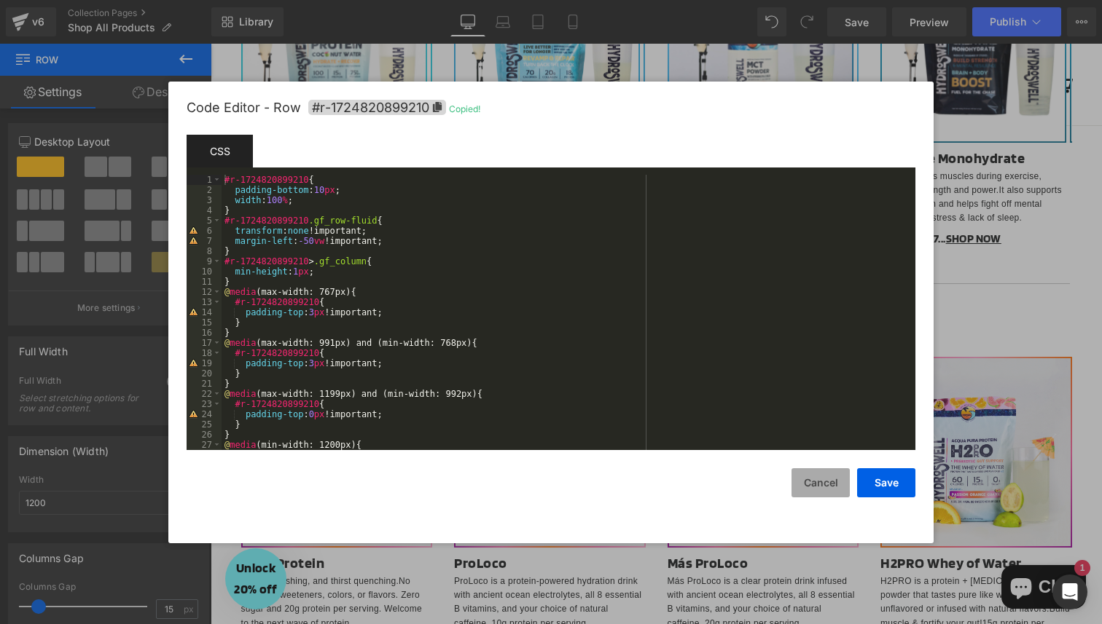
click at [839, 491] on button "Cancel" at bounding box center [820, 482] width 58 height 29
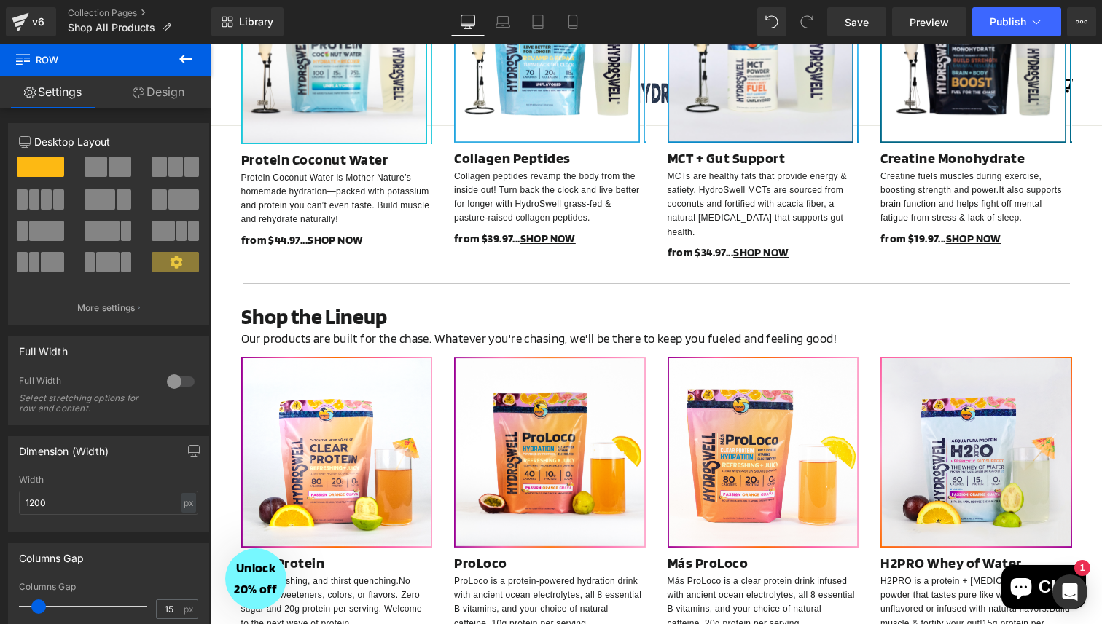
scroll to position [0, 0]
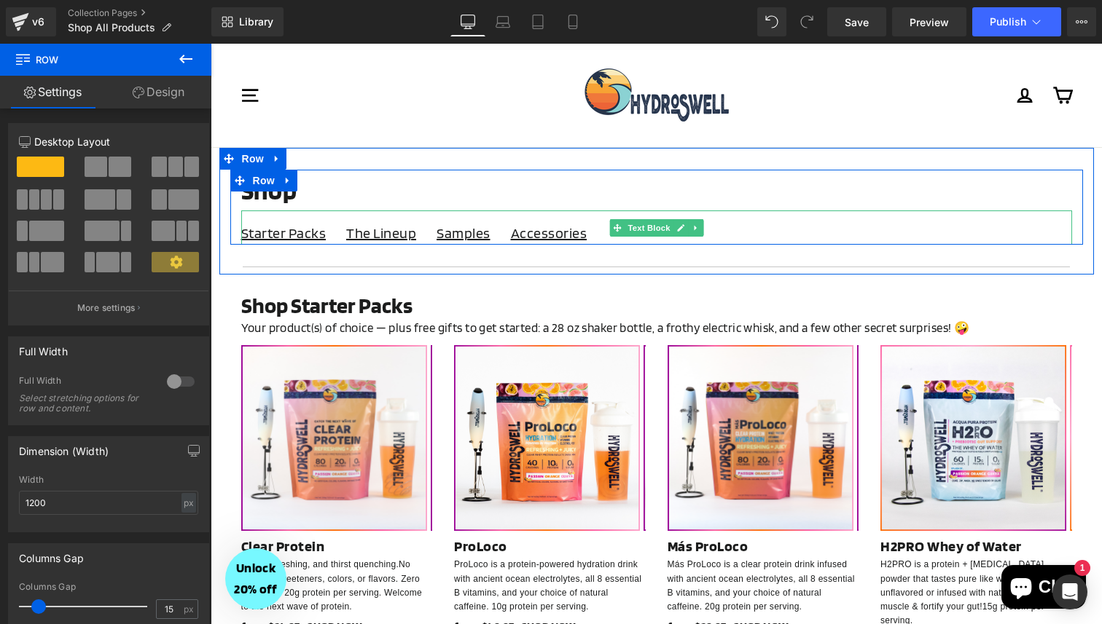
click at [424, 230] on p "Starter Packs The Lineup Samples Accessories" at bounding box center [656, 232] width 831 height 23
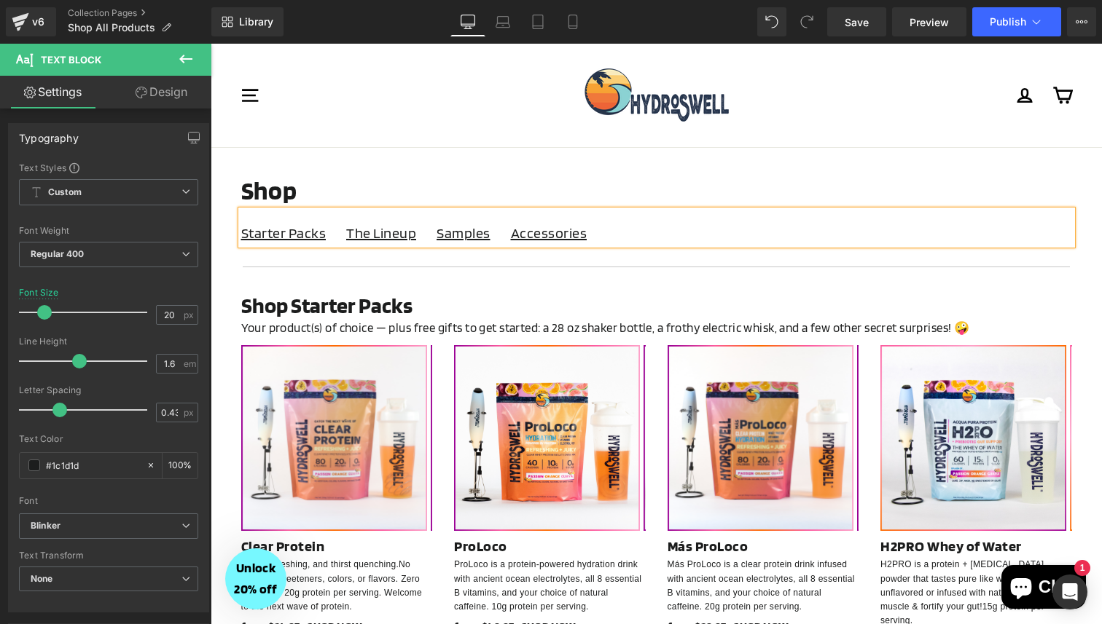
click at [421, 227] on p "Starter Packs The Lineup Samples Accessories" at bounding box center [656, 232] width 831 height 23
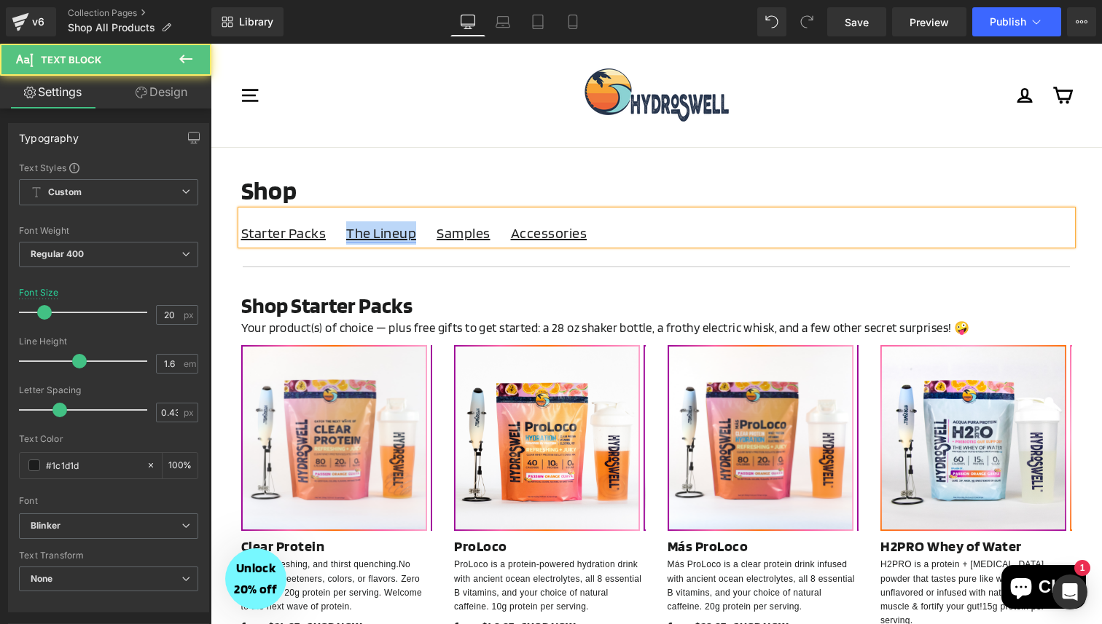
drag, startPoint x: 420, startPoint y: 237, endPoint x: 349, endPoint y: 234, distance: 70.7
click at [348, 235] on p "Starter Packs The Lineup Samples Accessories" at bounding box center [656, 232] width 831 height 23
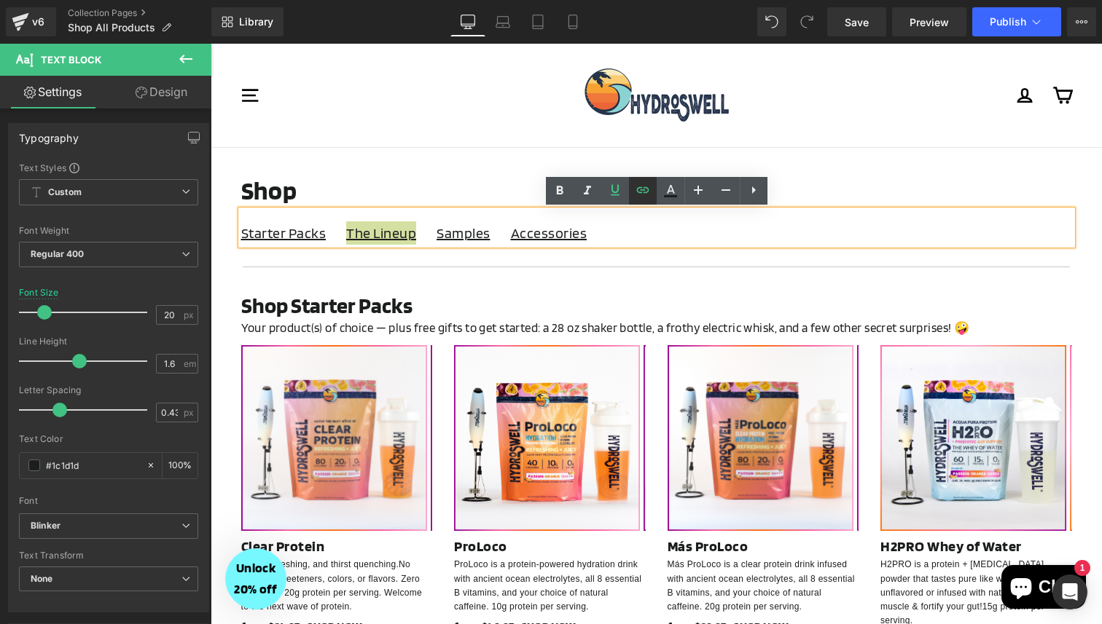
click at [643, 187] on icon at bounding box center [642, 189] width 17 height 17
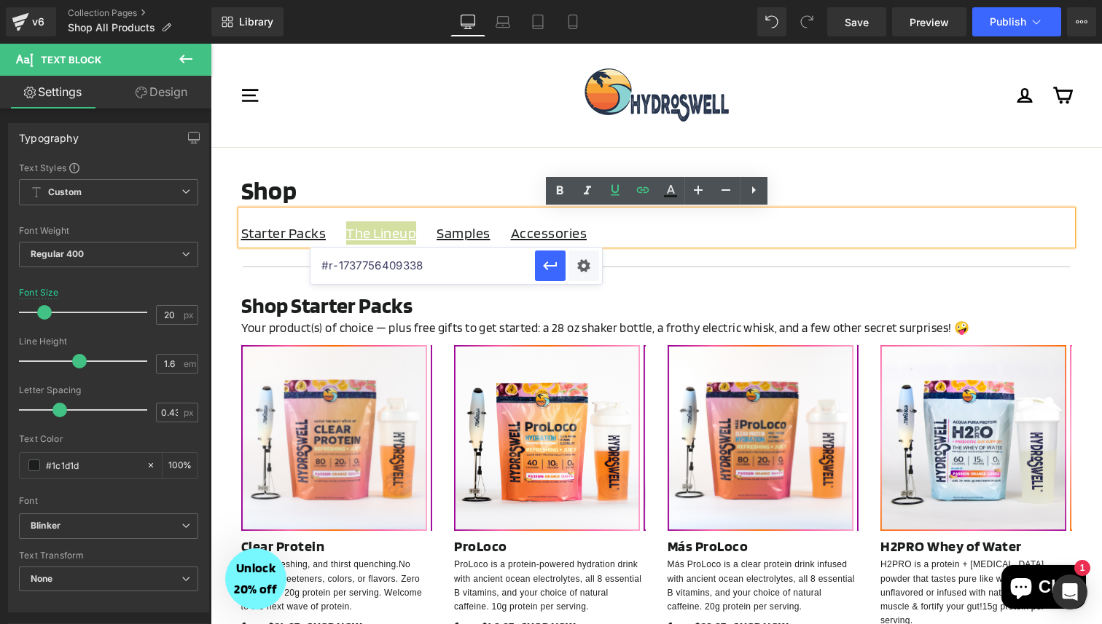
click at [456, 260] on input "#r-1737756409338" at bounding box center [422, 266] width 224 height 36
type input "#r-1724821176163"
paste input "#r-1724820899210"
type input "#r-1724820899210"
click at [556, 269] on icon "button" at bounding box center [549, 265] width 17 height 17
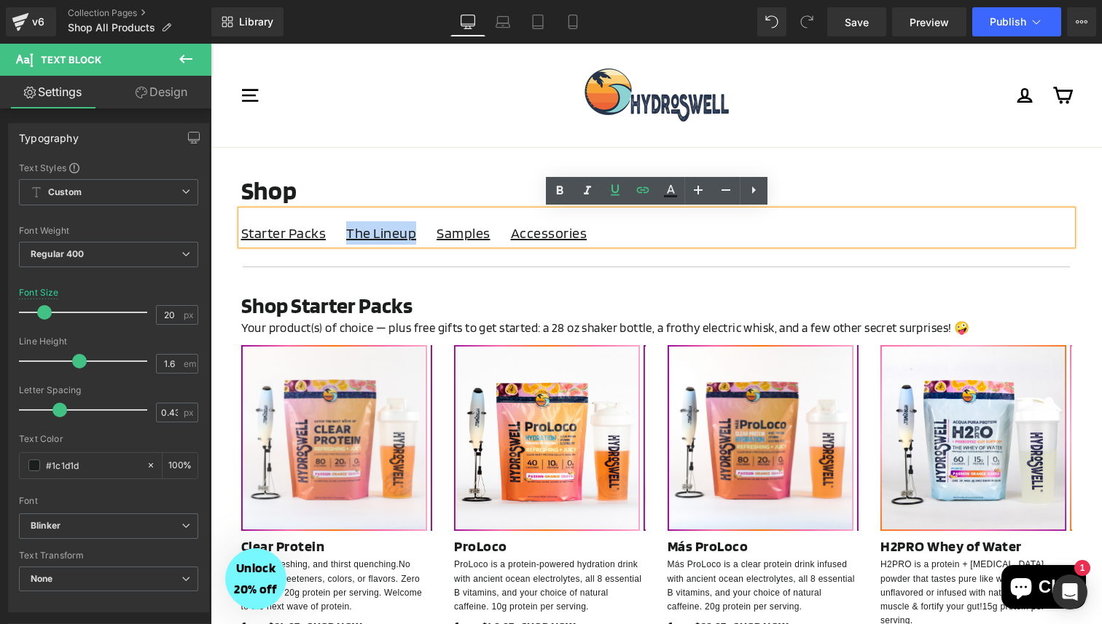
click at [490, 98] on div "Site navigation" at bounding box center [402, 95] width 324 height 74
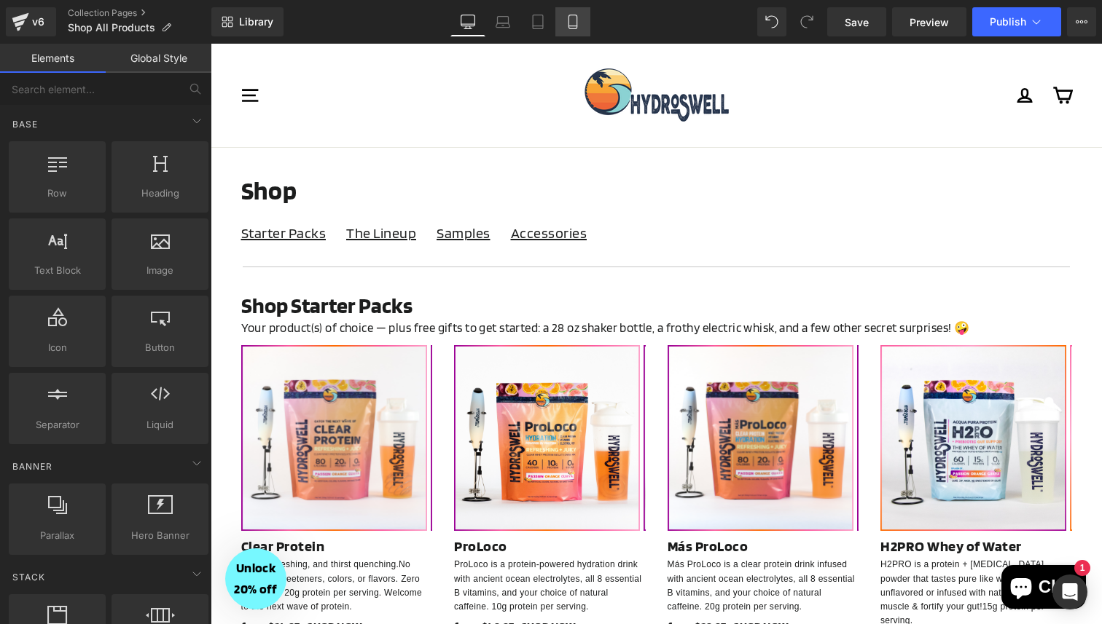
click at [575, 17] on icon at bounding box center [572, 22] width 15 height 15
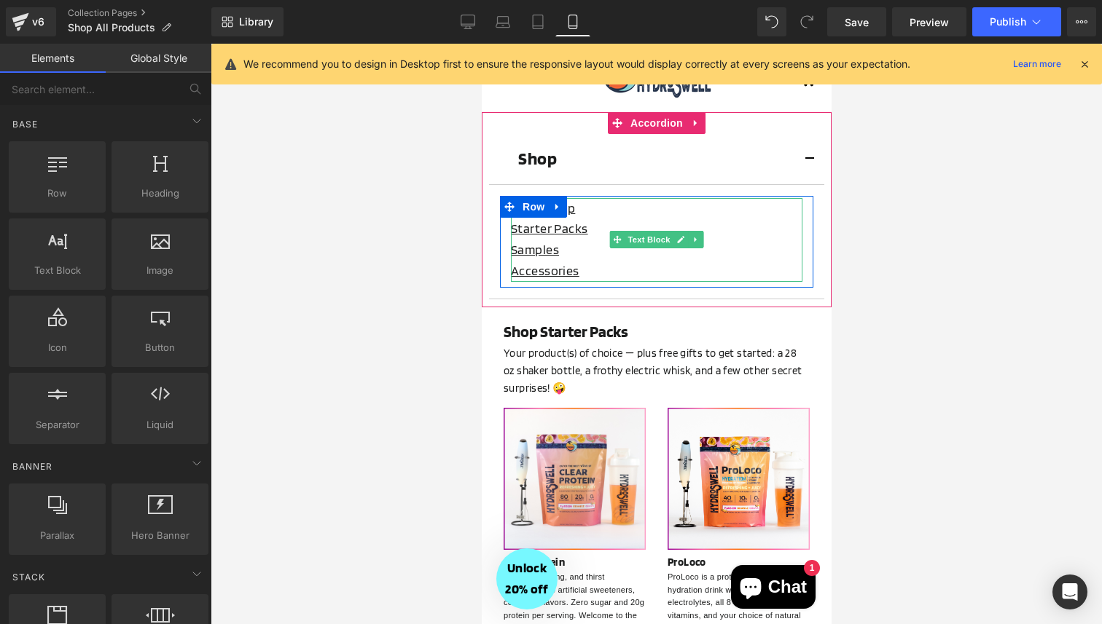
click at [592, 228] on div "Starter Packs" at bounding box center [655, 229] width 291 height 21
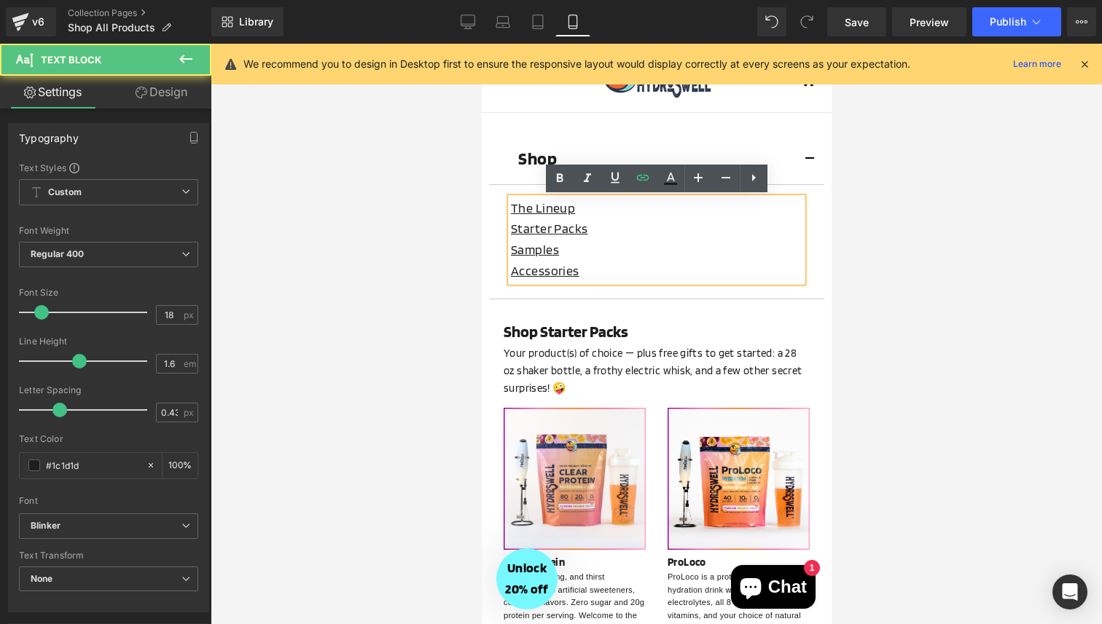
click at [592, 228] on div "Starter Packs" at bounding box center [655, 229] width 291 height 21
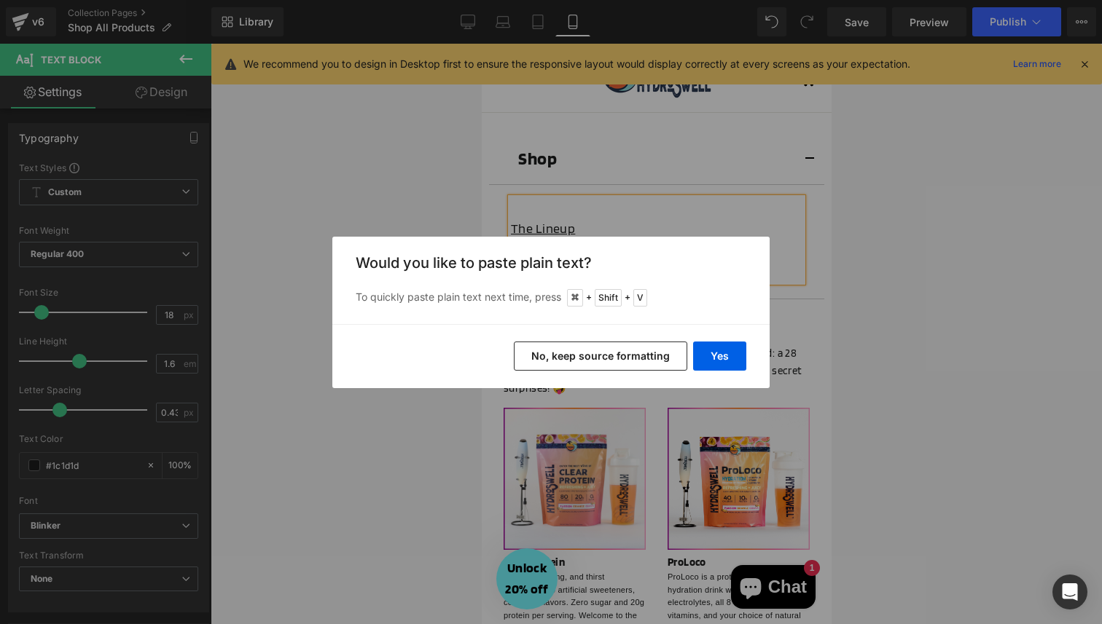
click at [565, 354] on button "No, keep source formatting" at bounding box center [600, 356] width 173 height 29
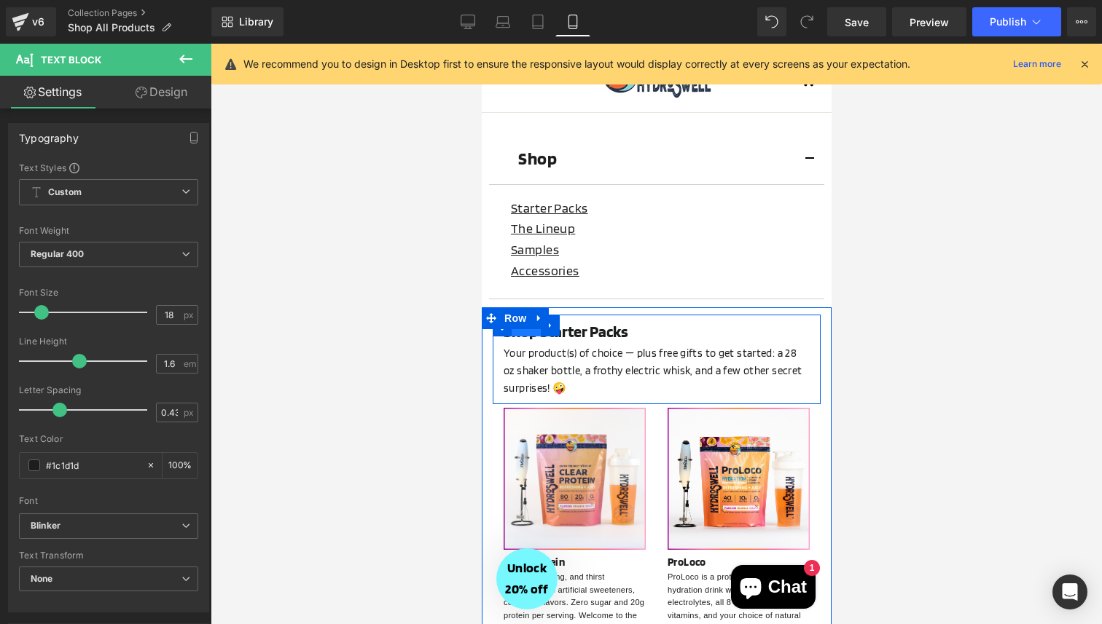
click at [516, 332] on span "Row" at bounding box center [525, 326] width 29 height 22
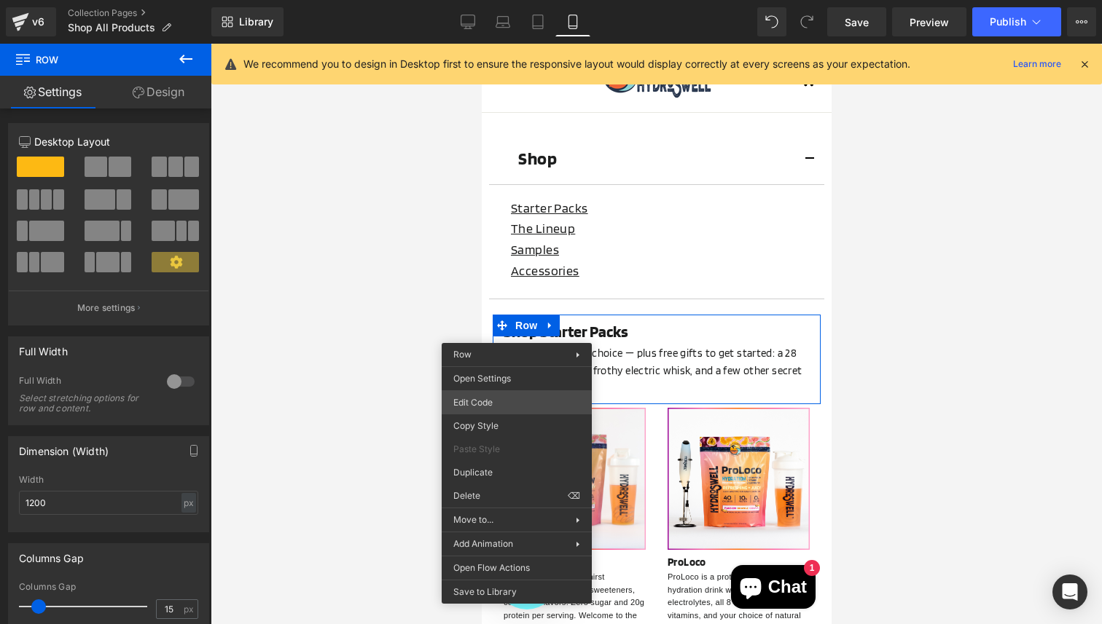
click at [497, 0] on div "Row You are previewing how the will restyle your page. You can not edit Element…" at bounding box center [551, 0] width 1102 height 0
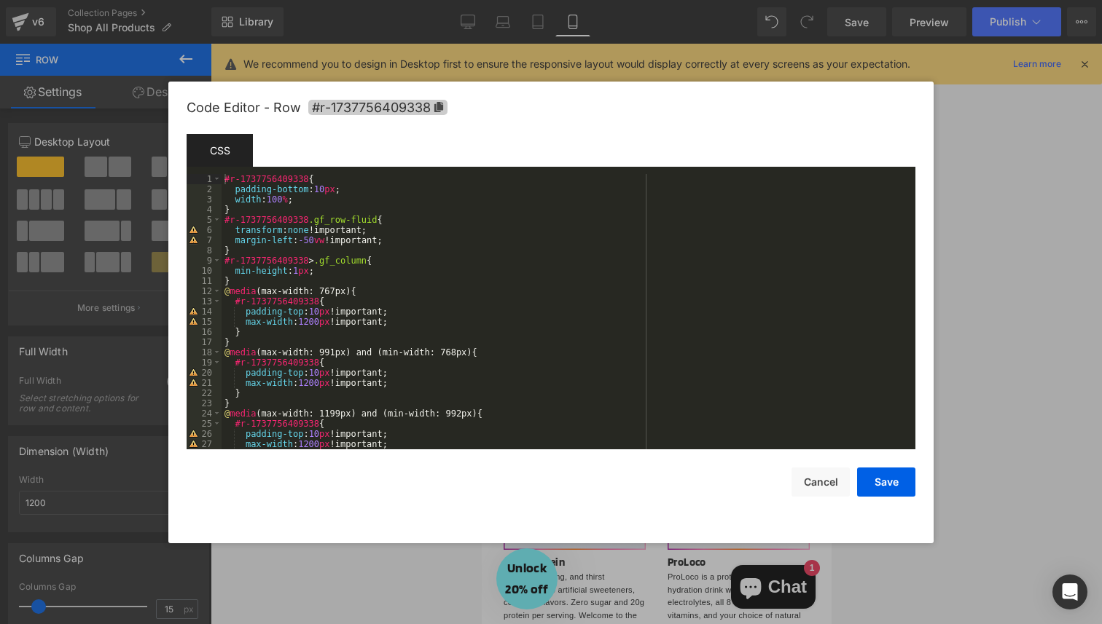
click at [432, 107] on span "#r-1737756409338" at bounding box center [377, 107] width 139 height 15
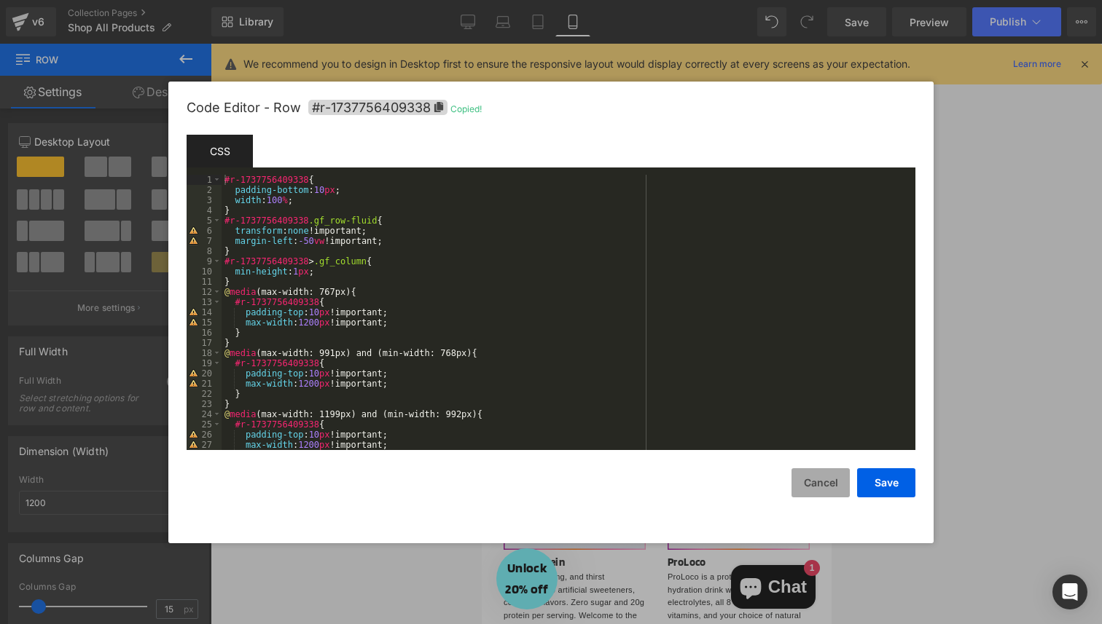
click at [809, 488] on button "Cancel" at bounding box center [820, 482] width 58 height 29
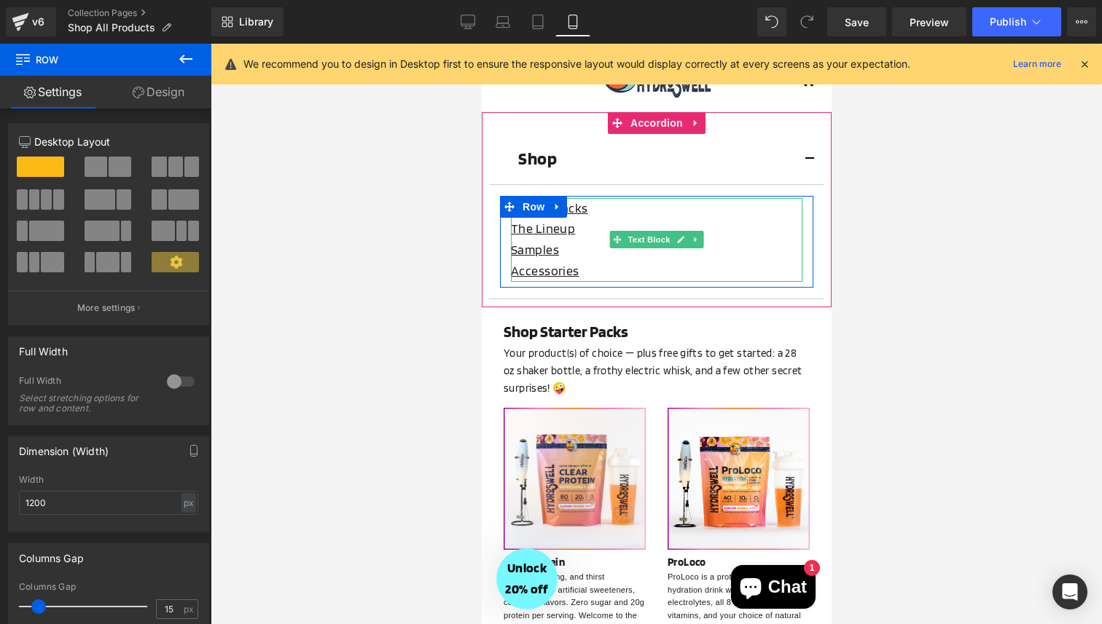
click at [600, 213] on div "Starter Packs" at bounding box center [655, 208] width 291 height 21
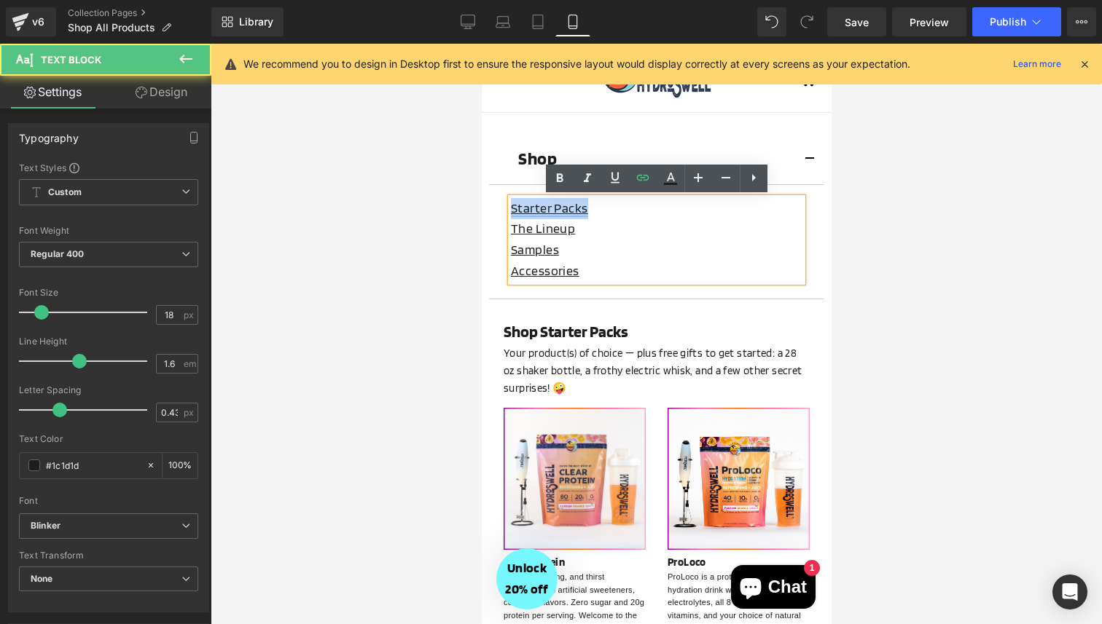
drag, startPoint x: 587, startPoint y: 208, endPoint x: 512, endPoint y: 209, distance: 75.0
click at [512, 209] on div "Starter Packs" at bounding box center [655, 208] width 291 height 21
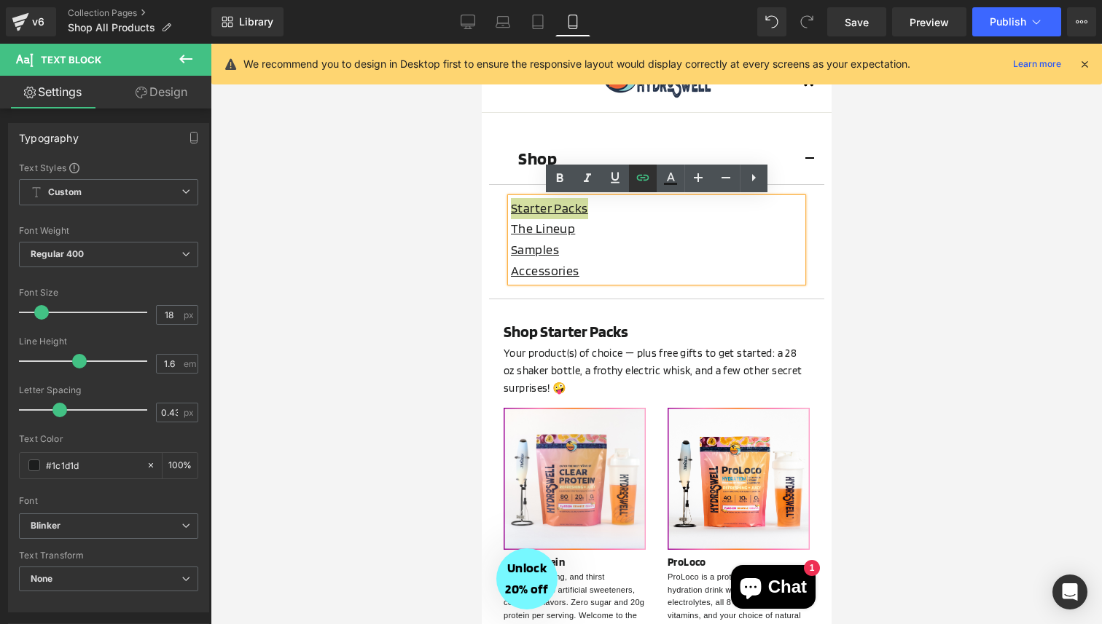
click at [643, 175] on icon at bounding box center [642, 177] width 12 height 6
click at [635, 233] on input "#r-1724820899210" at bounding box center [617, 240] width 224 height 36
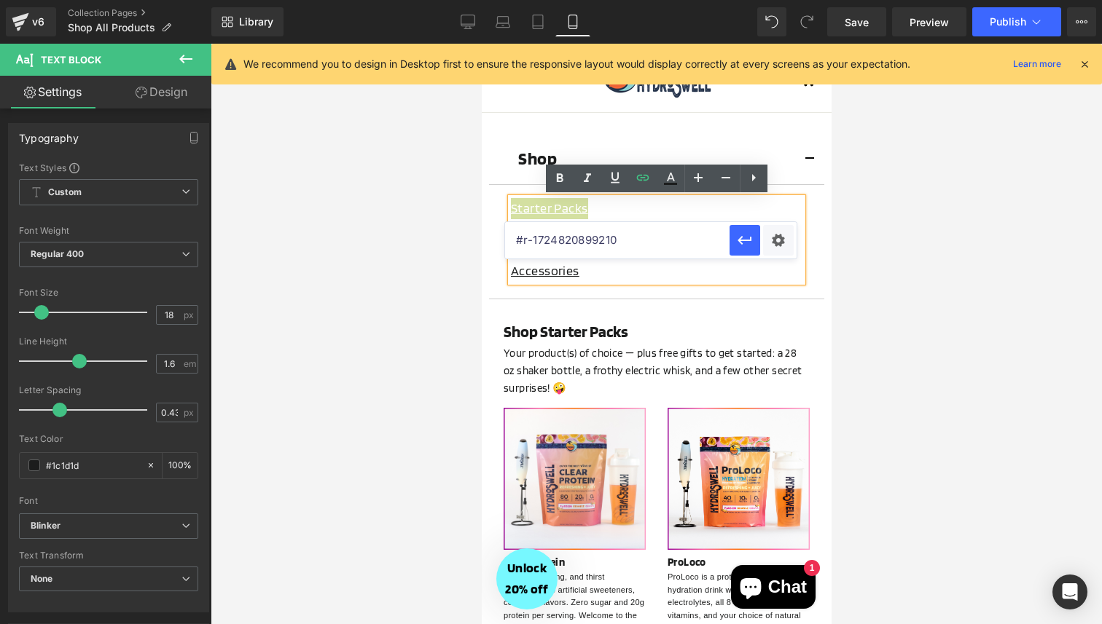
type input "https://app.gempages.net/editor?id=1724731461&type=template-collection&page=col…"
paste input "#r-1737756409338"
click at [754, 241] on button "button" at bounding box center [744, 240] width 31 height 31
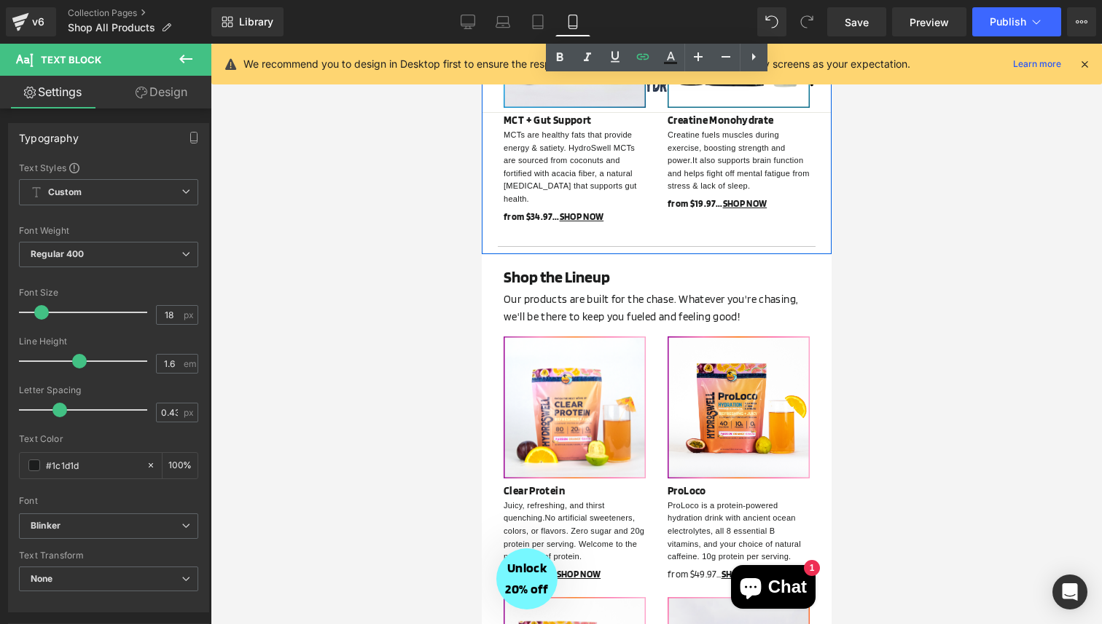
scroll to position [1270, 0]
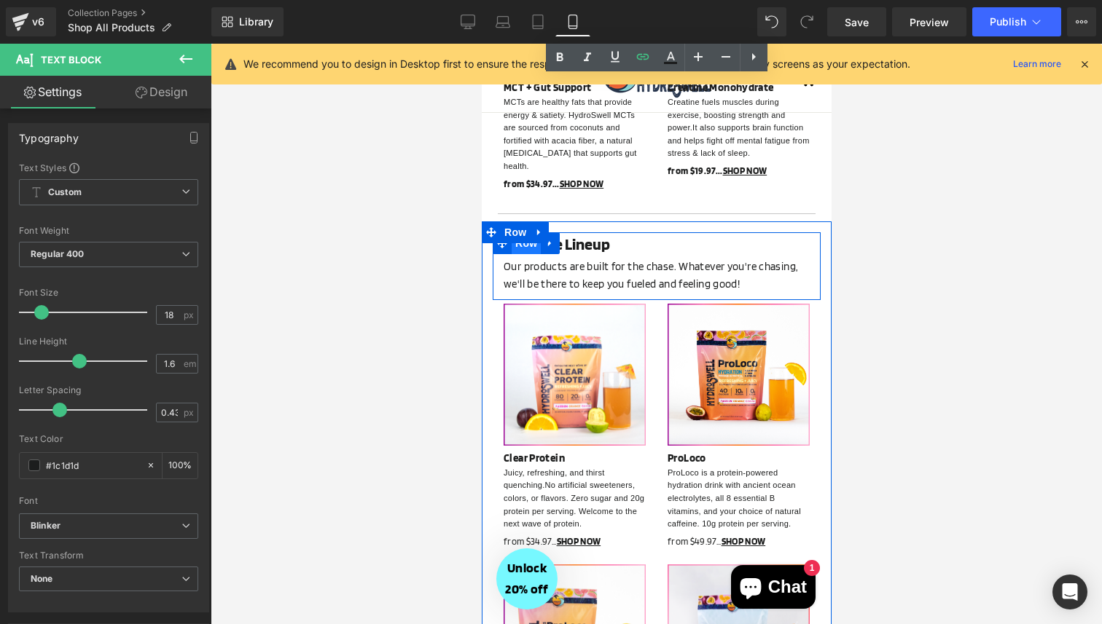
click at [529, 232] on span "Row" at bounding box center [525, 243] width 29 height 22
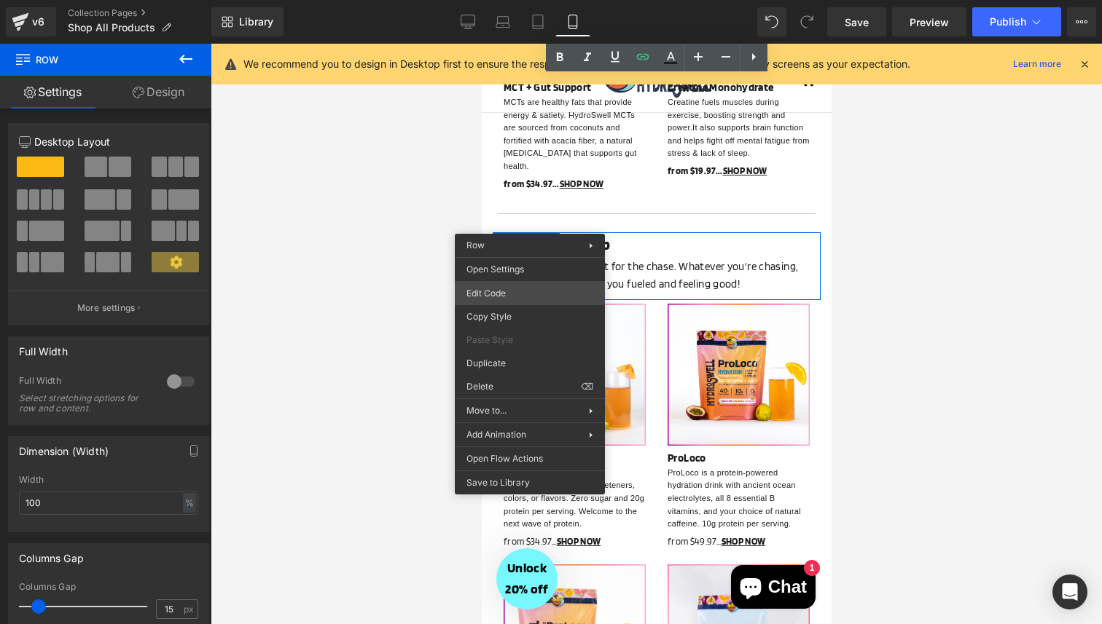
click at [511, 0] on div "Row You are previewing how the will restyle your page. You can not edit Element…" at bounding box center [551, 0] width 1102 height 0
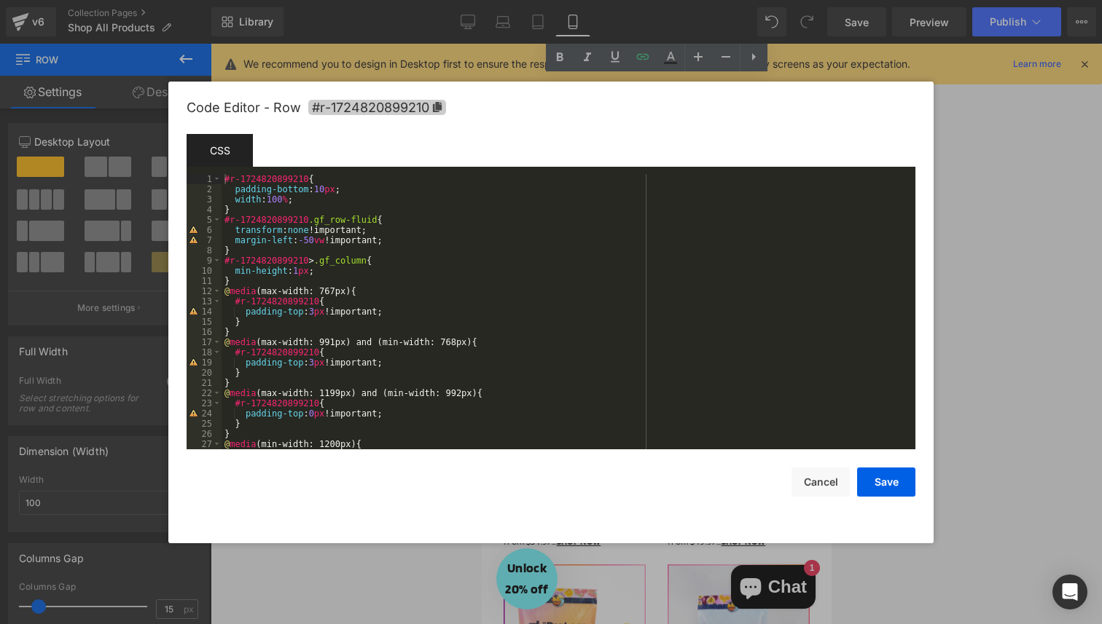
click at [436, 106] on icon at bounding box center [437, 107] width 9 height 10
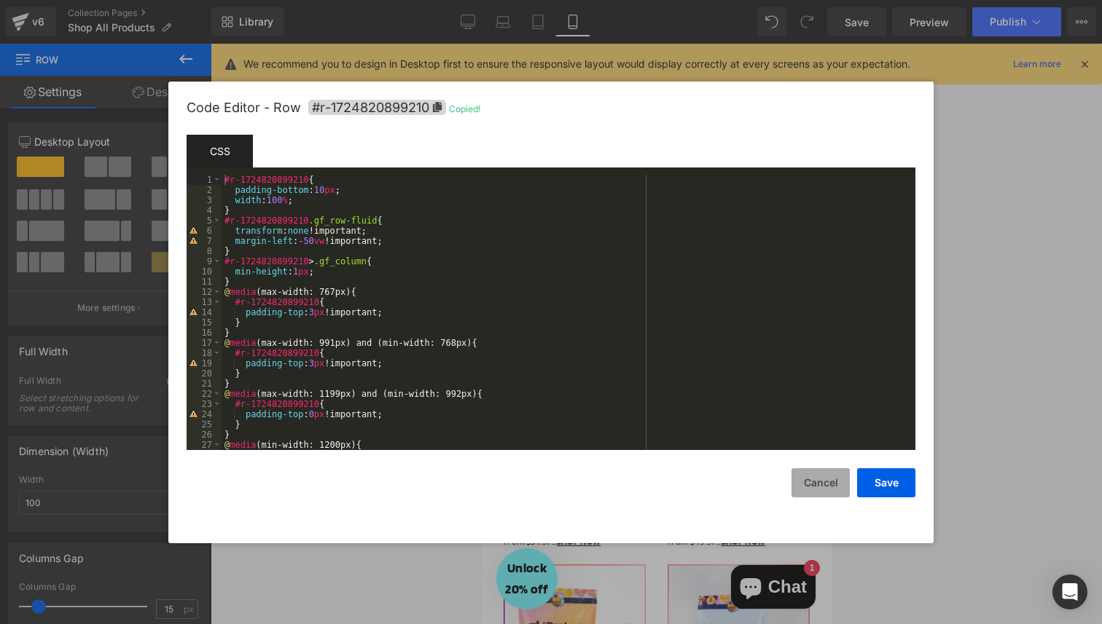
click at [834, 490] on button "Cancel" at bounding box center [820, 482] width 58 height 29
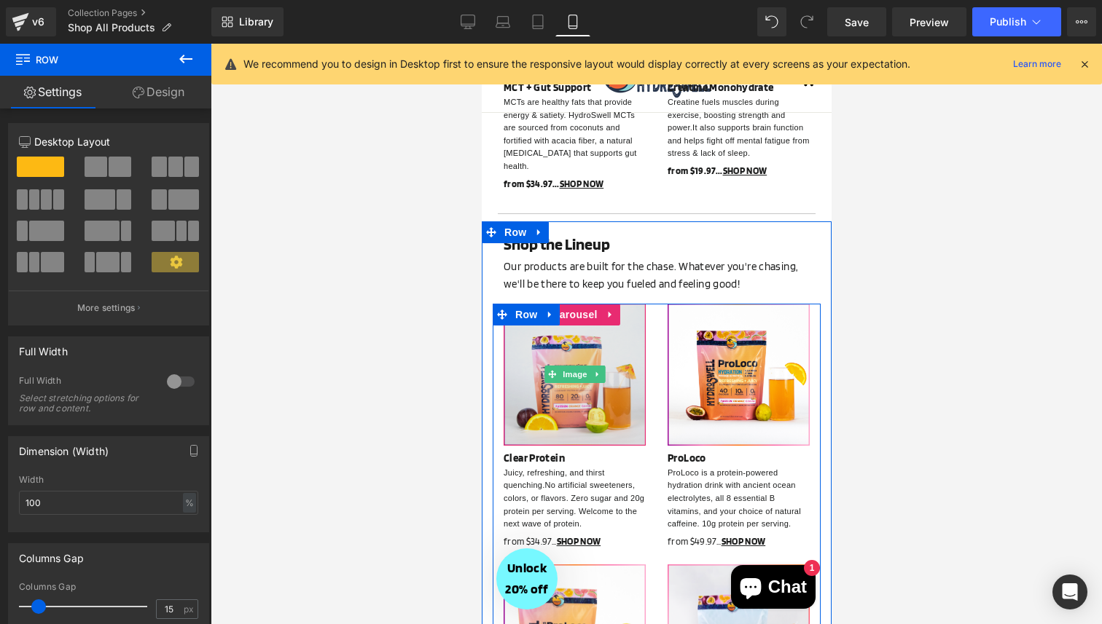
scroll to position [0, 0]
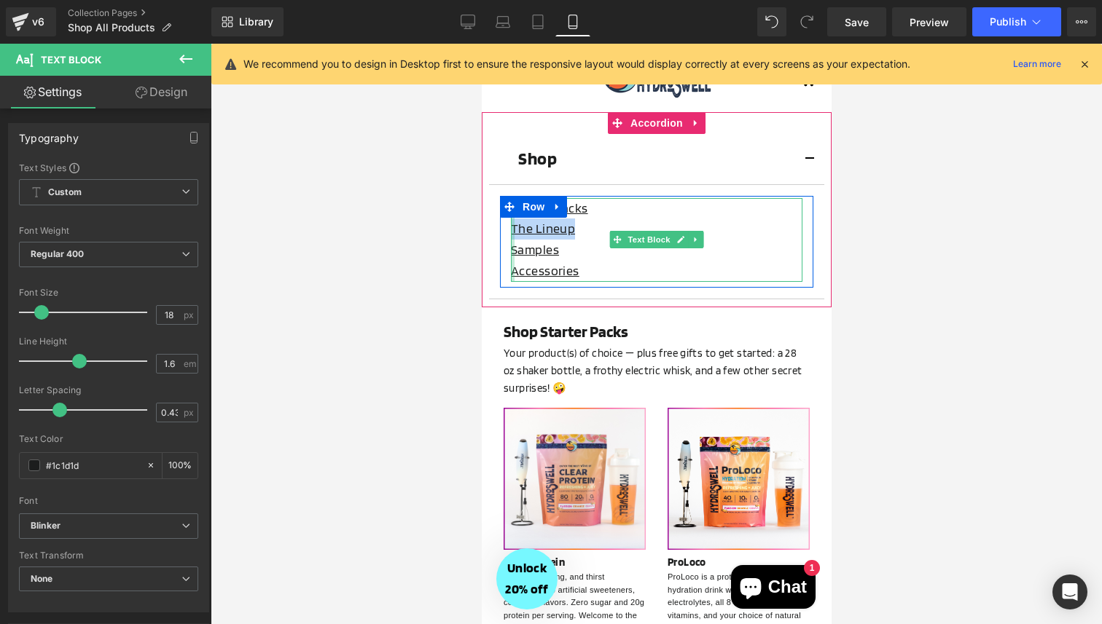
drag, startPoint x: 573, startPoint y: 232, endPoint x: 513, endPoint y: 232, distance: 59.7
click at [513, 232] on div "Starter Packs The Lineup Samples Accessories Text Block" at bounding box center [655, 240] width 291 height 84
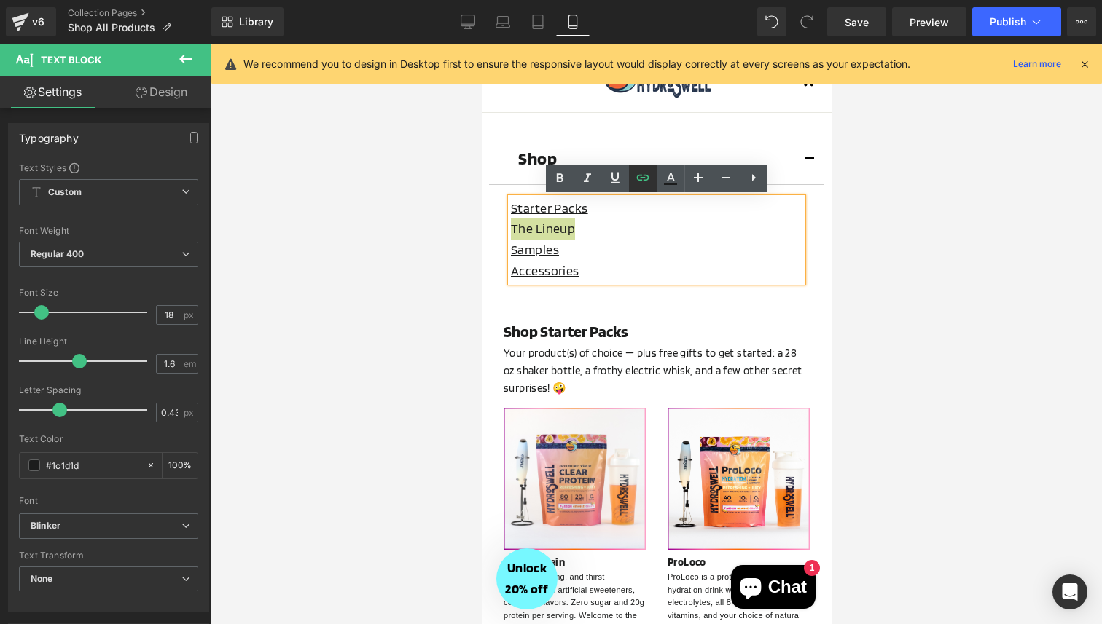
click at [641, 179] on icon at bounding box center [642, 177] width 12 height 6
click at [627, 264] on input "#r-1737756409338" at bounding box center [617, 261] width 224 height 36
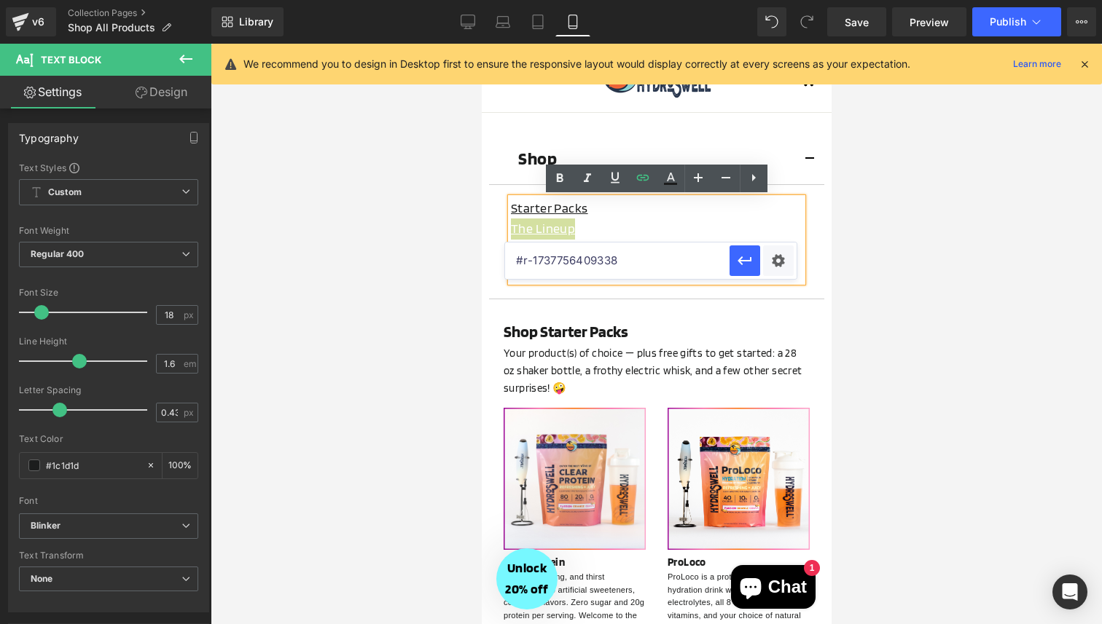
type input "https://app.gempages.net/editor?id=1724731461&type=template-collection&page=col…"
paste input "#r-1724820899210"
type input "#r-1724820899210"
click at [743, 264] on icon "button" at bounding box center [744, 260] width 17 height 17
click at [382, 311] on div at bounding box center [656, 334] width 891 height 581
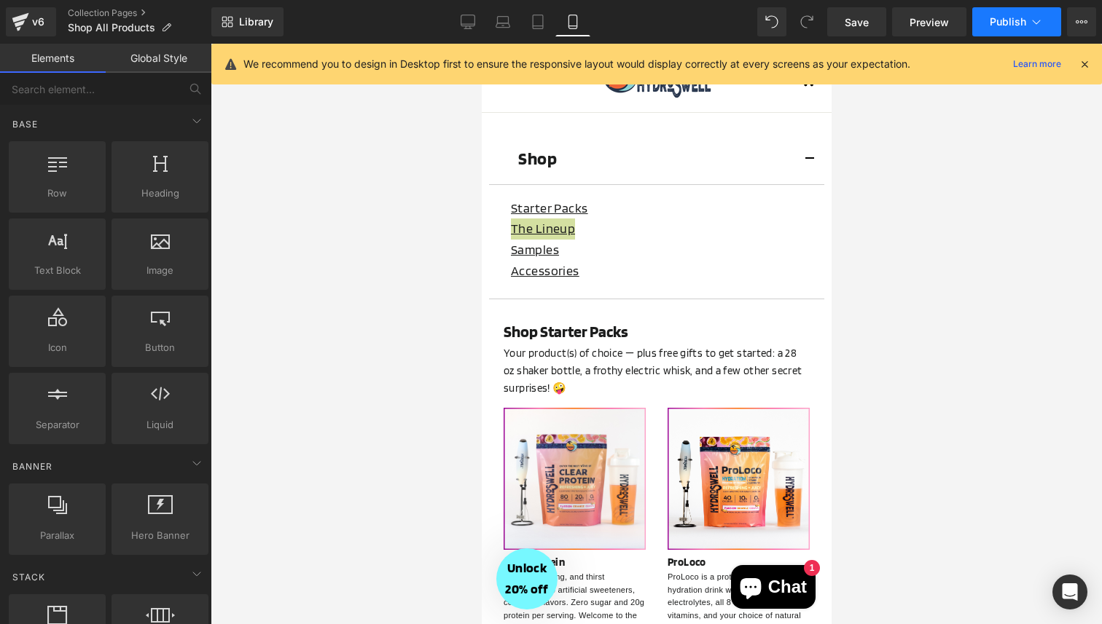
click at [1014, 19] on span "Publish" at bounding box center [1007, 22] width 36 height 12
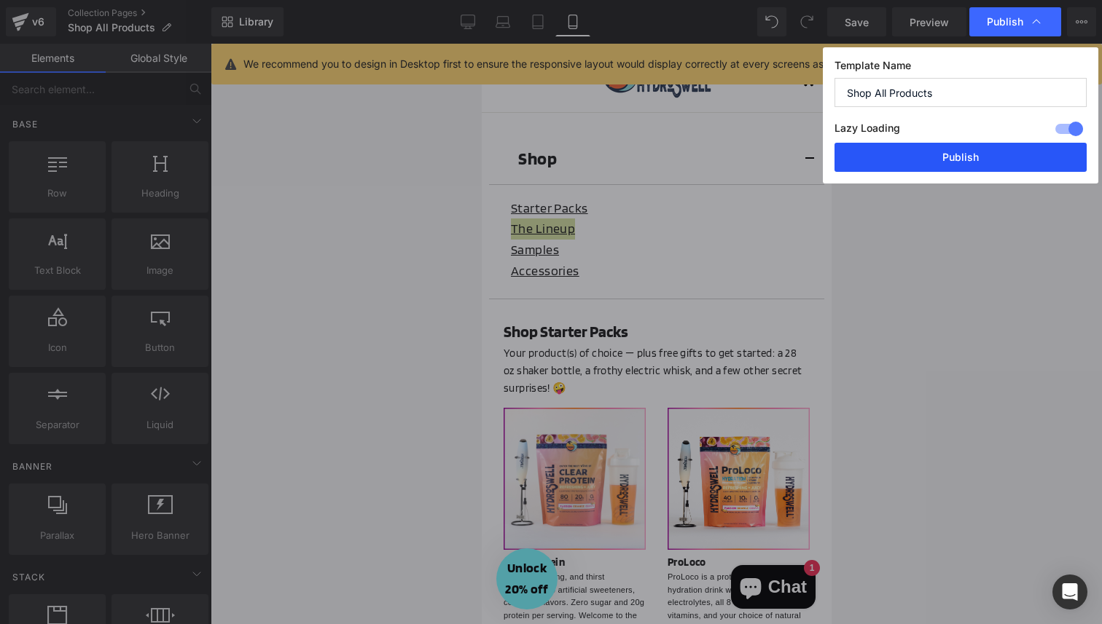
click at [908, 156] on button "Publish" at bounding box center [960, 157] width 252 height 29
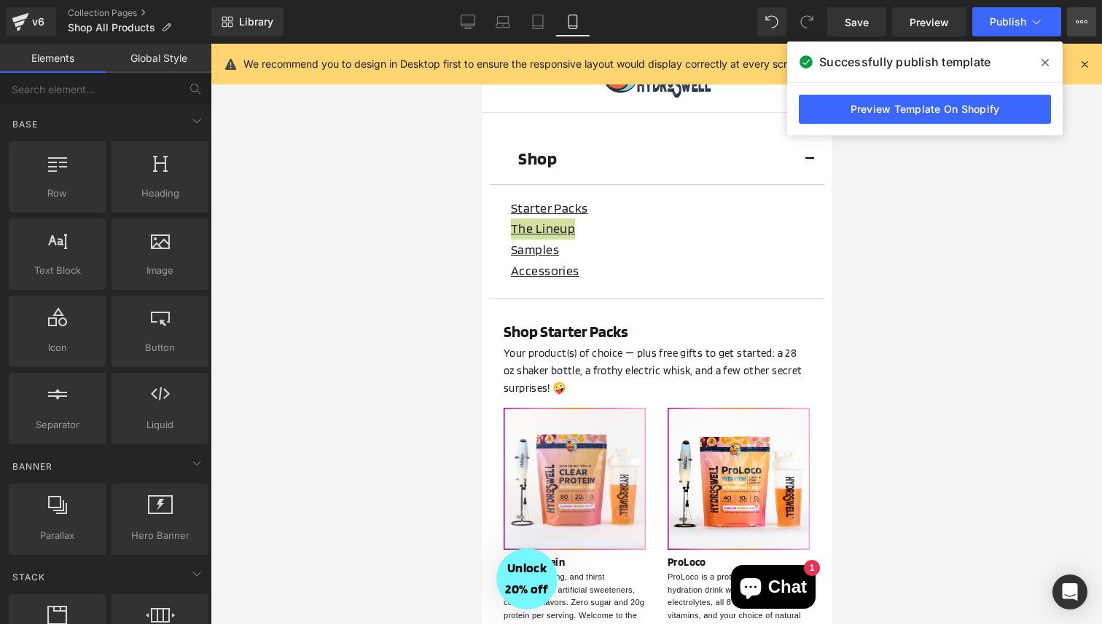
click at [1078, 20] on icon at bounding box center [1081, 22] width 12 height 12
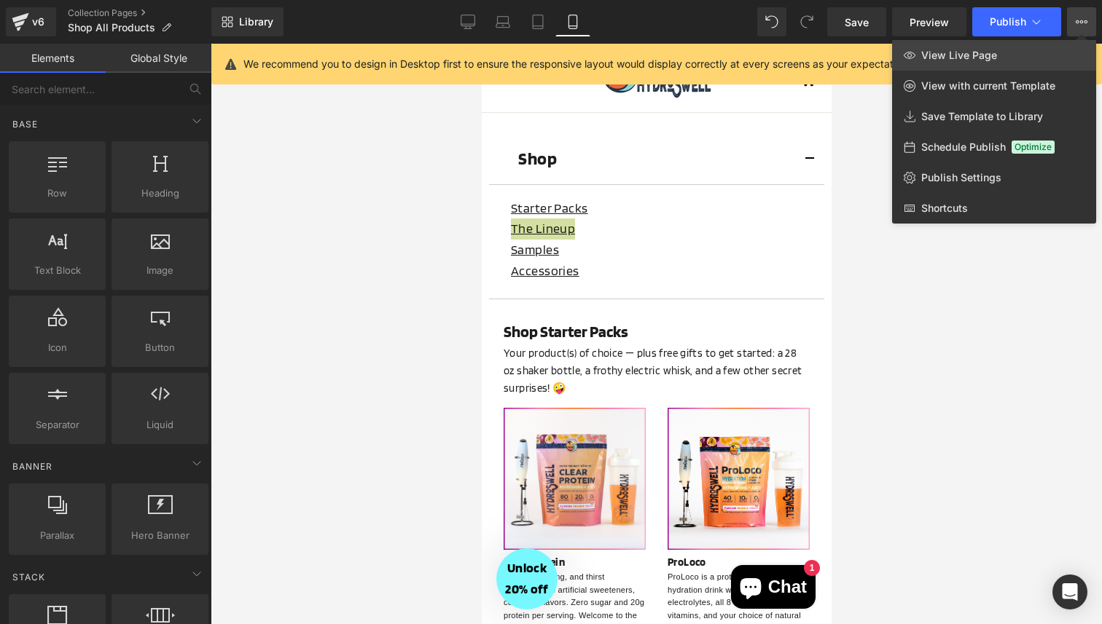
click at [1000, 54] on link "View Live Page" at bounding box center [994, 55] width 204 height 31
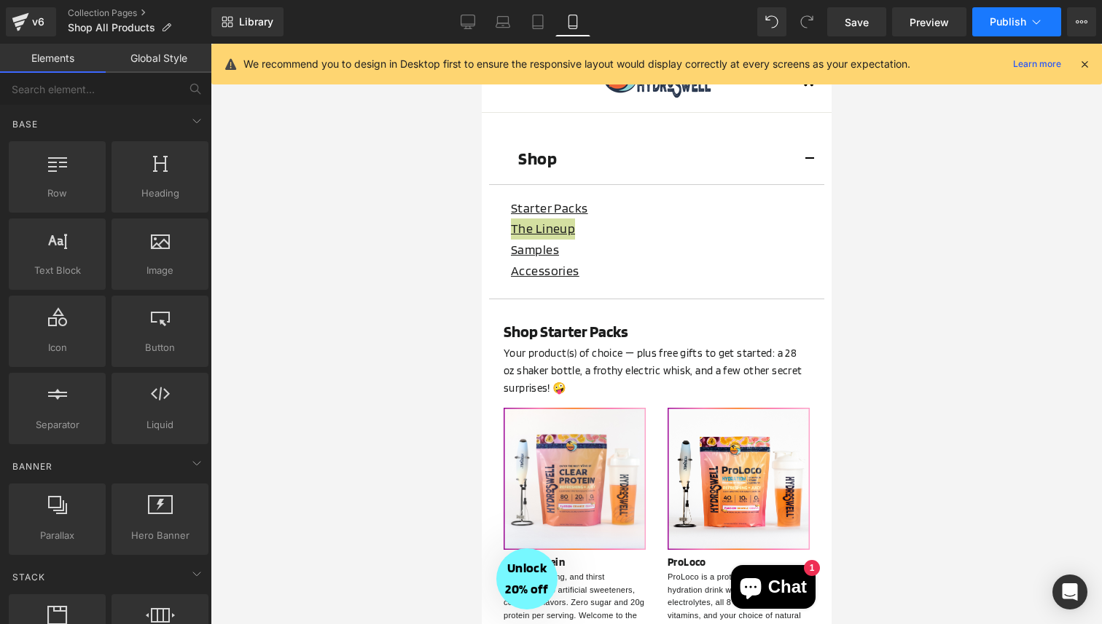
click at [1010, 17] on span "Publish" at bounding box center [1007, 22] width 36 height 12
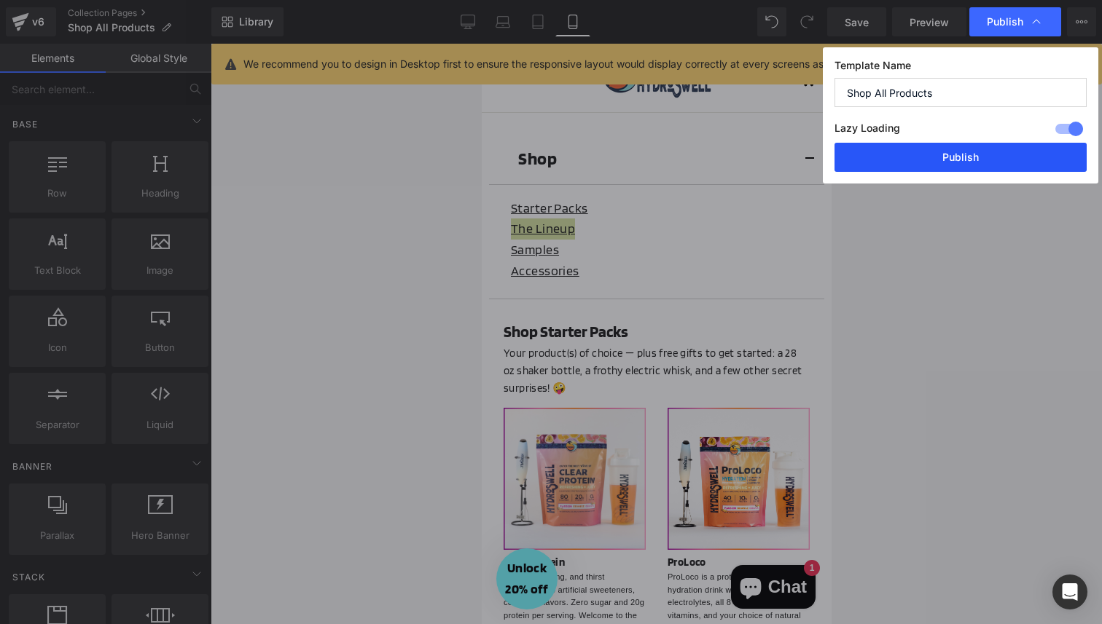
click at [940, 165] on button "Publish" at bounding box center [960, 157] width 252 height 29
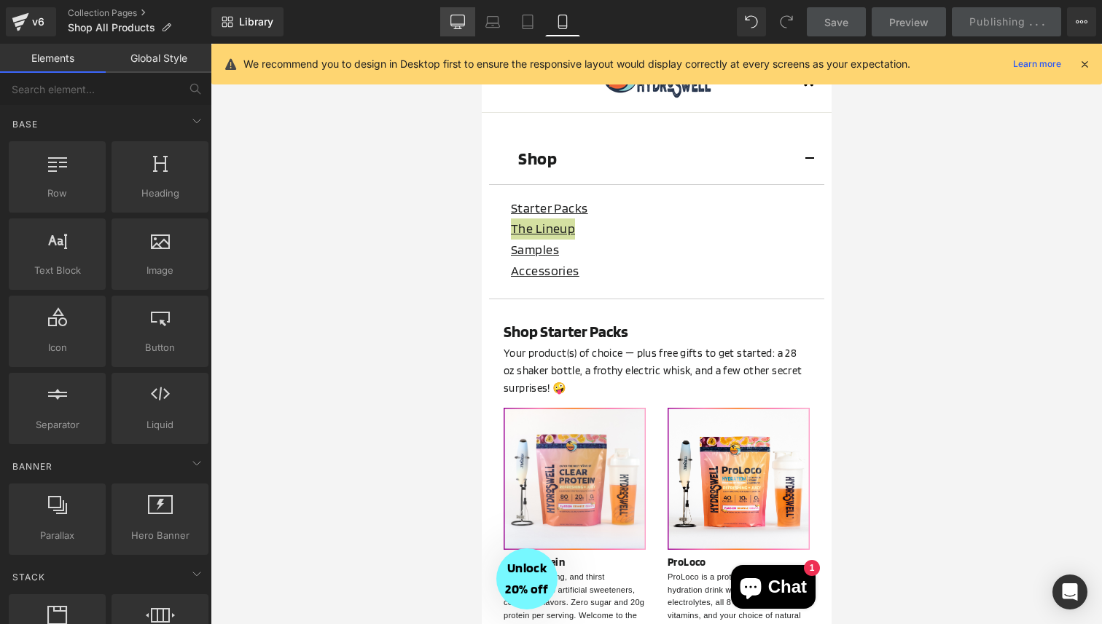
click at [460, 21] on icon at bounding box center [457, 22] width 15 height 15
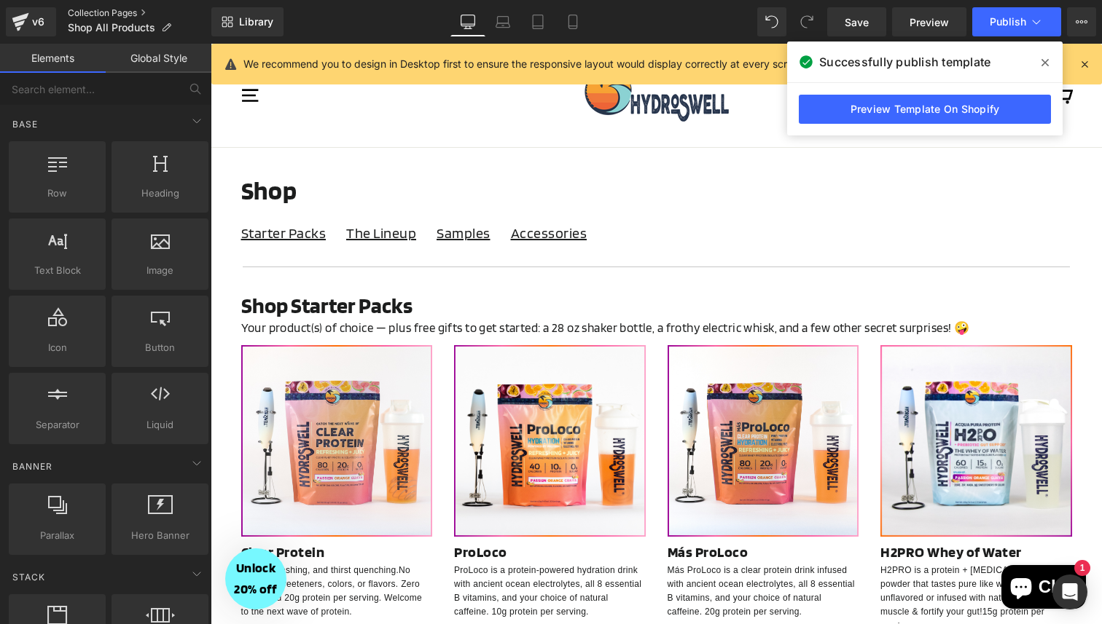
click at [82, 11] on link "Collection Pages" at bounding box center [140, 13] width 144 height 12
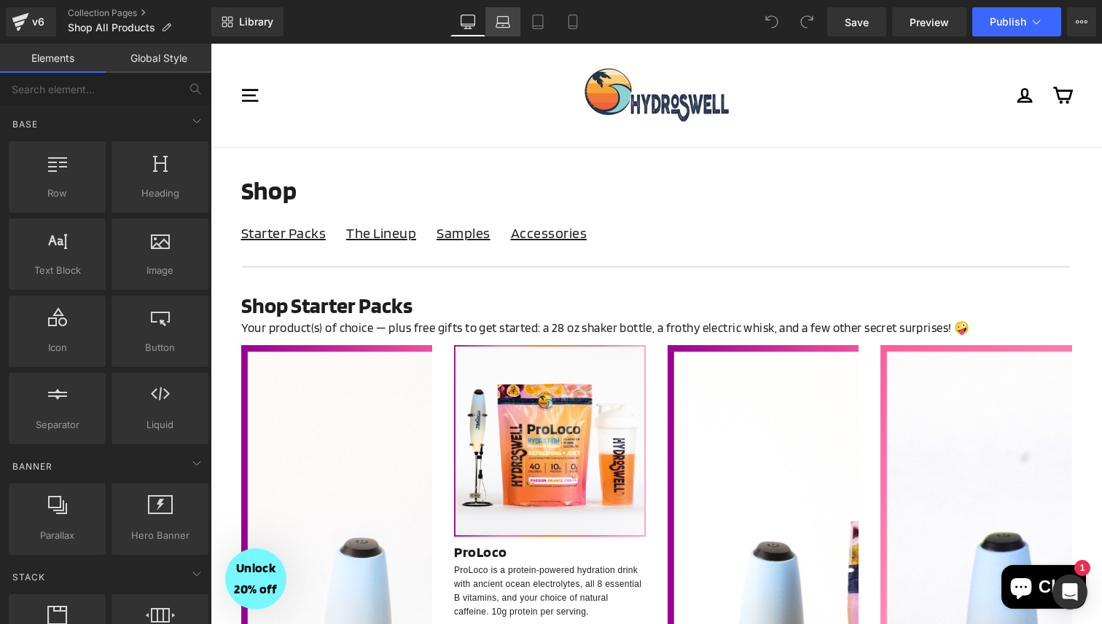
click at [500, 17] on icon at bounding box center [502, 22] width 15 height 15
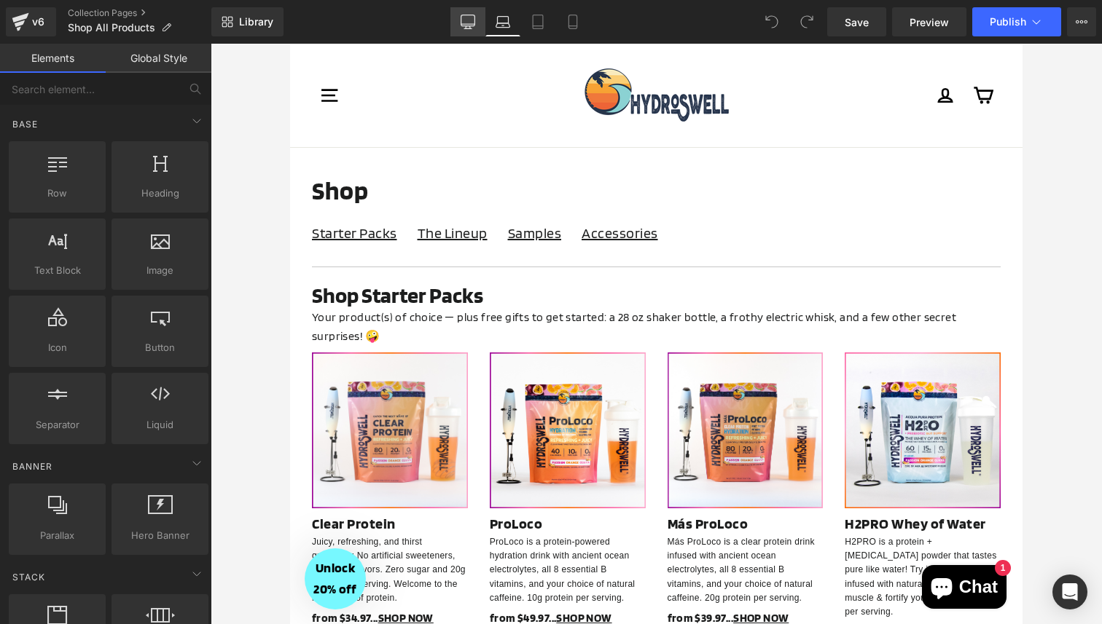
click at [474, 25] on icon at bounding box center [468, 20] width 14 height 11
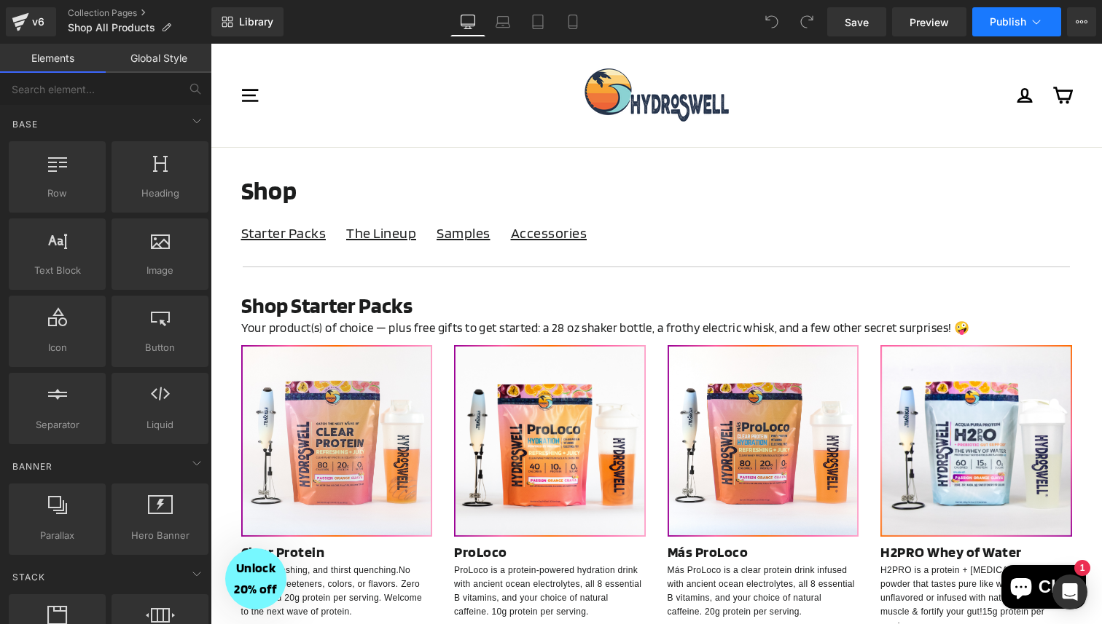
click at [999, 18] on span "Publish" at bounding box center [1007, 22] width 36 height 12
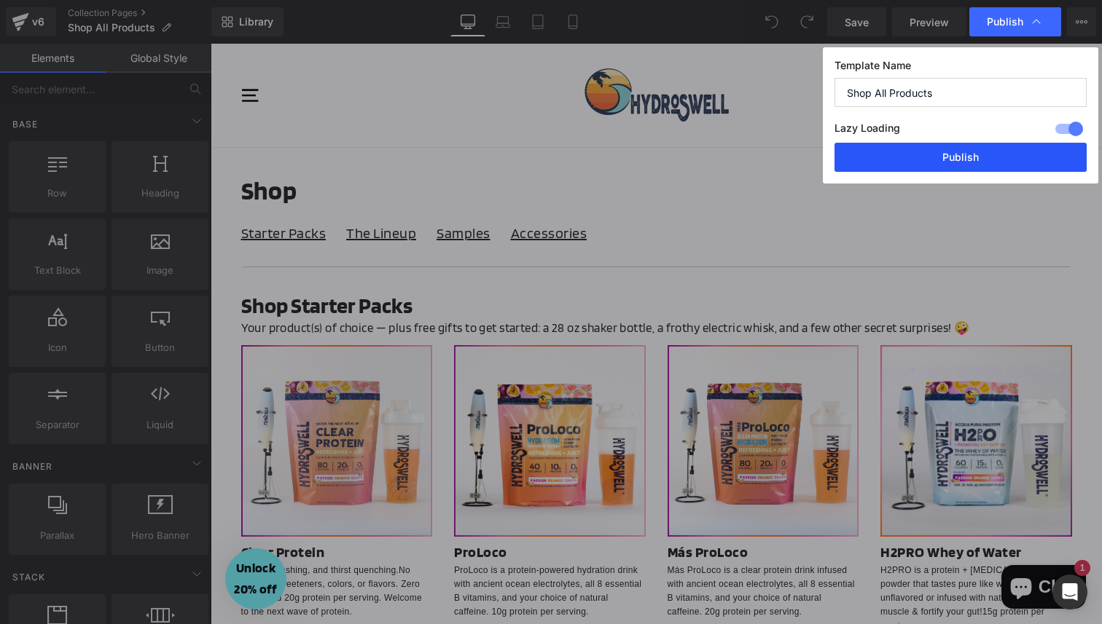
click at [887, 154] on button "Publish" at bounding box center [960, 157] width 252 height 29
